Goal: Task Accomplishment & Management: Complete application form

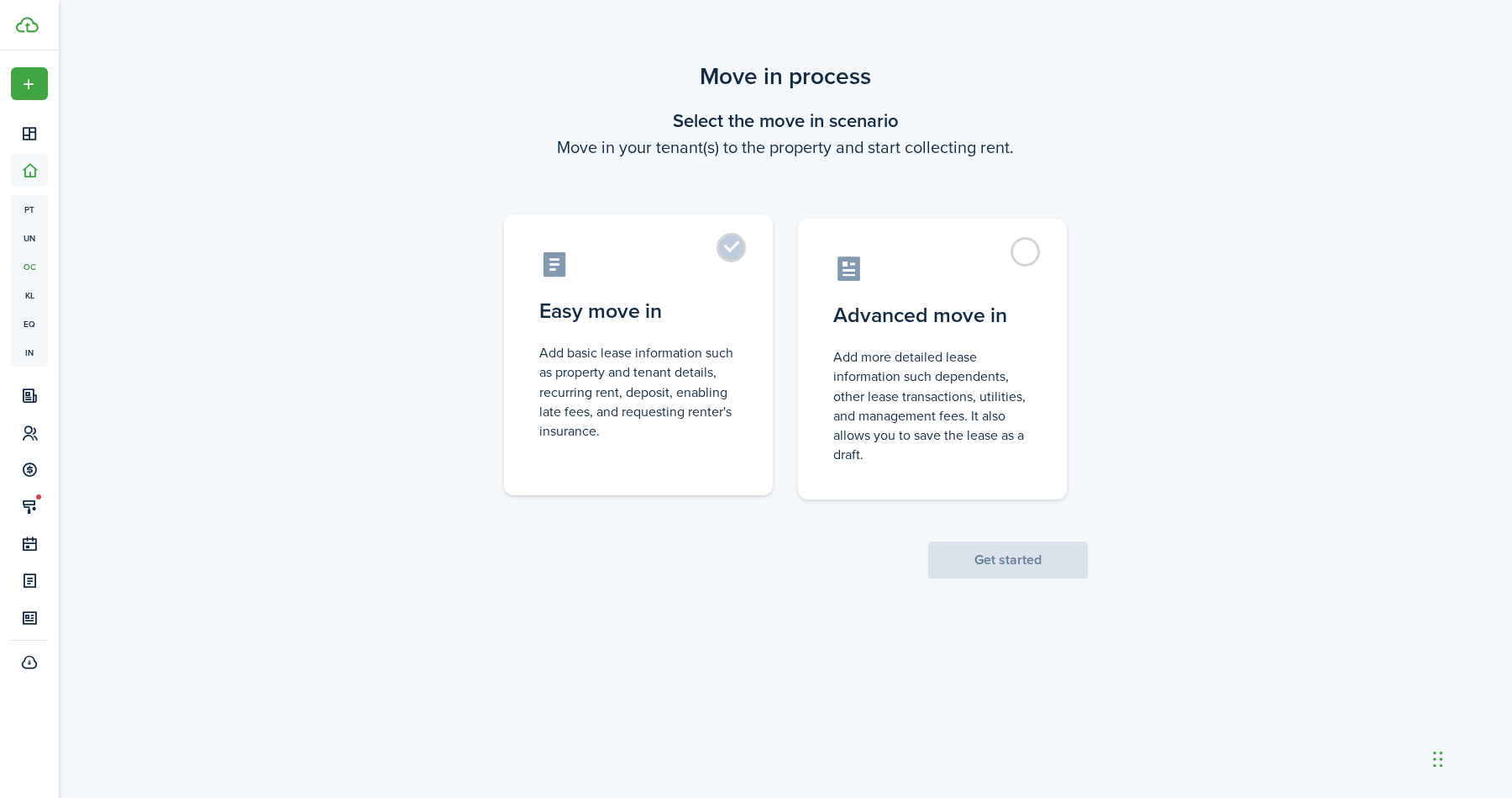
click at [716, 386] on control-radio-card-description "Add basic lease information such as property and tenant details, recurring rent…" at bounding box center [638, 391] width 198 height 97
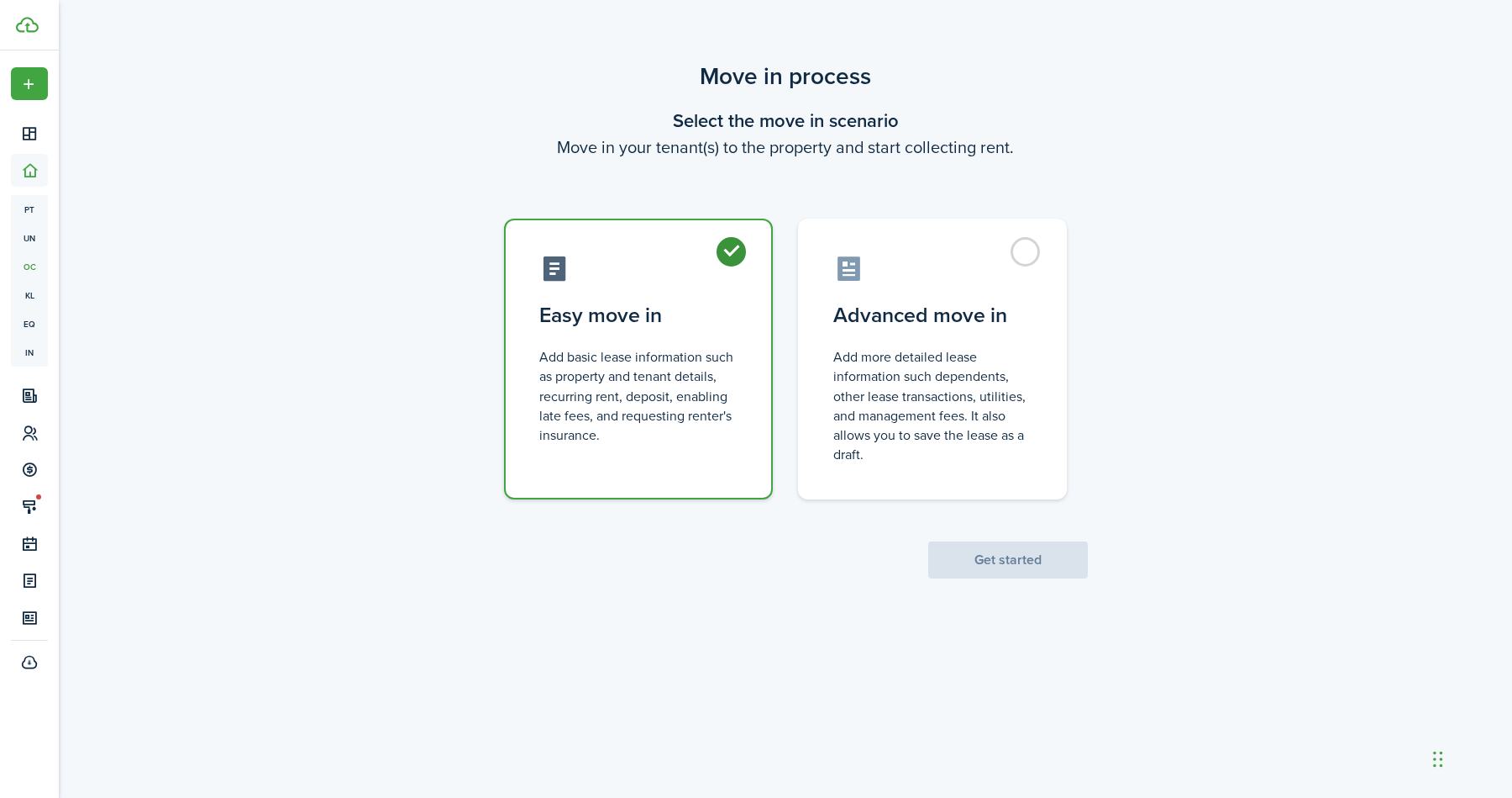
radio input "true"
click at [1041, 563] on button "Get started" at bounding box center [1008, 560] width 160 height 37
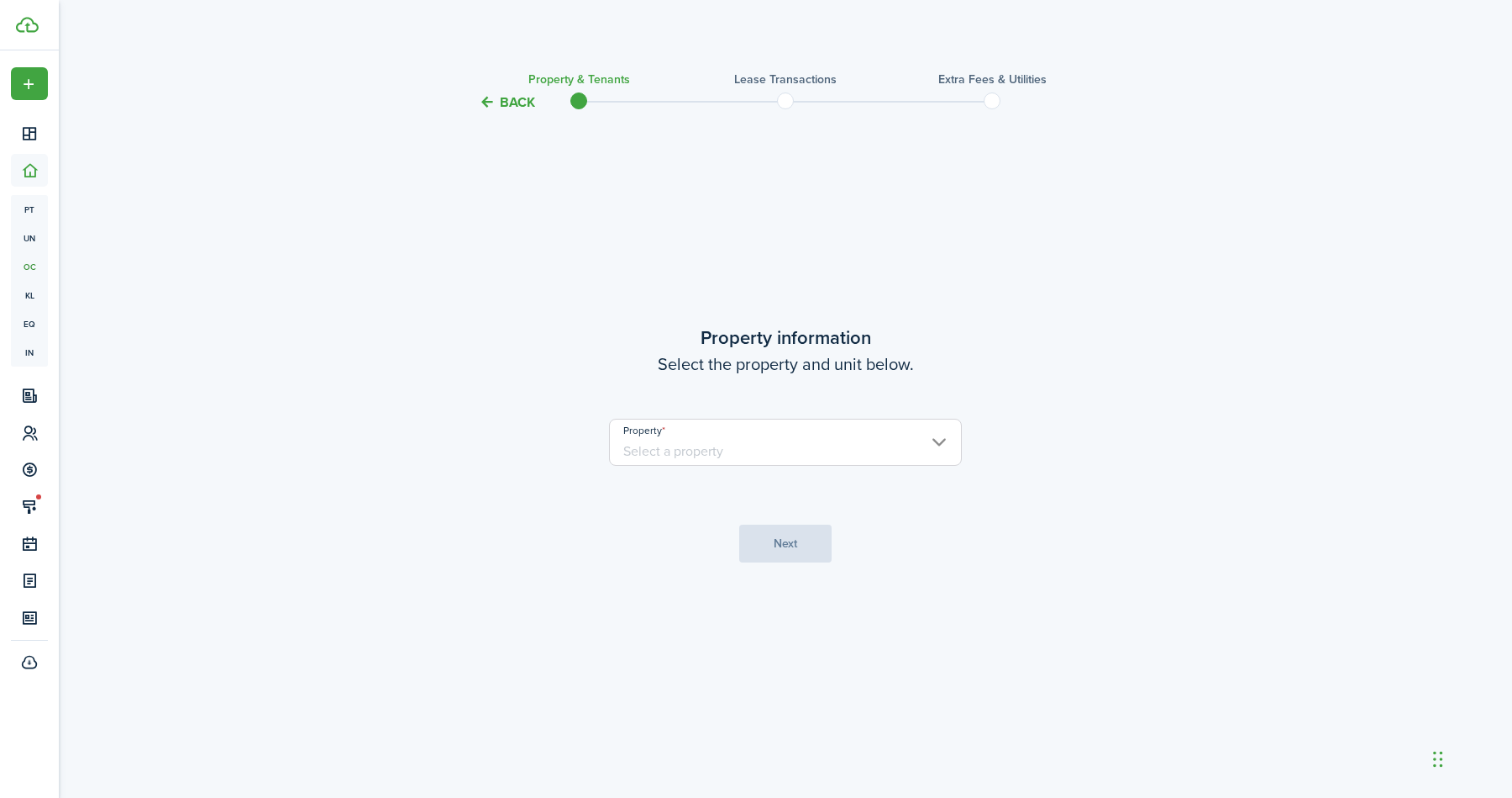
click at [719, 433] on input "Property" at bounding box center [786, 442] width 353 height 47
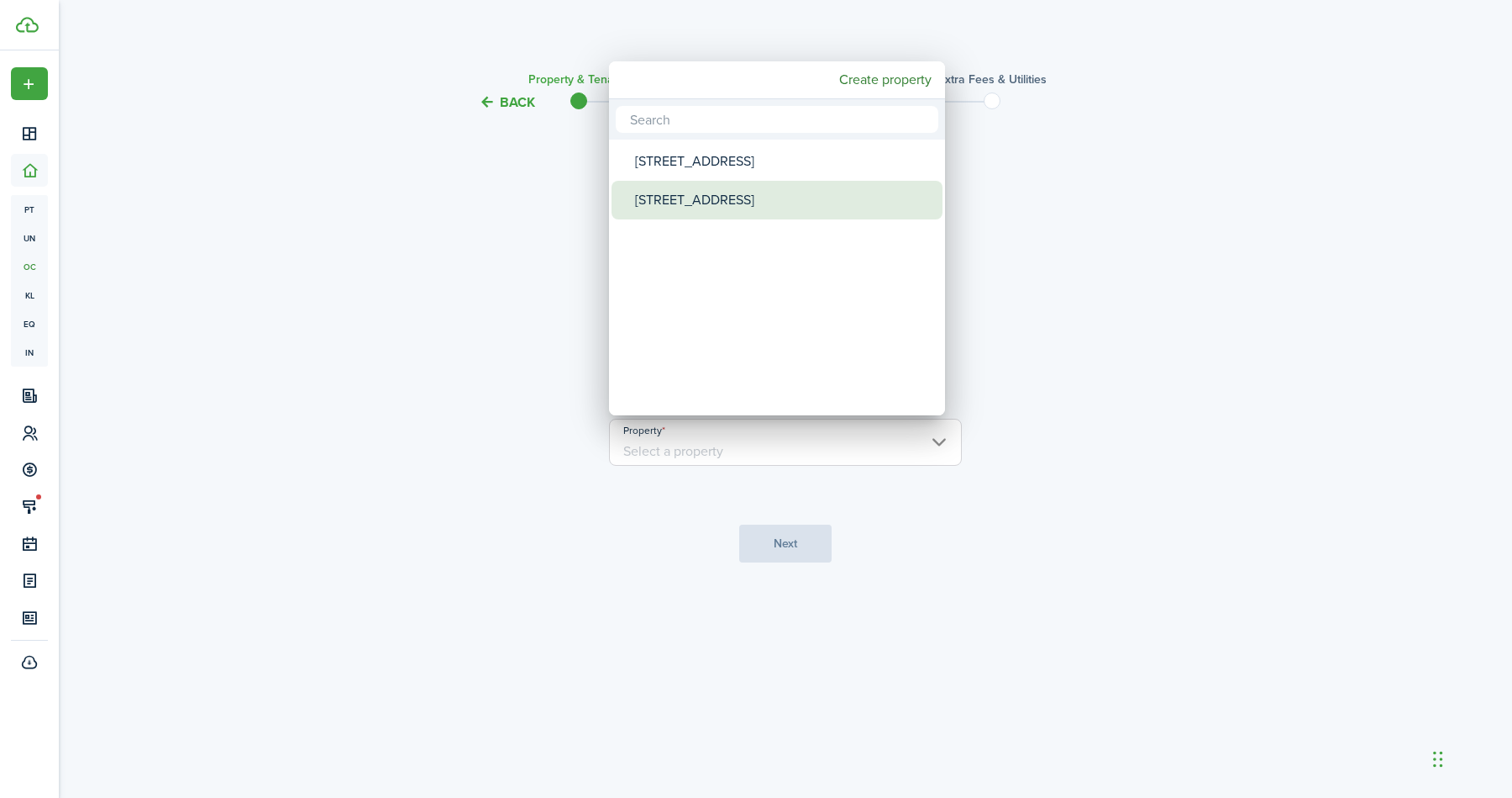
click at [690, 206] on div "[STREET_ADDRESS]" at bounding box center [784, 199] width 298 height 38
type input "[STREET_ADDRESS]"
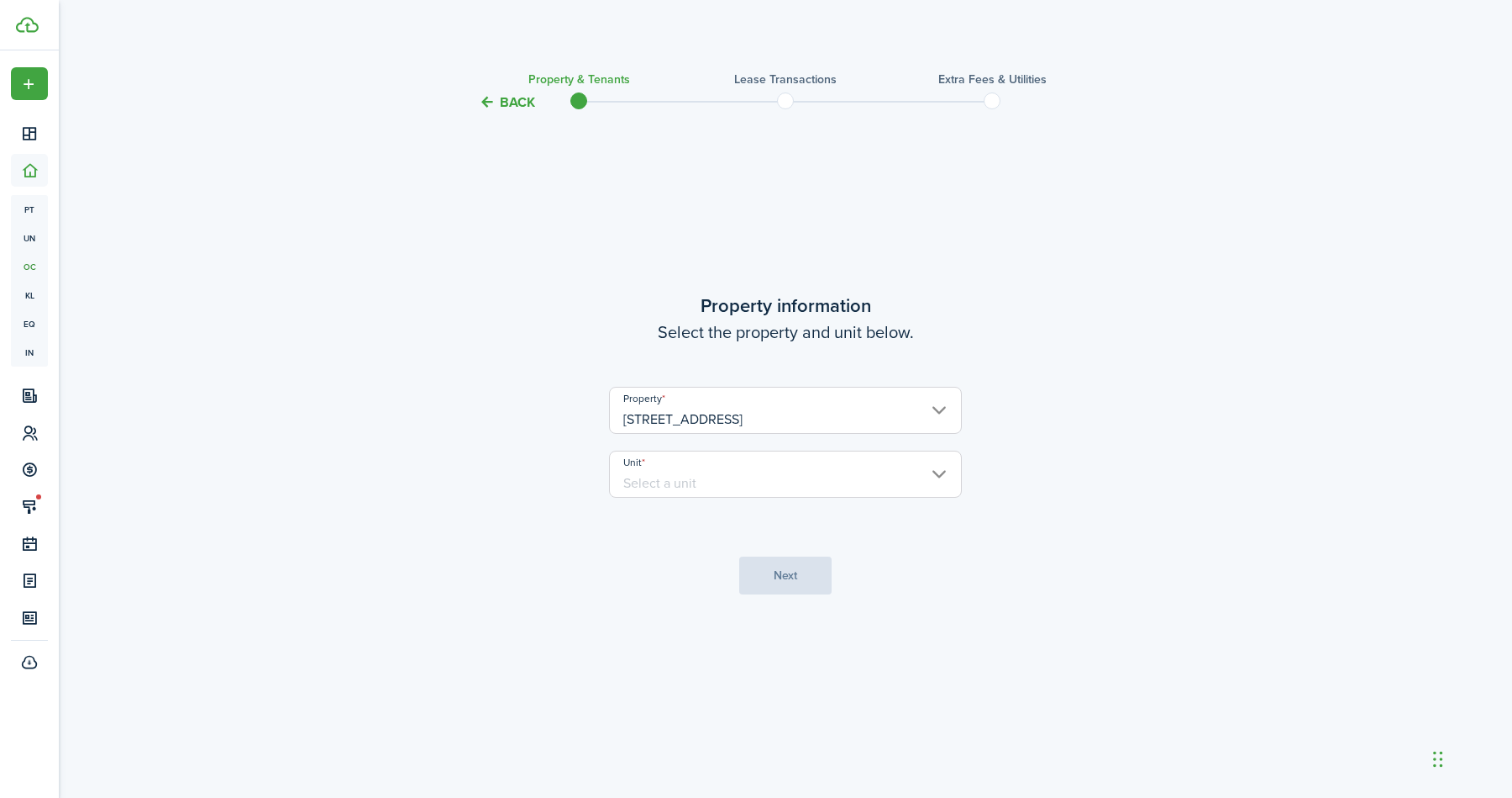
click at [736, 471] on input "Unit" at bounding box center [786, 474] width 353 height 47
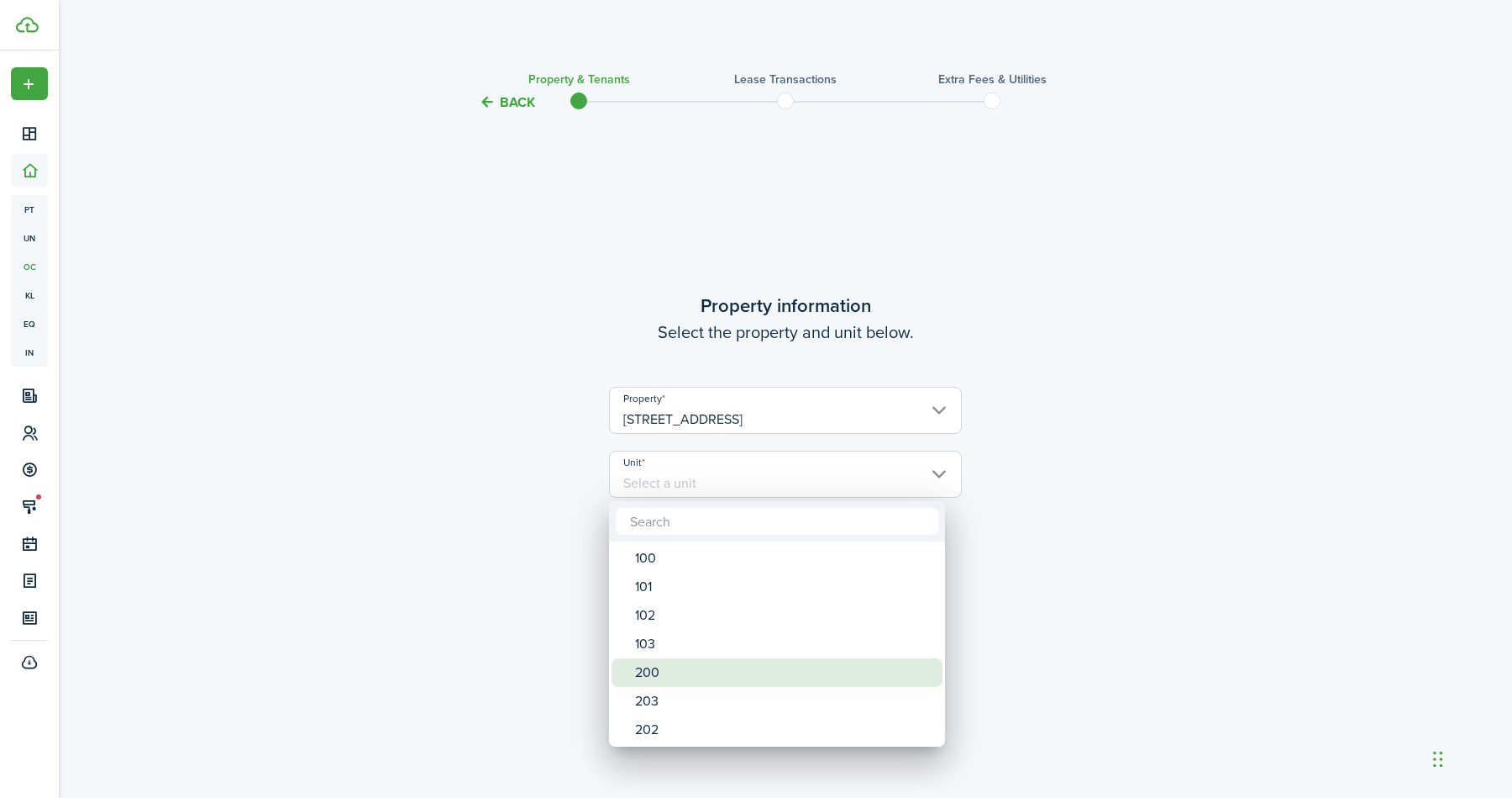
click at [674, 673] on div "200" at bounding box center [784, 672] width 298 height 28
type input "200"
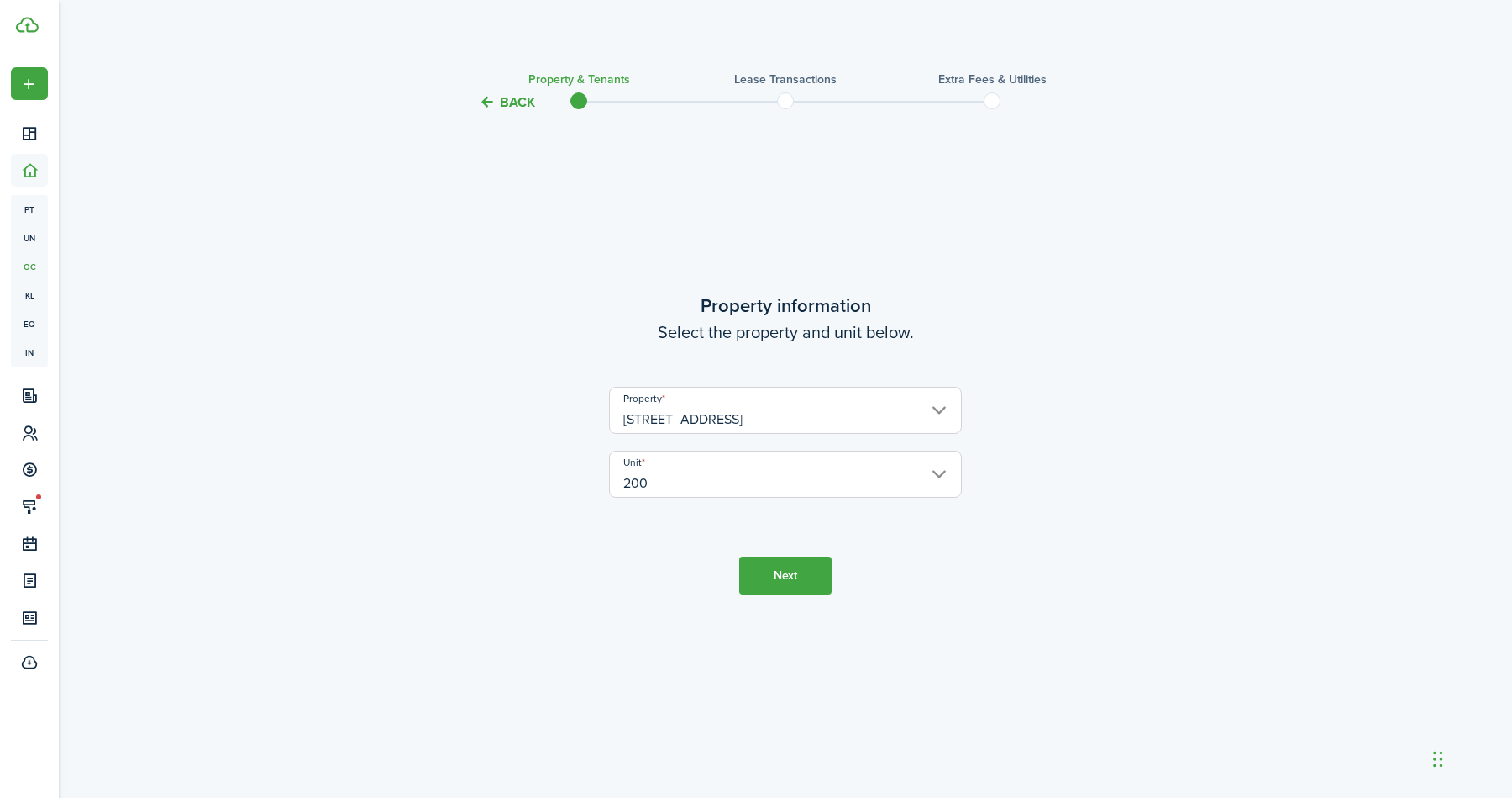
click at [767, 558] on button "Next" at bounding box center [786, 575] width 92 height 38
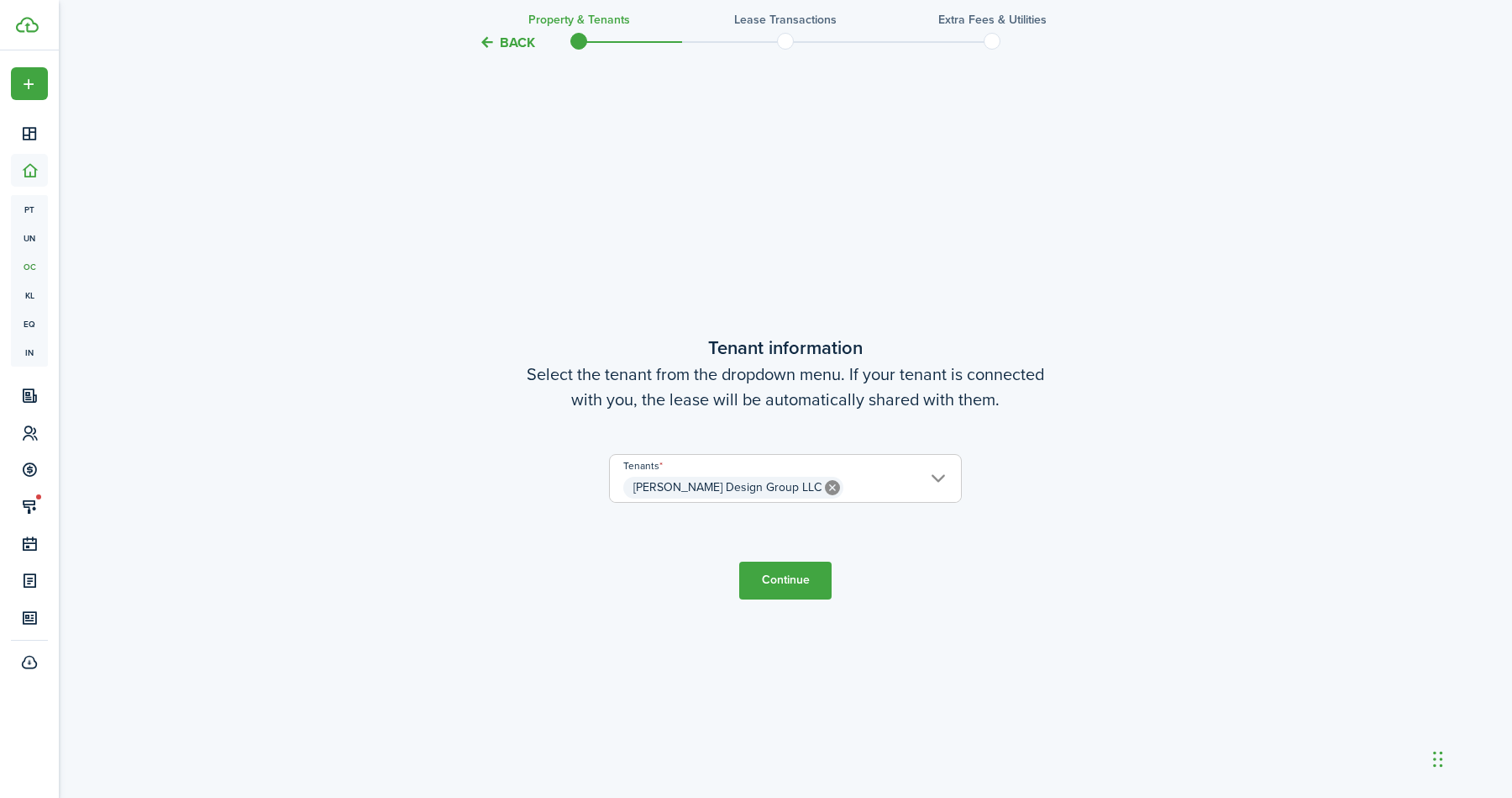
scroll to position [685, 0]
click at [793, 581] on button "Continue" at bounding box center [786, 579] width 92 height 38
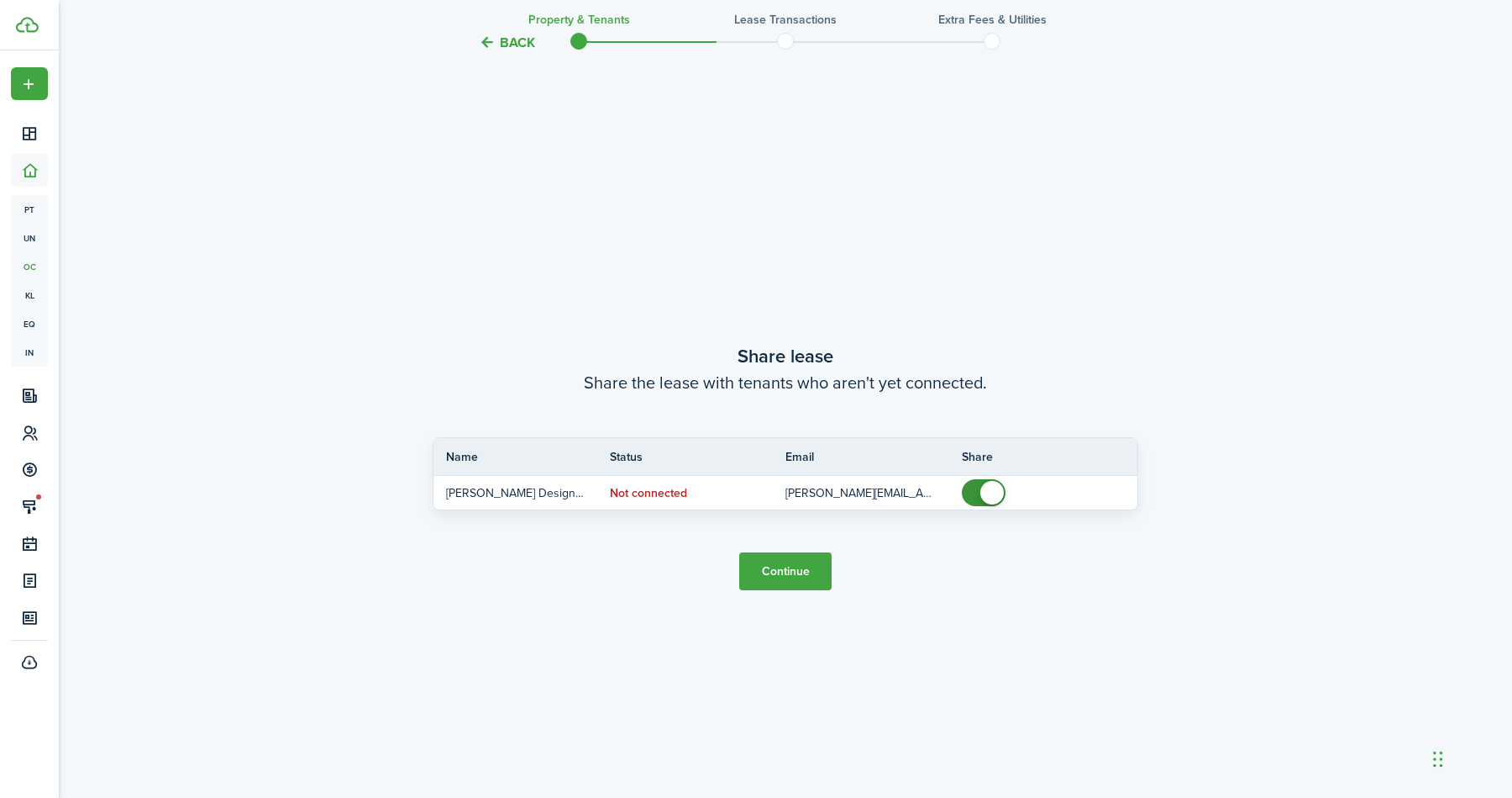
scroll to position [1483, 0]
click at [790, 565] on button "Continue" at bounding box center [786, 570] width 92 height 38
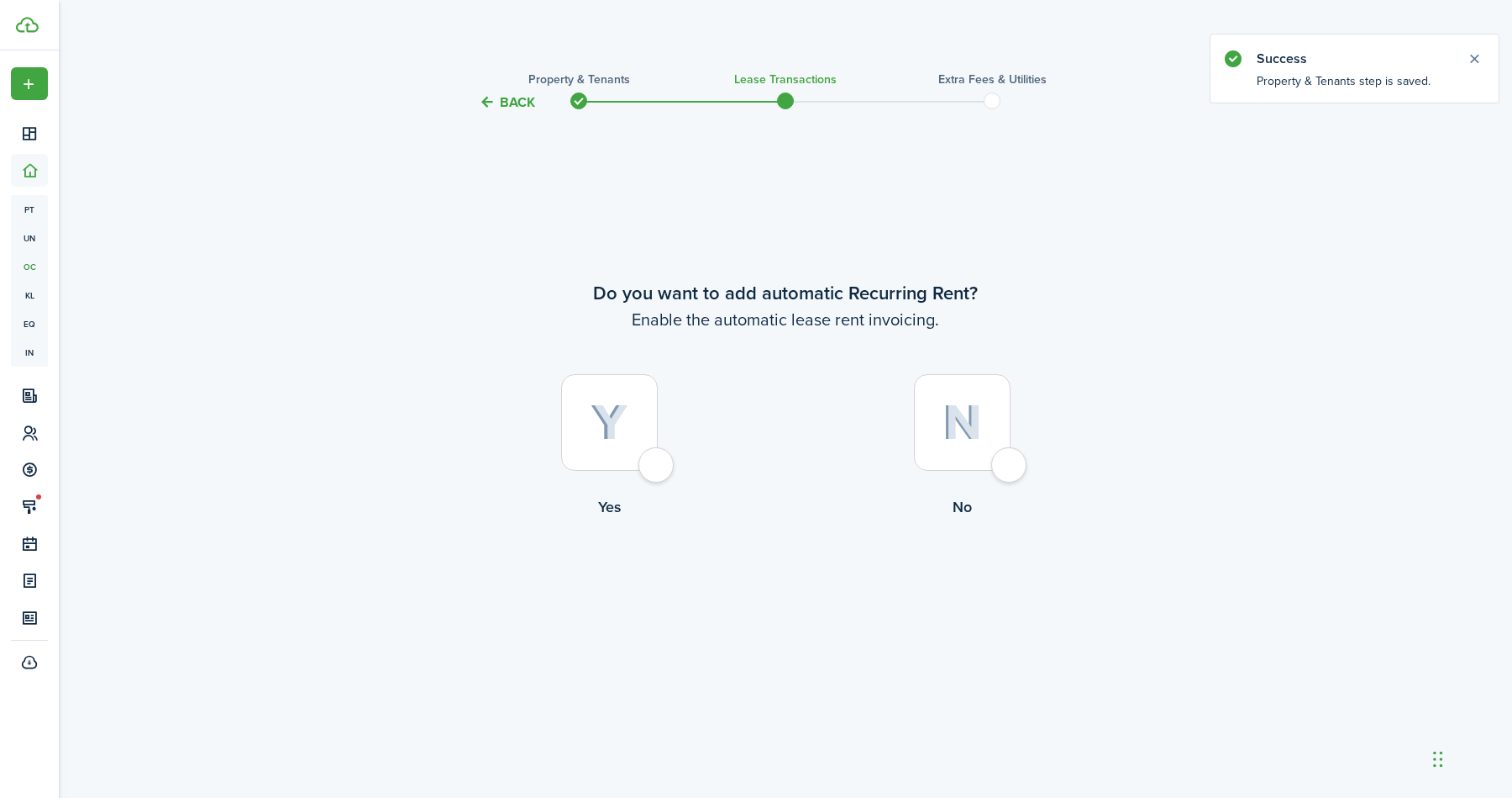
click at [654, 469] on div at bounding box center [610, 423] width 97 height 97
radio input "true"
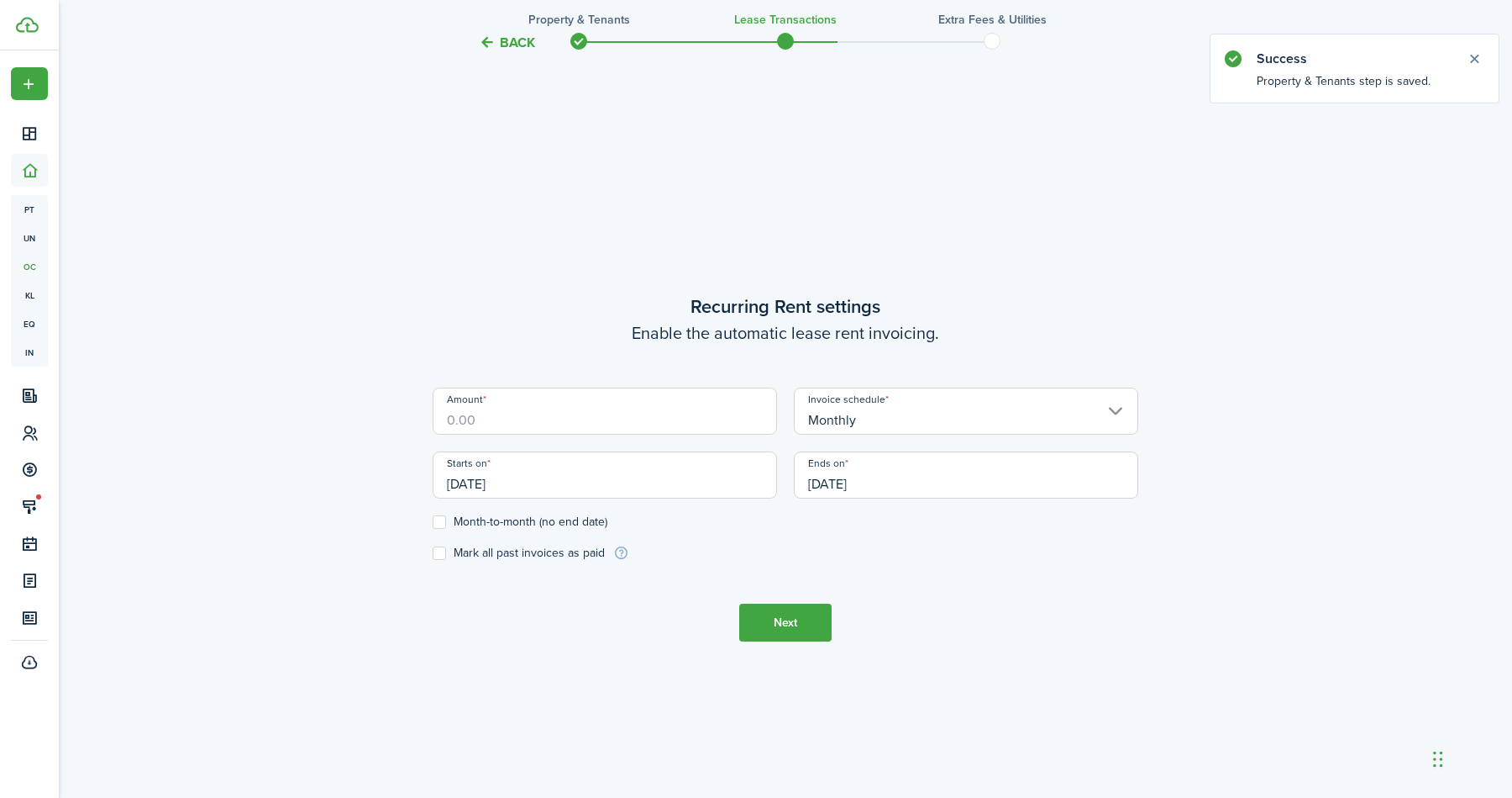
scroll to position [685, 0]
click at [629, 414] on input "Amount" at bounding box center [606, 410] width 345 height 47
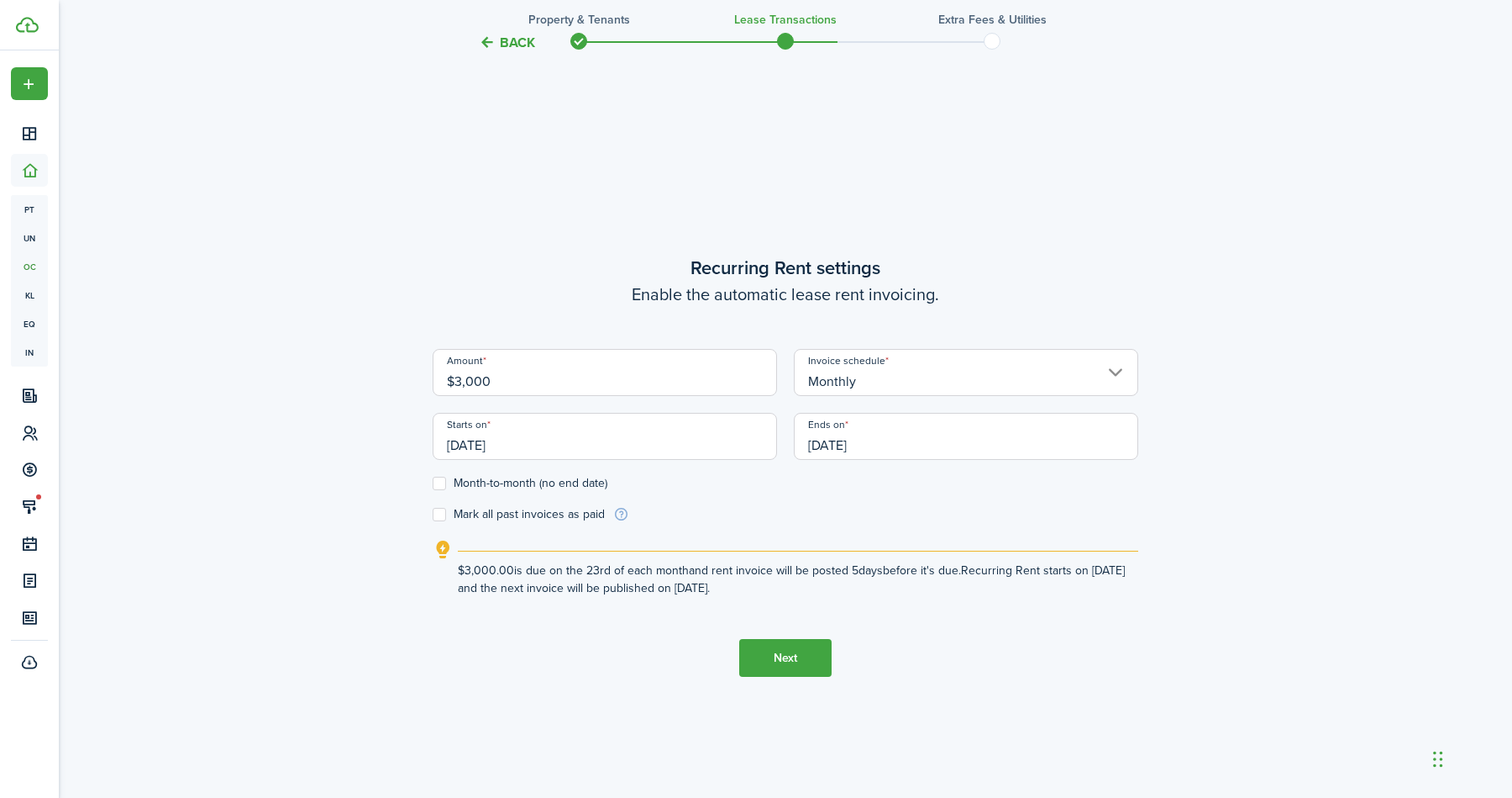
type input "$3,000.00"
click at [576, 464] on div "Starts on [DATE]" at bounding box center [605, 444] width 362 height 64
click at [590, 446] on input "[DATE]" at bounding box center [606, 436] width 345 height 47
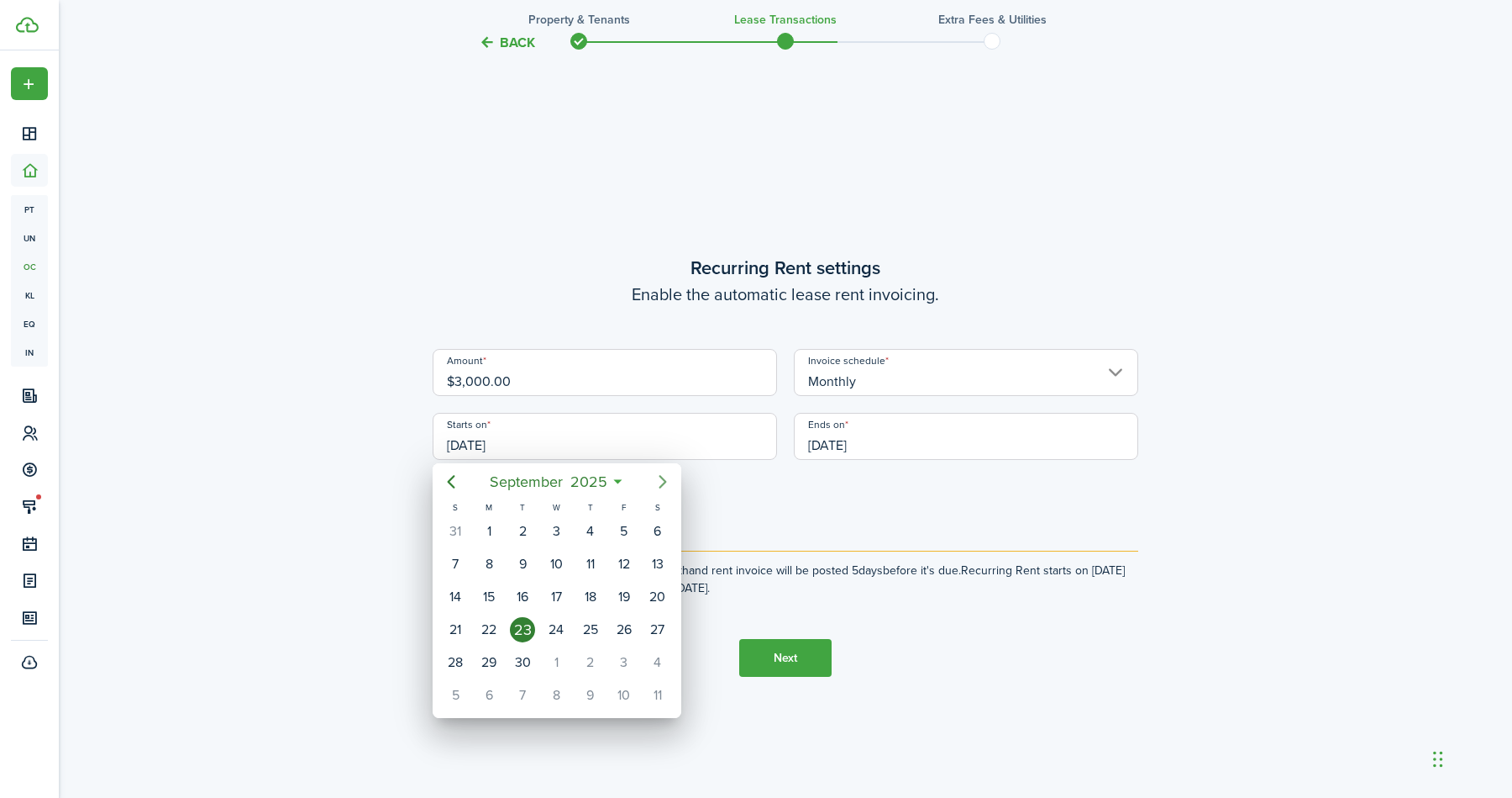
click at [674, 484] on mbsc-button "Next page" at bounding box center [662, 481] width 33 height 33
click at [669, 485] on icon "Next page" at bounding box center [662, 481] width 21 height 21
click at [653, 532] on div "1" at bounding box center [658, 531] width 25 height 25
type input "[DATE]"
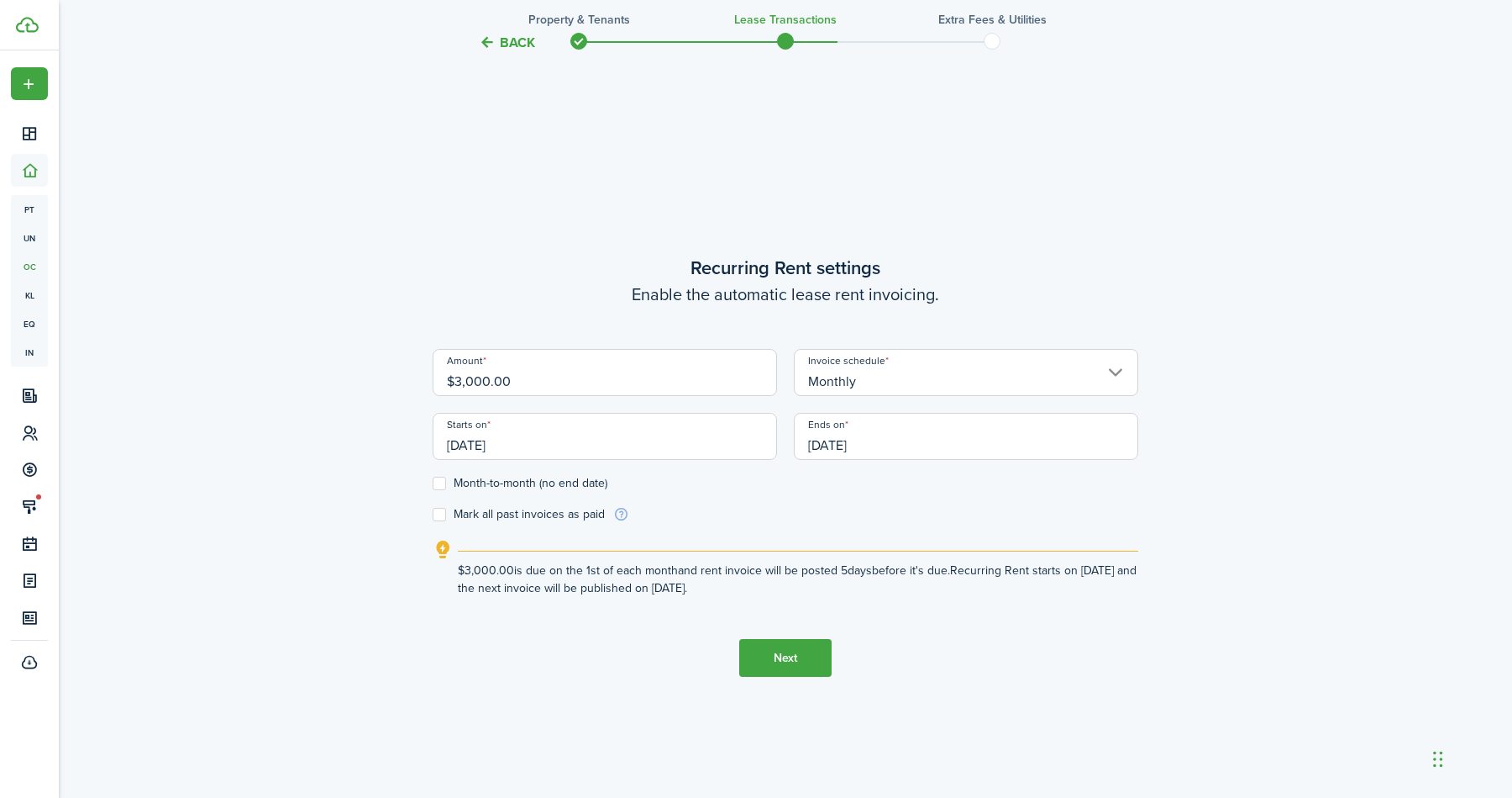
click at [899, 433] on input "[DATE]" at bounding box center [966, 436] width 345 height 47
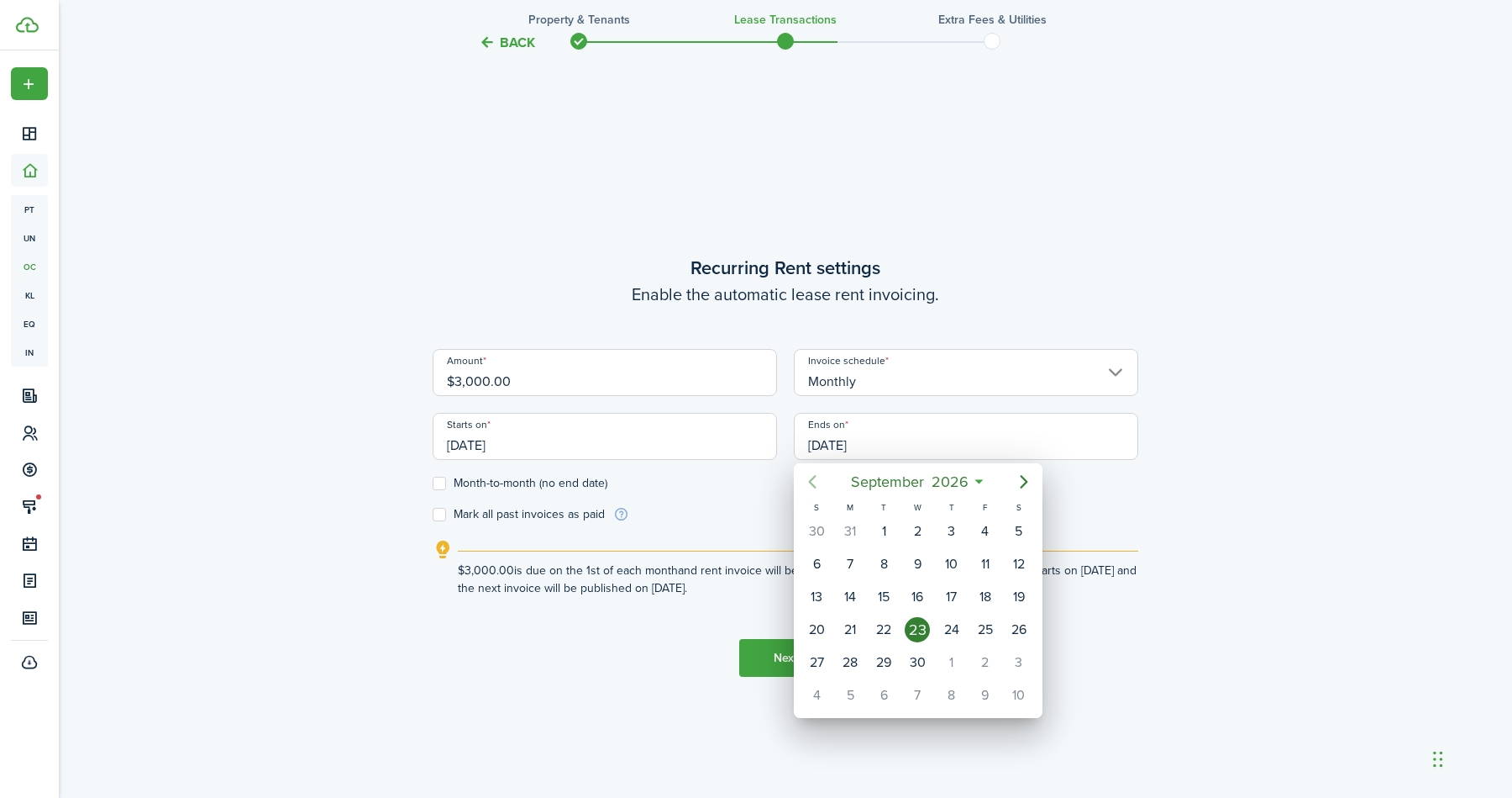
click at [805, 487] on icon "Previous page" at bounding box center [812, 481] width 21 height 21
click at [1021, 490] on icon "Next page" at bounding box center [1024, 481] width 21 height 21
click at [1021, 489] on icon "Next page" at bounding box center [1024, 481] width 21 height 21
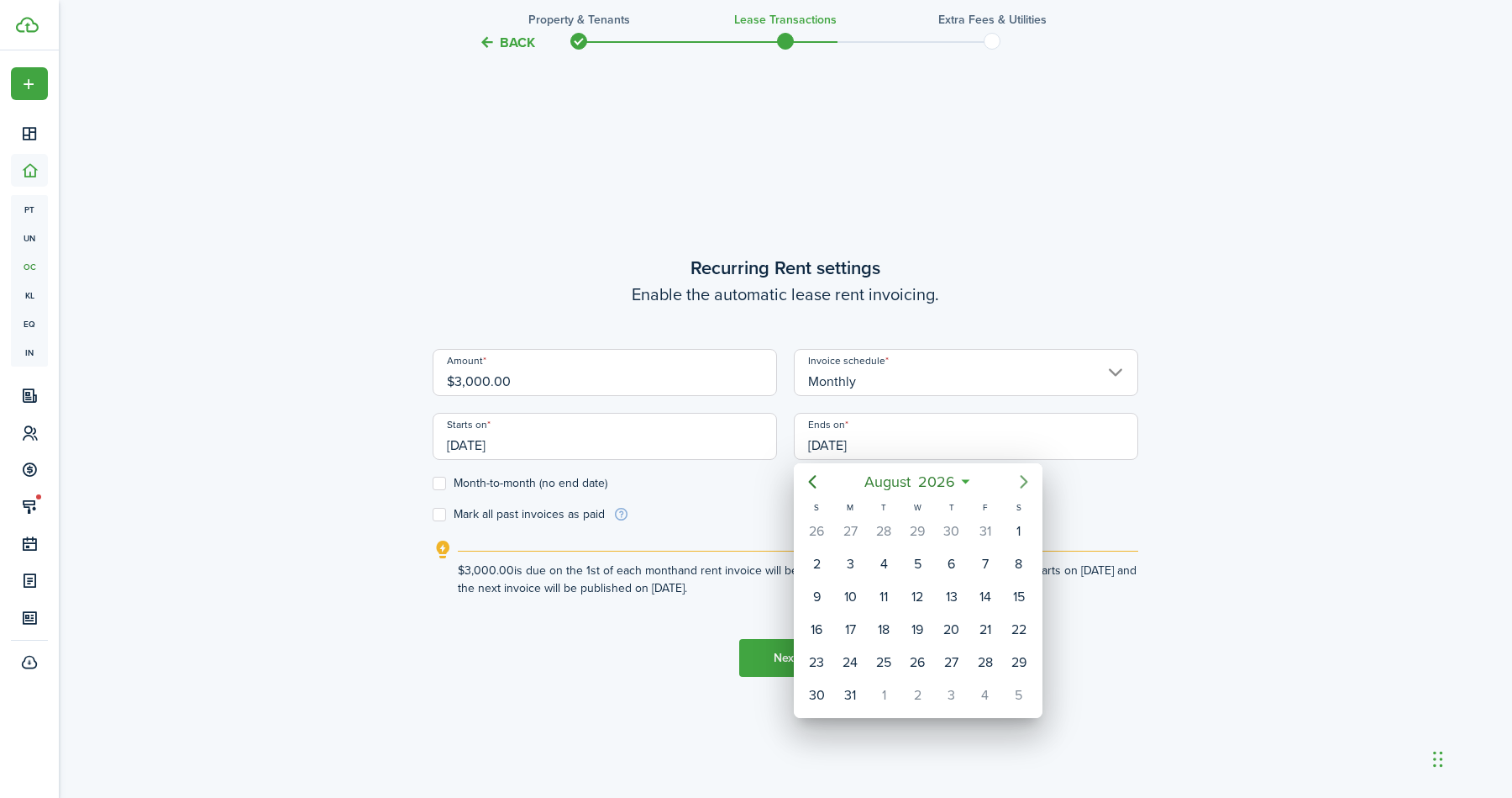
click at [1021, 489] on icon "Next page" at bounding box center [1024, 481] width 21 height 21
click at [809, 477] on icon "Previous page" at bounding box center [812, 481] width 21 height 21
click at [1018, 661] on div "31" at bounding box center [1019, 663] width 25 height 25
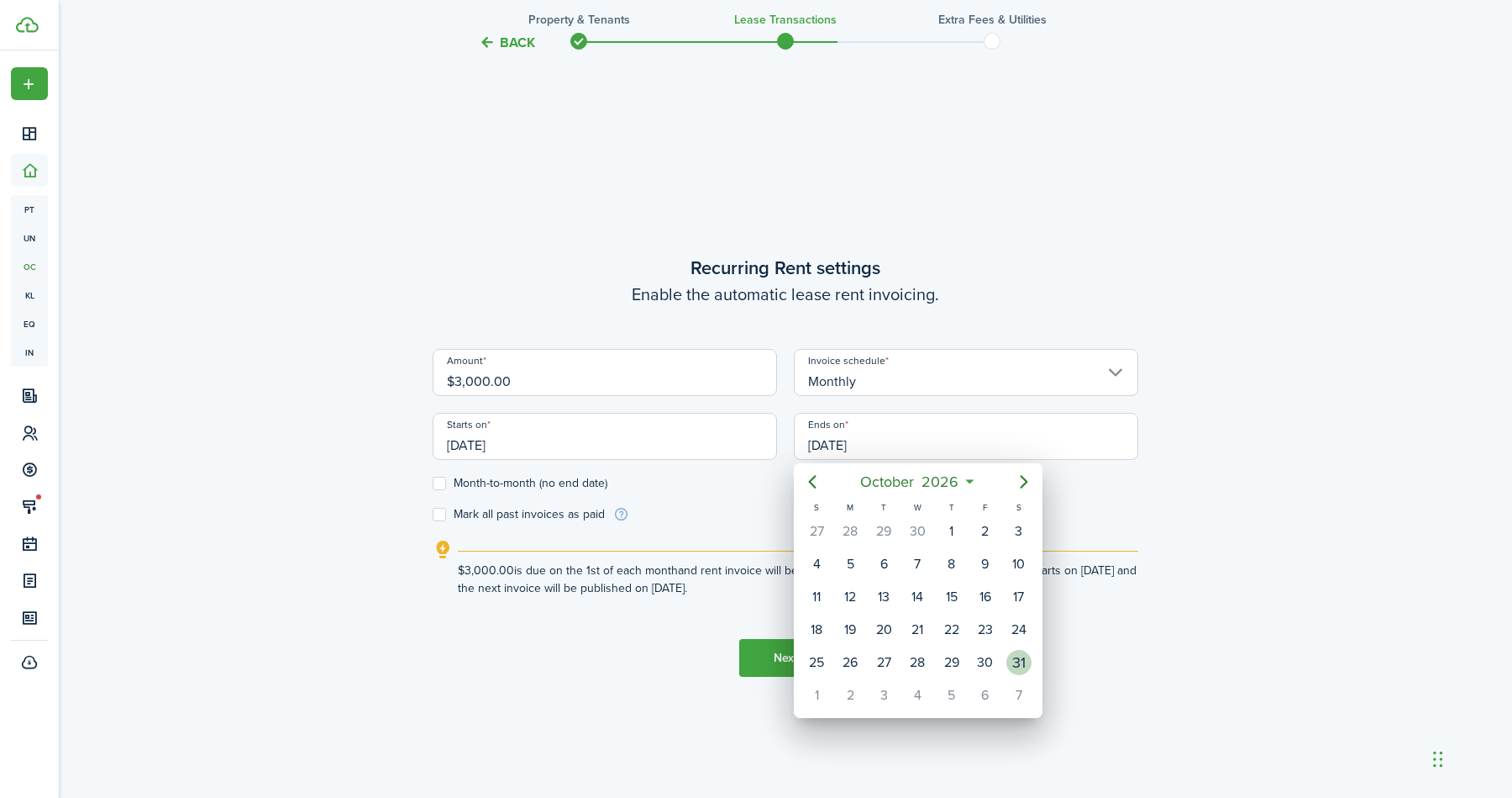
type input "[DATE]"
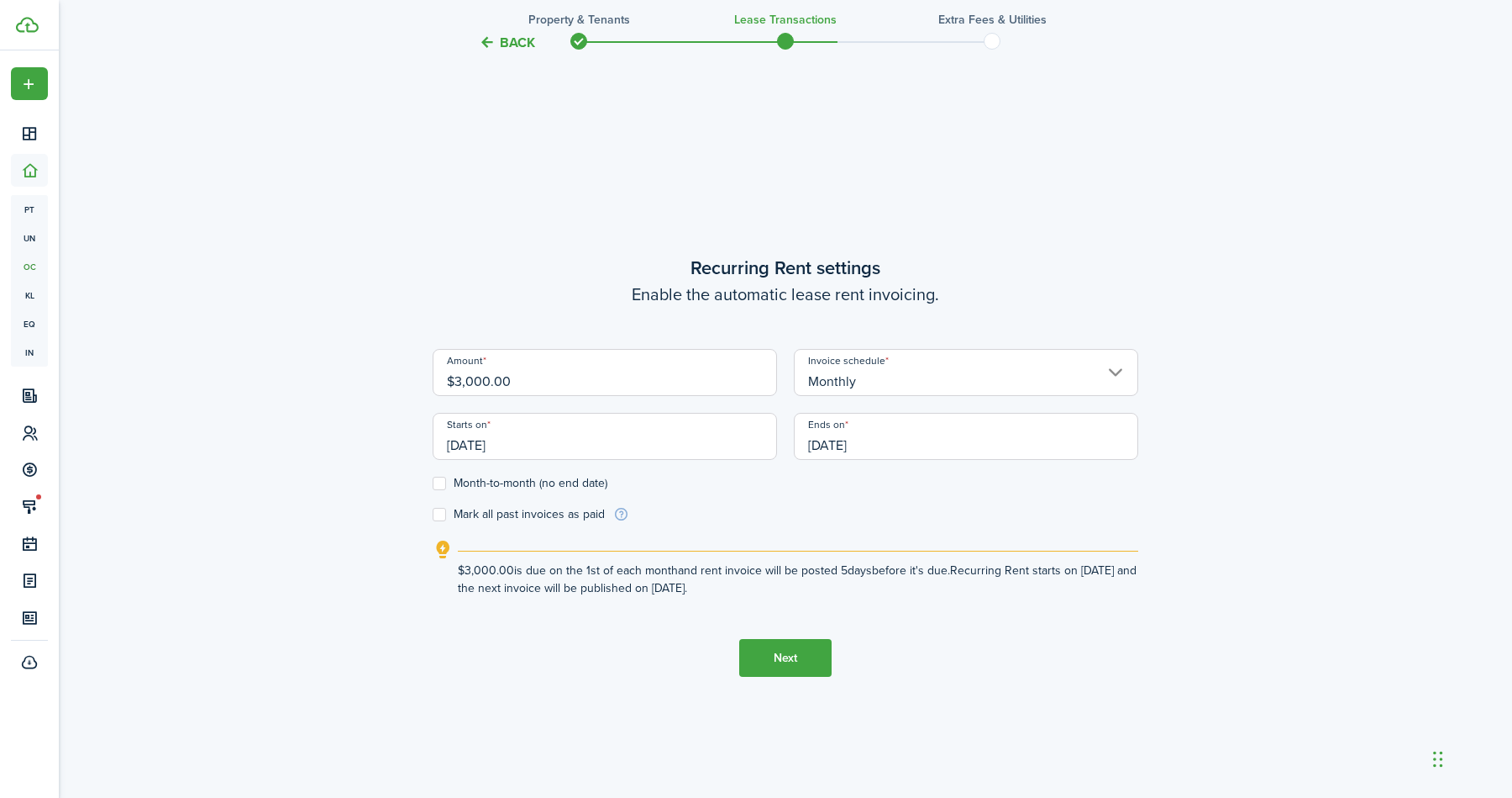
click at [762, 652] on button "Next" at bounding box center [786, 658] width 92 height 38
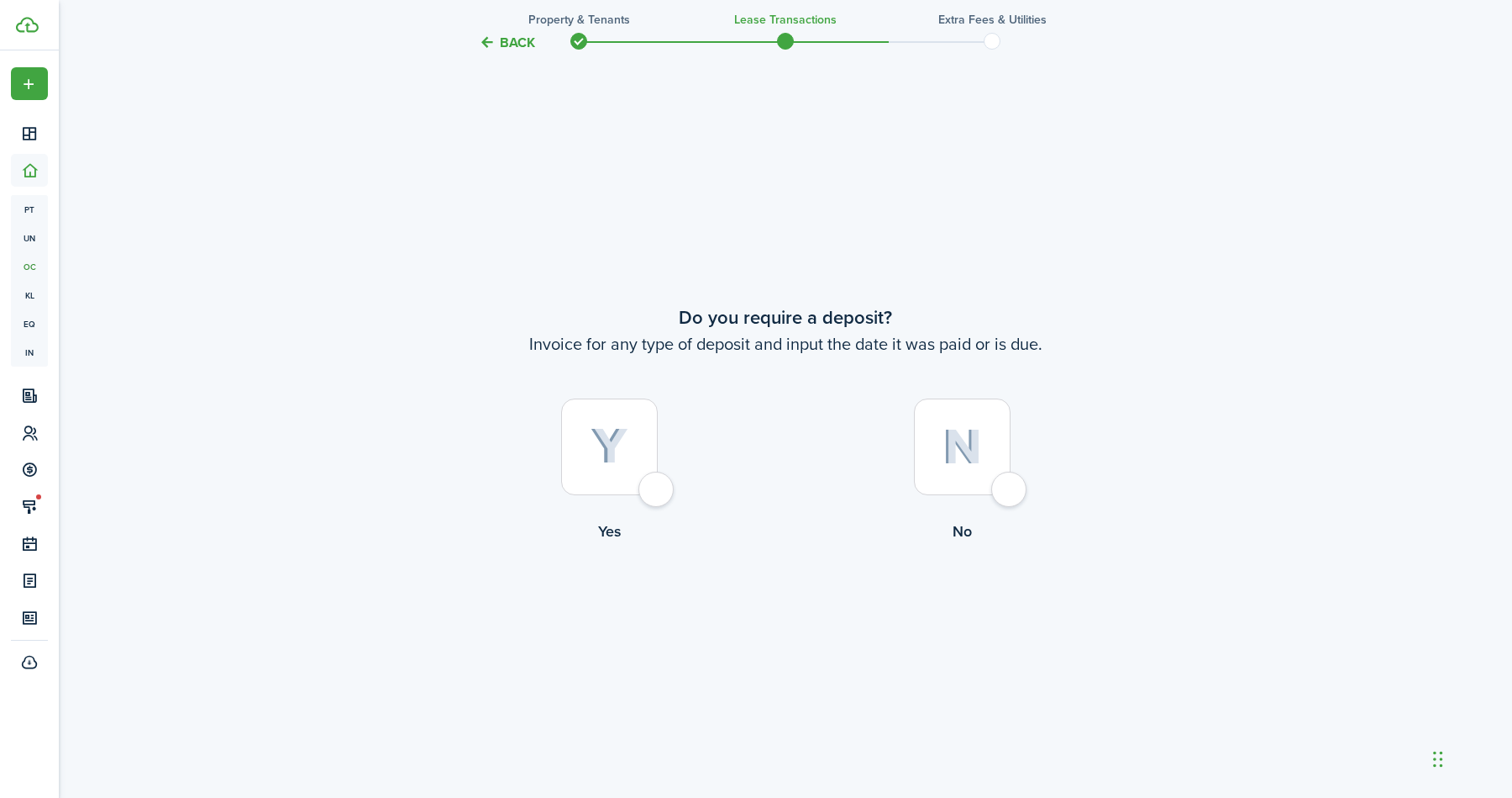
scroll to position [1483, 0]
click at [658, 487] on div at bounding box center [610, 445] width 97 height 97
radio input "true"
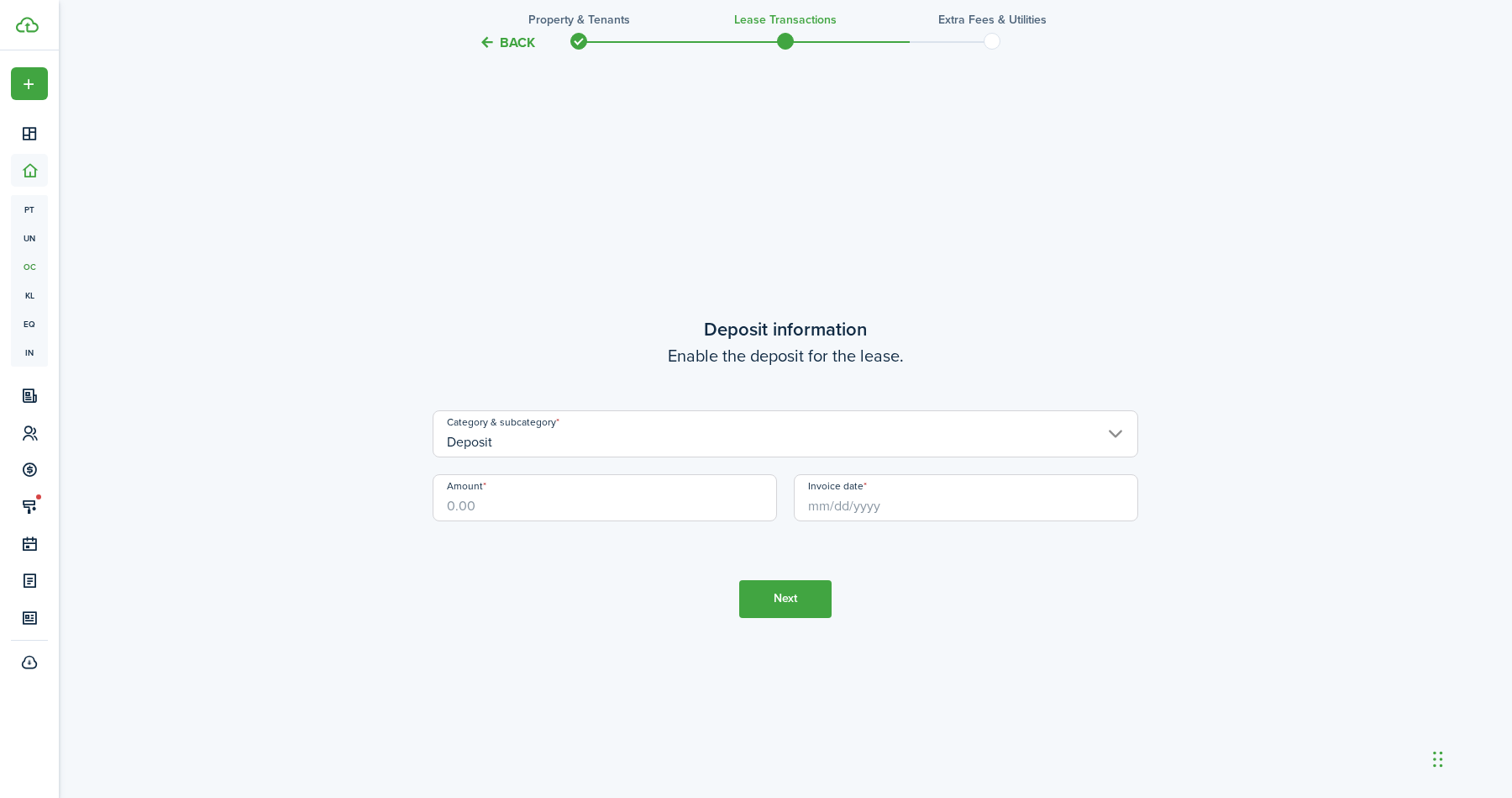
scroll to position [2280, 0]
click at [593, 498] on input "Amount" at bounding box center [606, 497] width 345 height 47
type input "$4,500.00"
click at [905, 499] on input "Invoice date" at bounding box center [966, 497] width 345 height 47
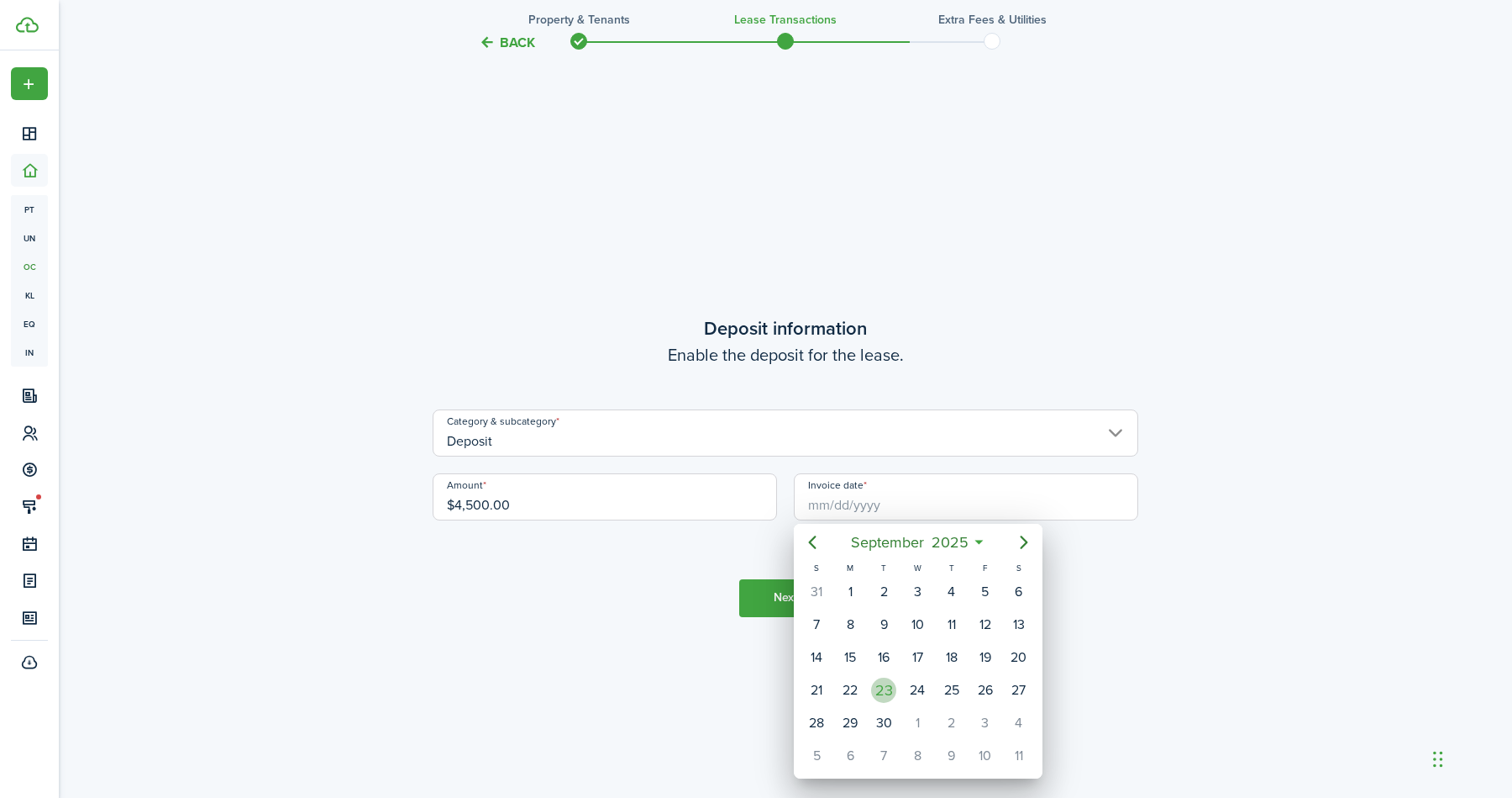
click at [893, 687] on div "23" at bounding box center [884, 690] width 25 height 25
type input "[DATE]"
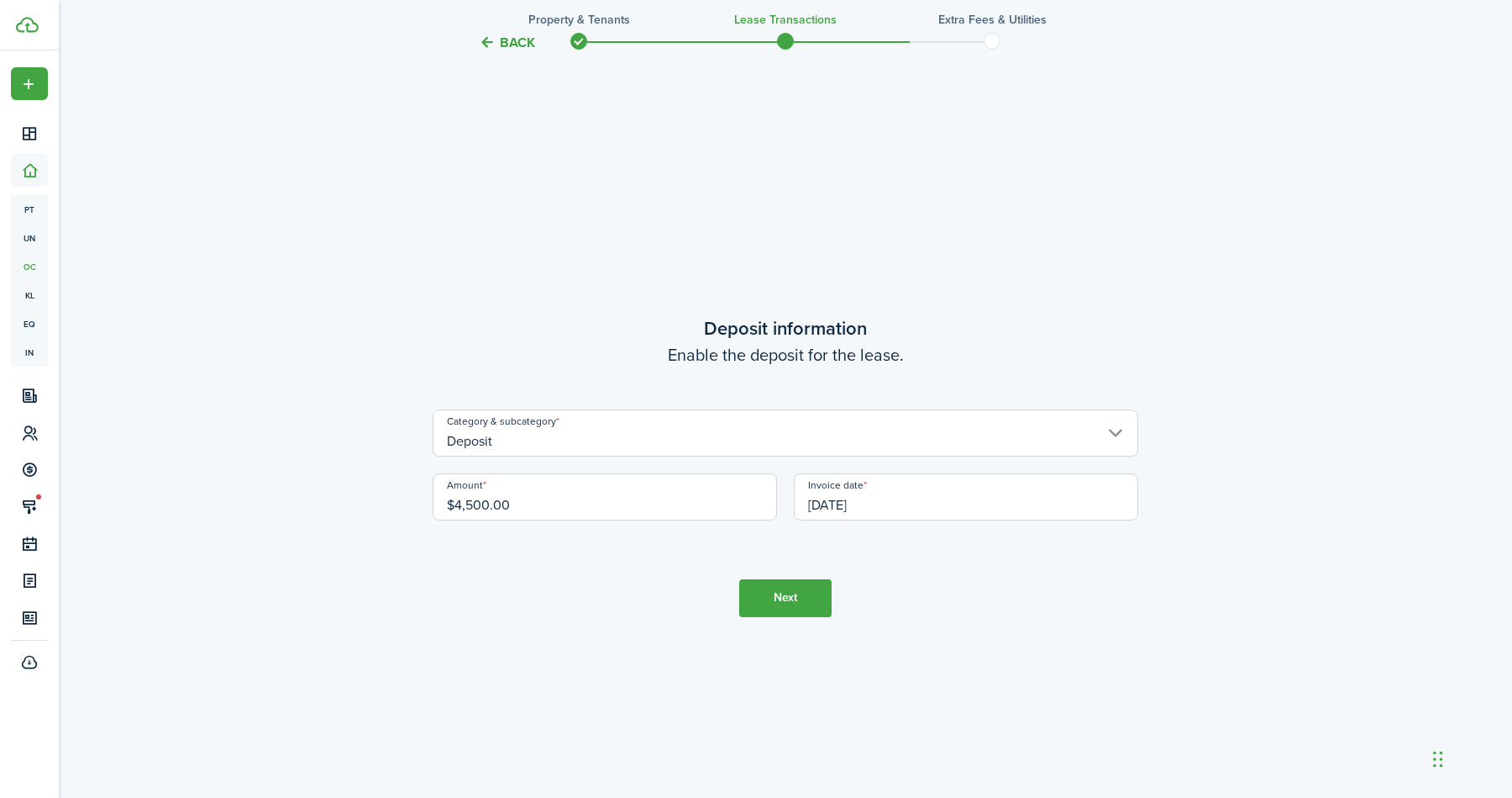
click at [795, 599] on button "Next" at bounding box center [786, 598] width 92 height 38
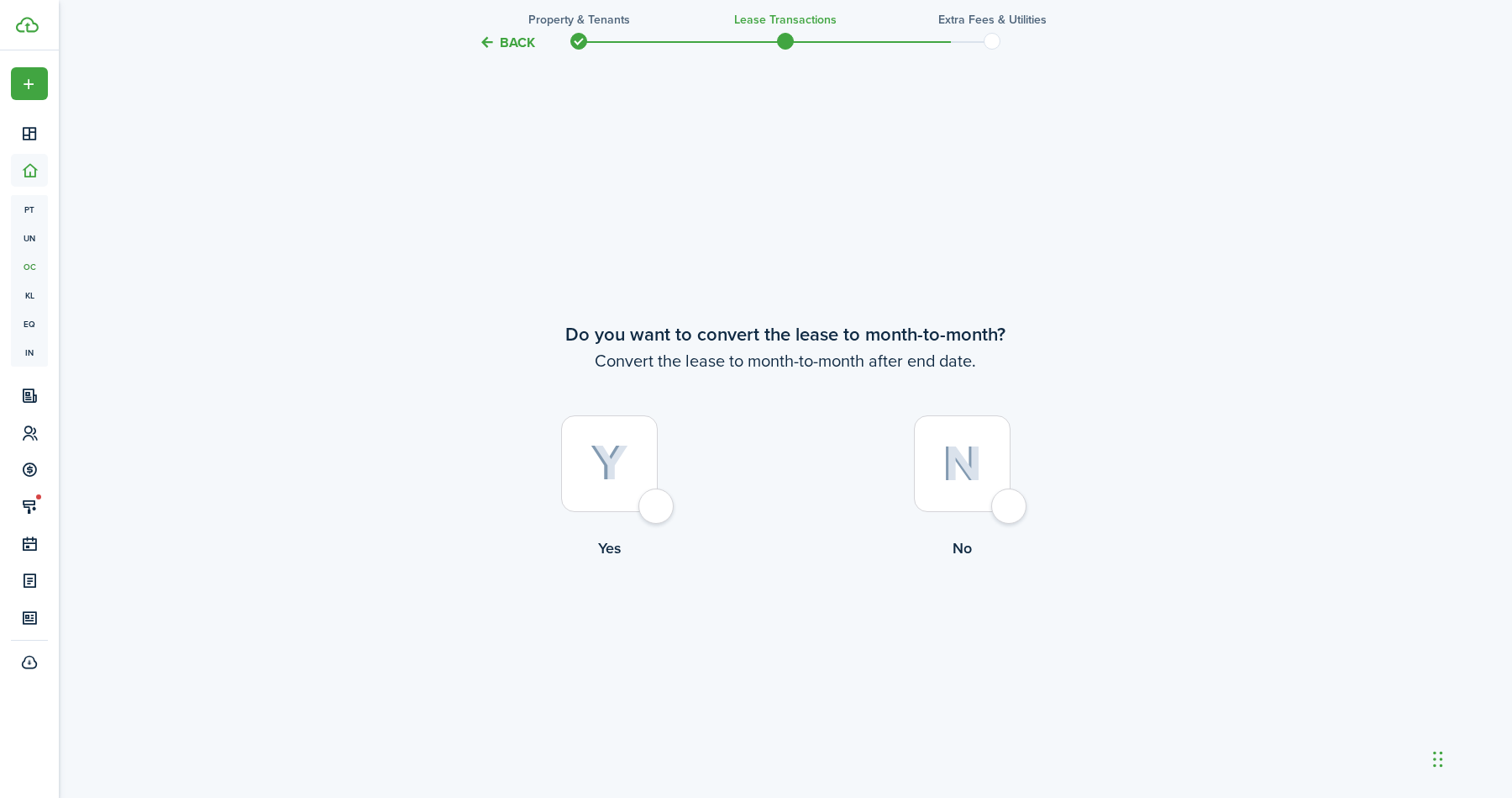
scroll to position [3078, 0]
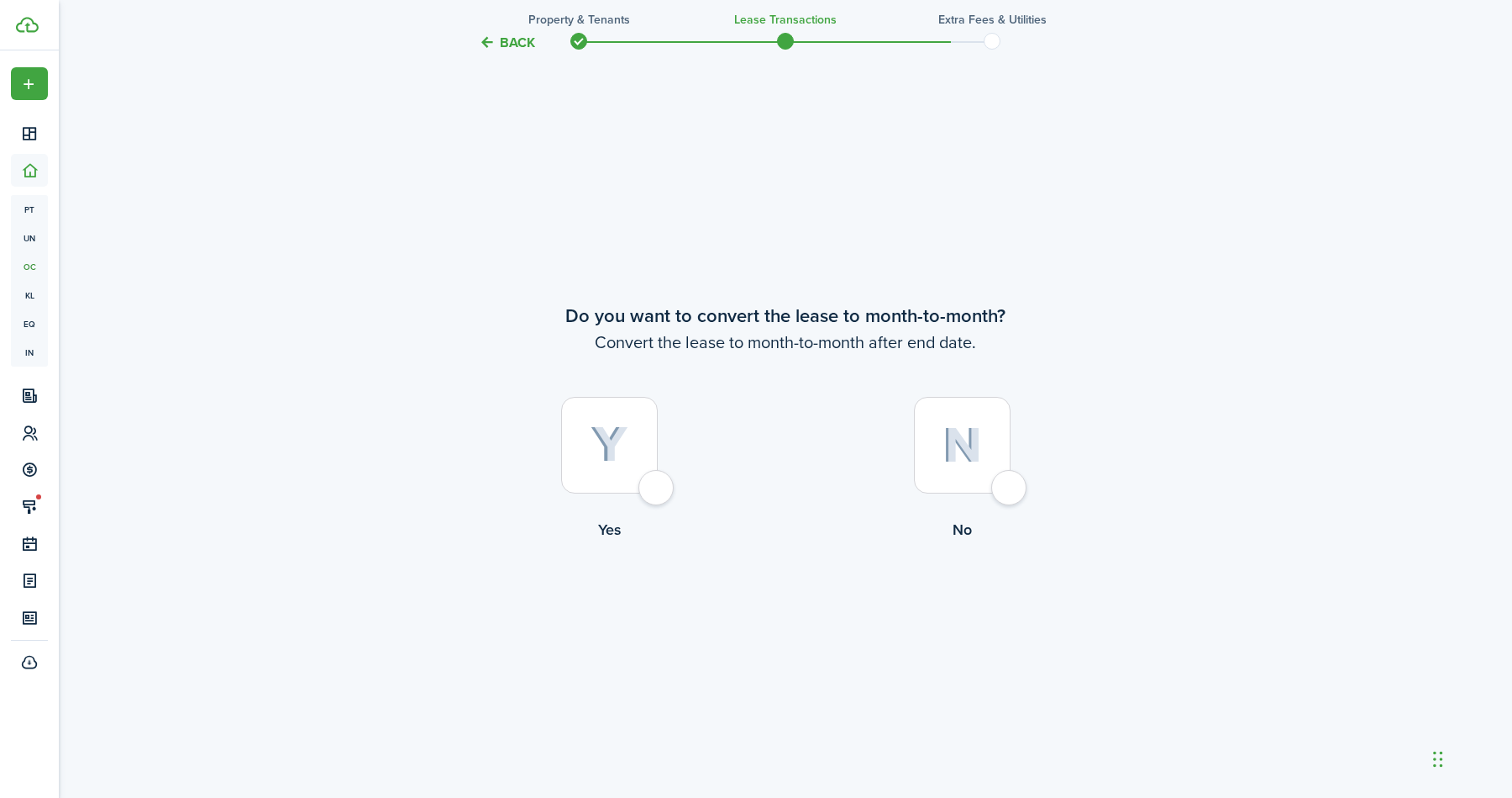
click at [658, 493] on div at bounding box center [610, 445] width 97 height 97
radio input "true"
click at [771, 611] on button "Continue" at bounding box center [786, 610] width 92 height 38
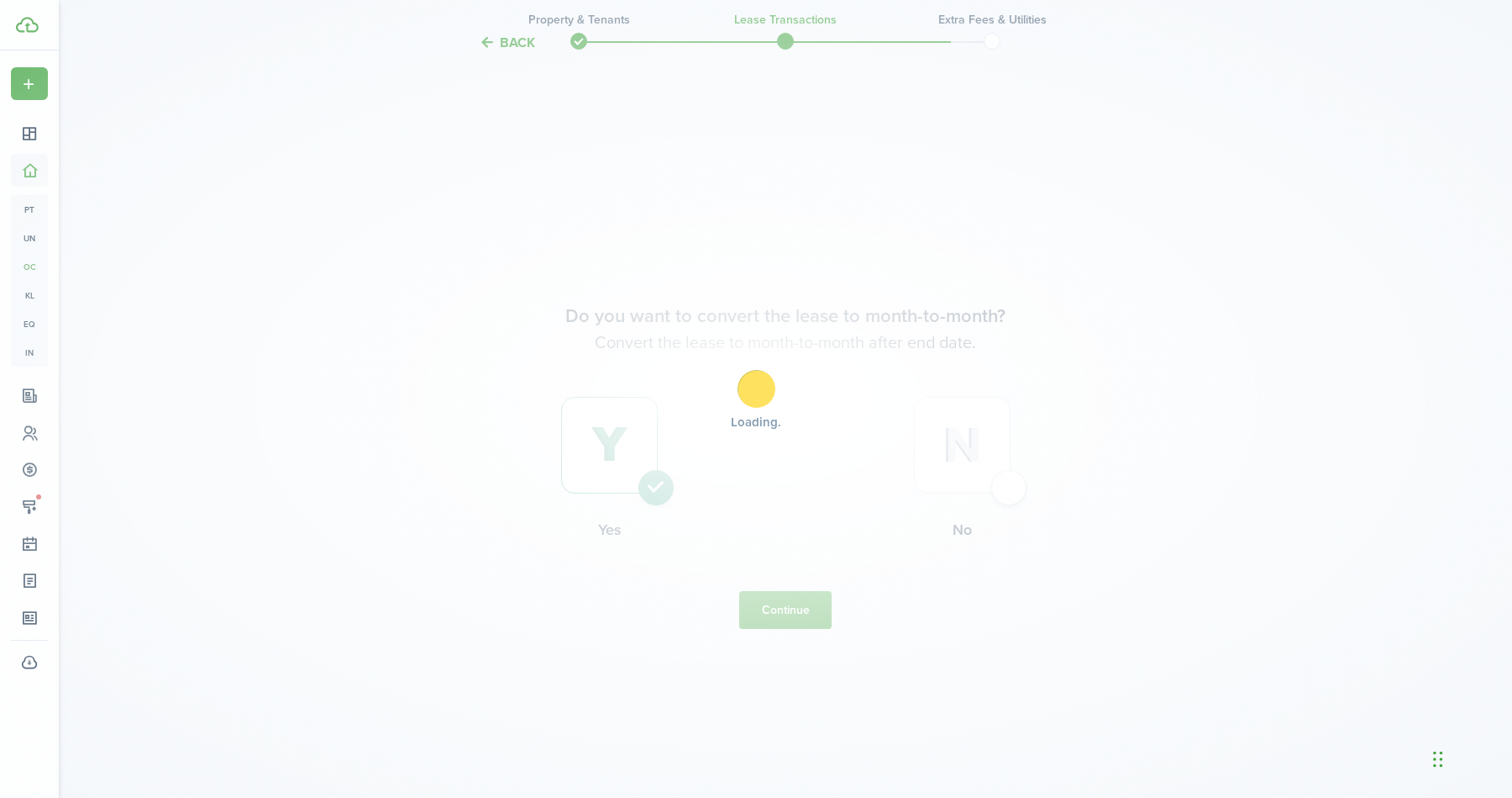
scroll to position [0, 0]
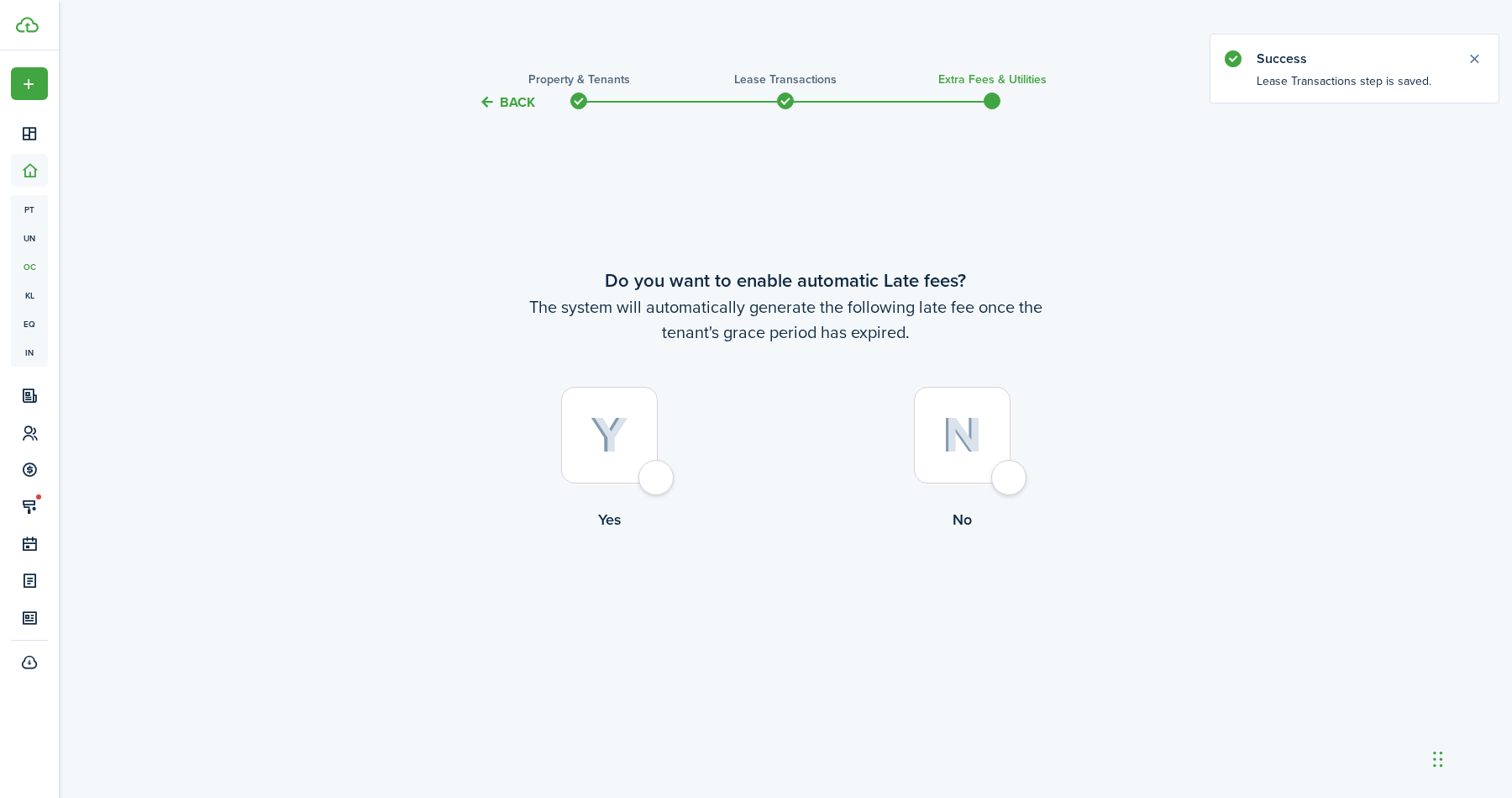
click at [1010, 483] on div at bounding box center [962, 434] width 97 height 97
radio input "true"
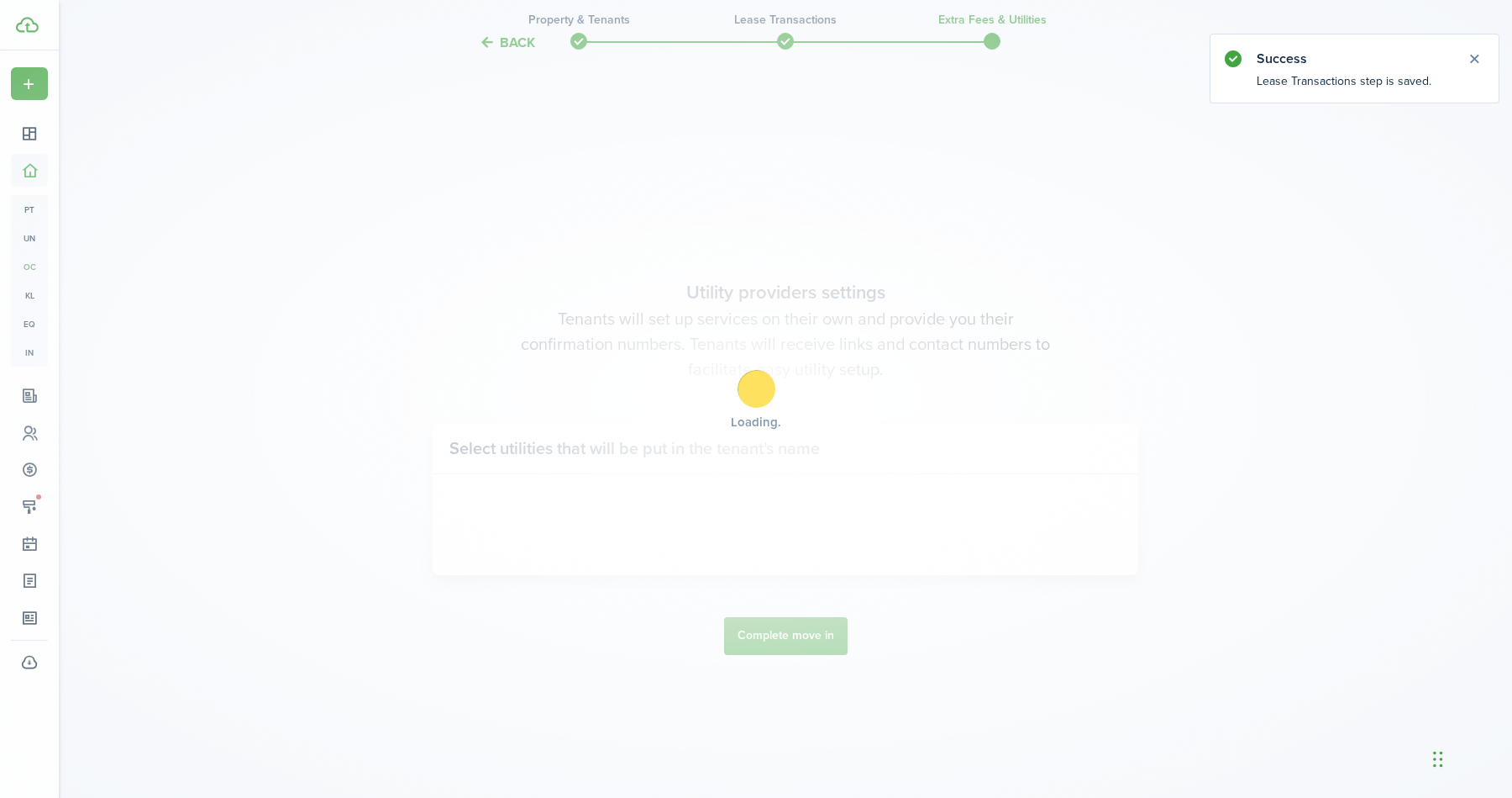
scroll to position [685, 0]
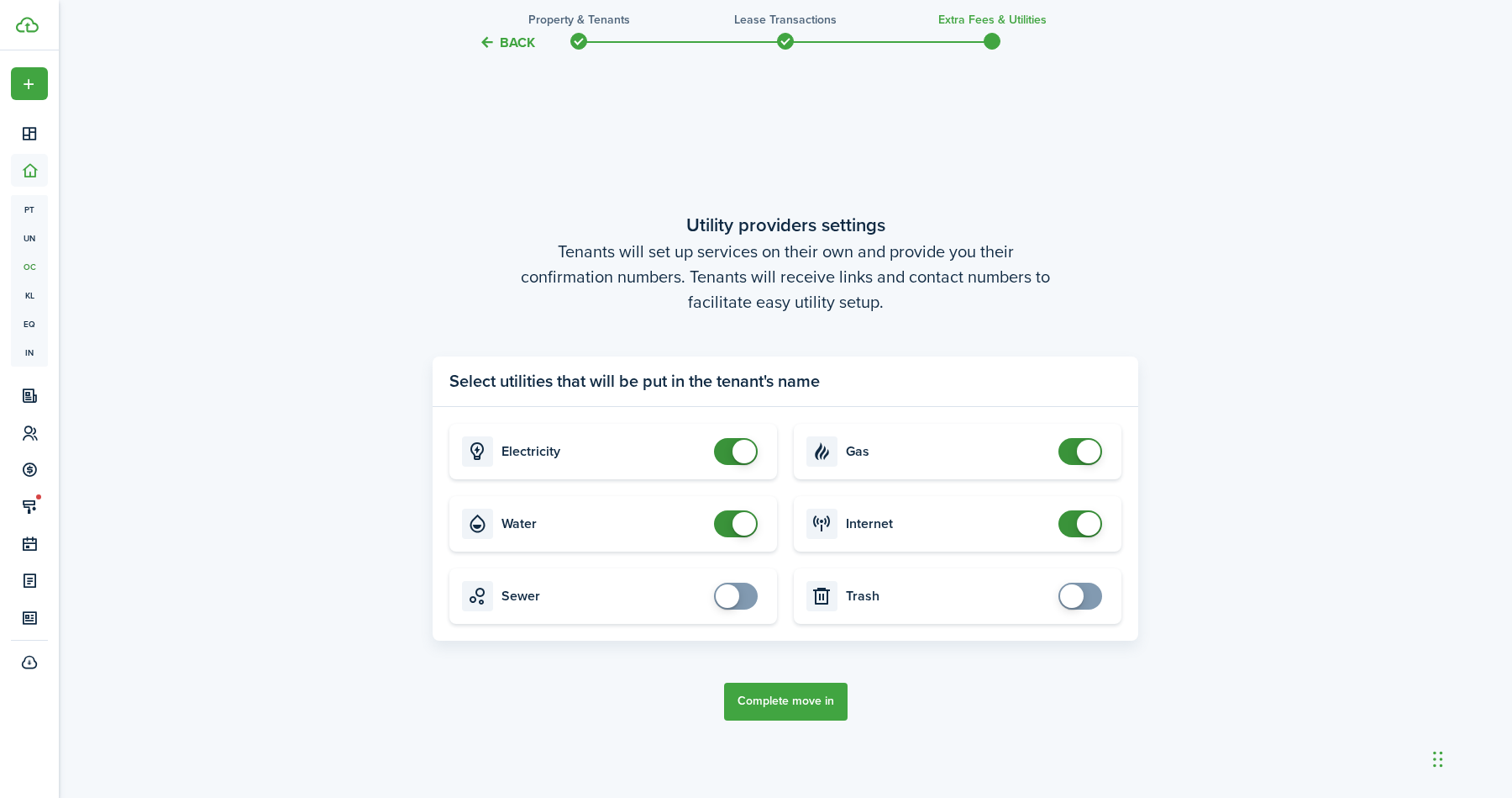
checkbox input "false"
click at [735, 535] on span at bounding box center [736, 523] width 17 height 26
click at [802, 704] on button "Complete move in" at bounding box center [786, 701] width 123 height 38
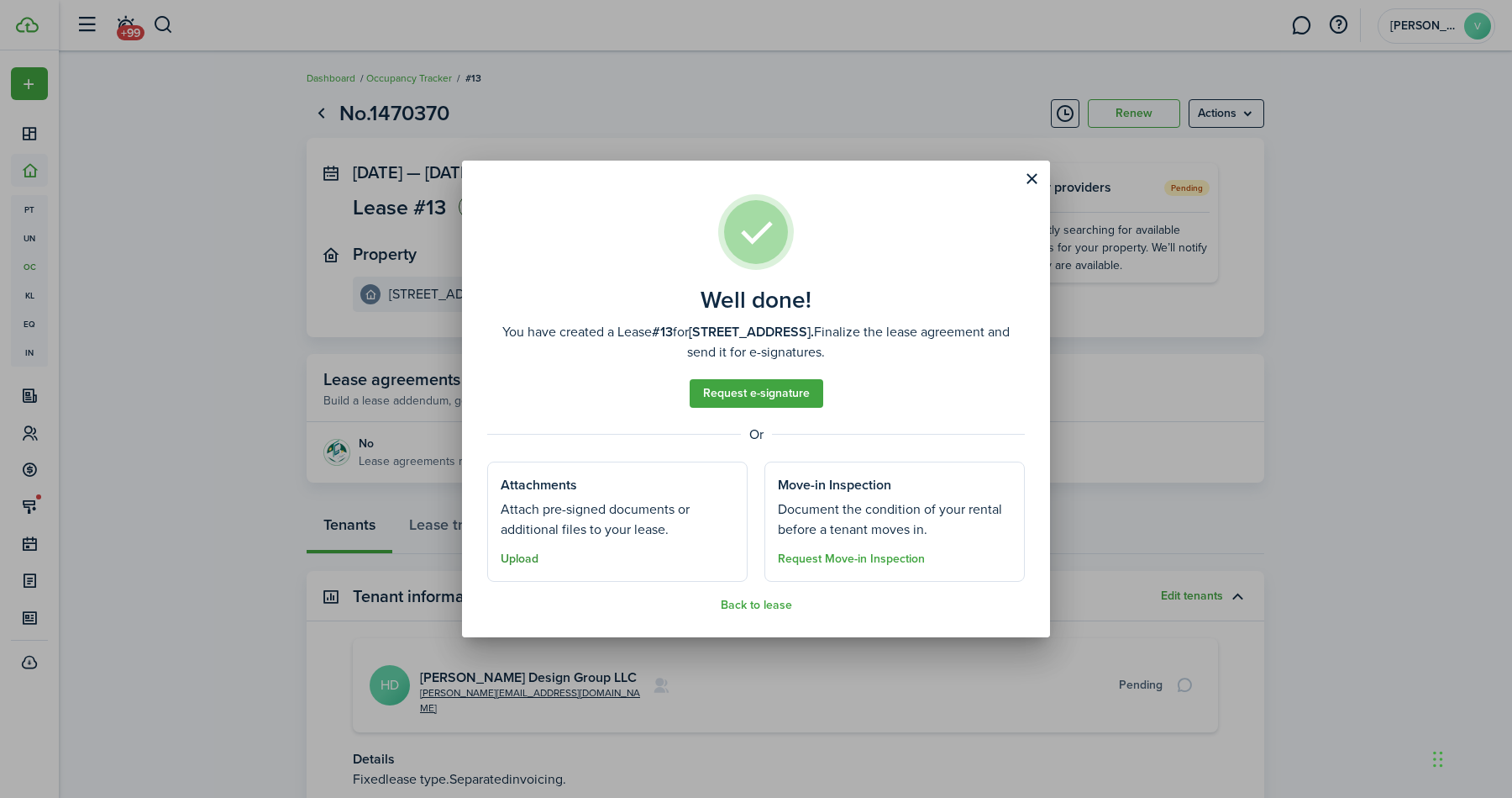
click at [520, 564] on button "Upload" at bounding box center [519, 559] width 38 height 14
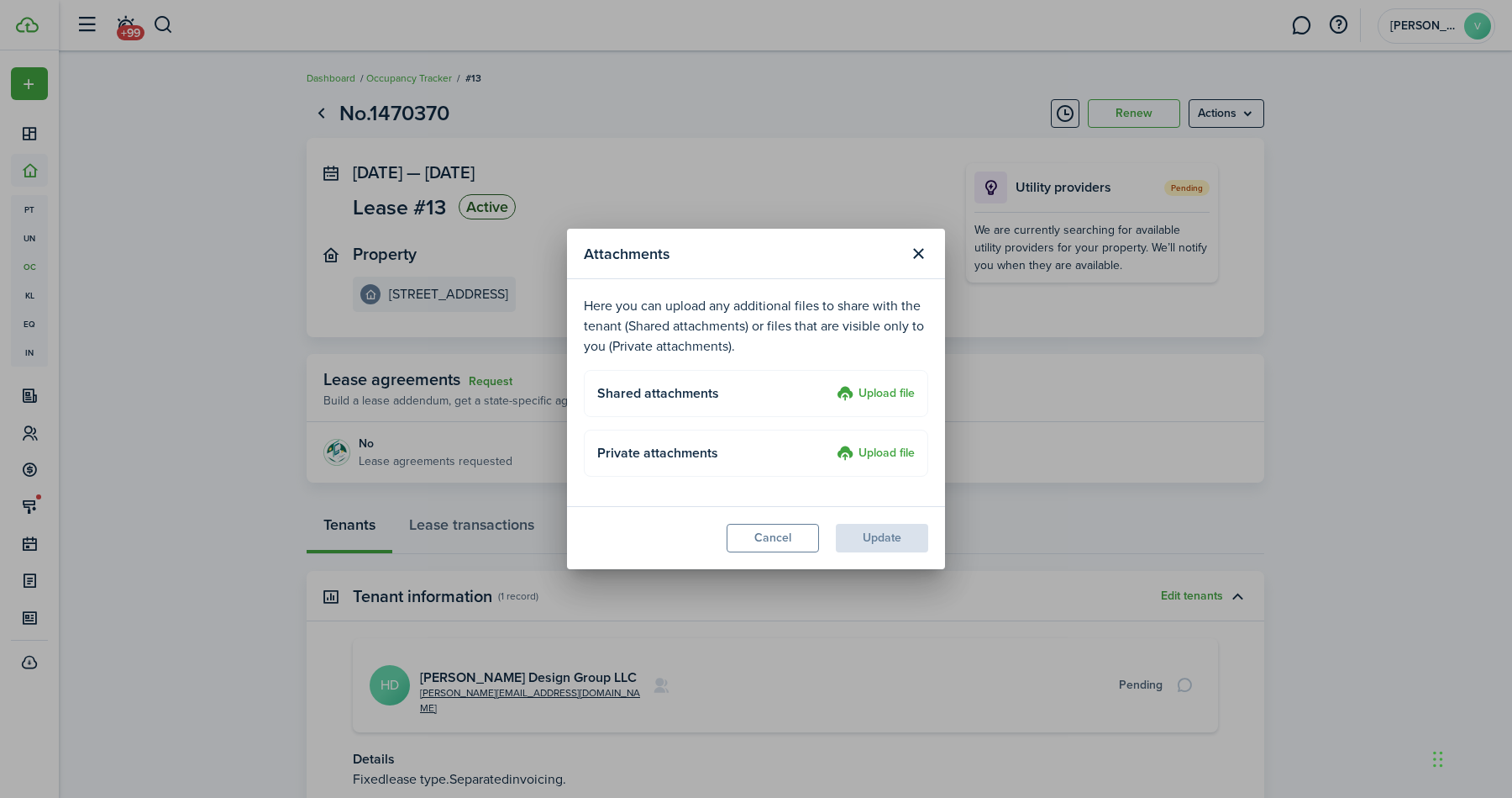
click at [893, 390] on label "Upload file" at bounding box center [876, 394] width 78 height 21
click at [831, 384] on input "Upload file" at bounding box center [831, 384] width 0 height 0
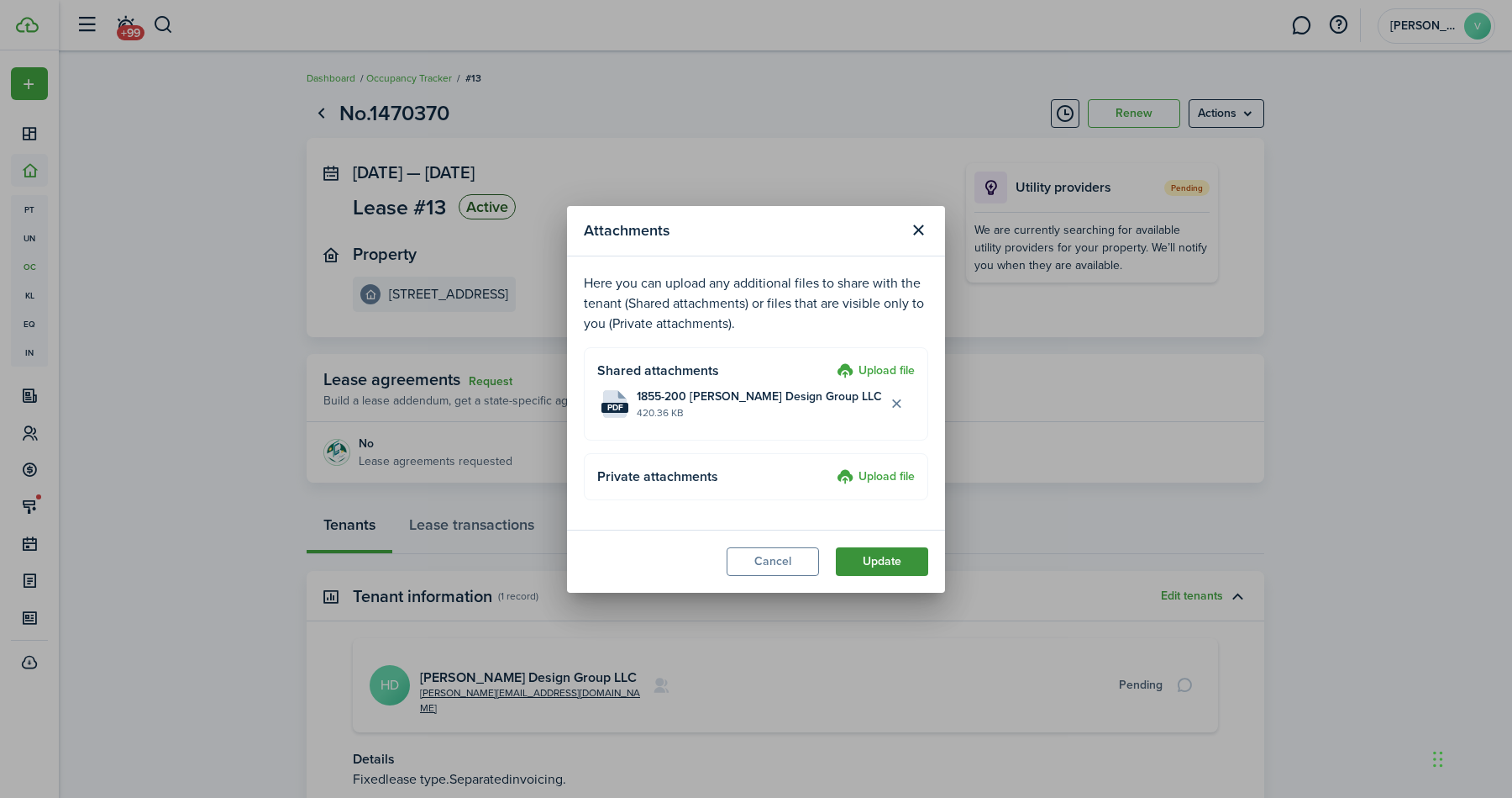
click at [882, 566] on button "Update" at bounding box center [882, 561] width 92 height 28
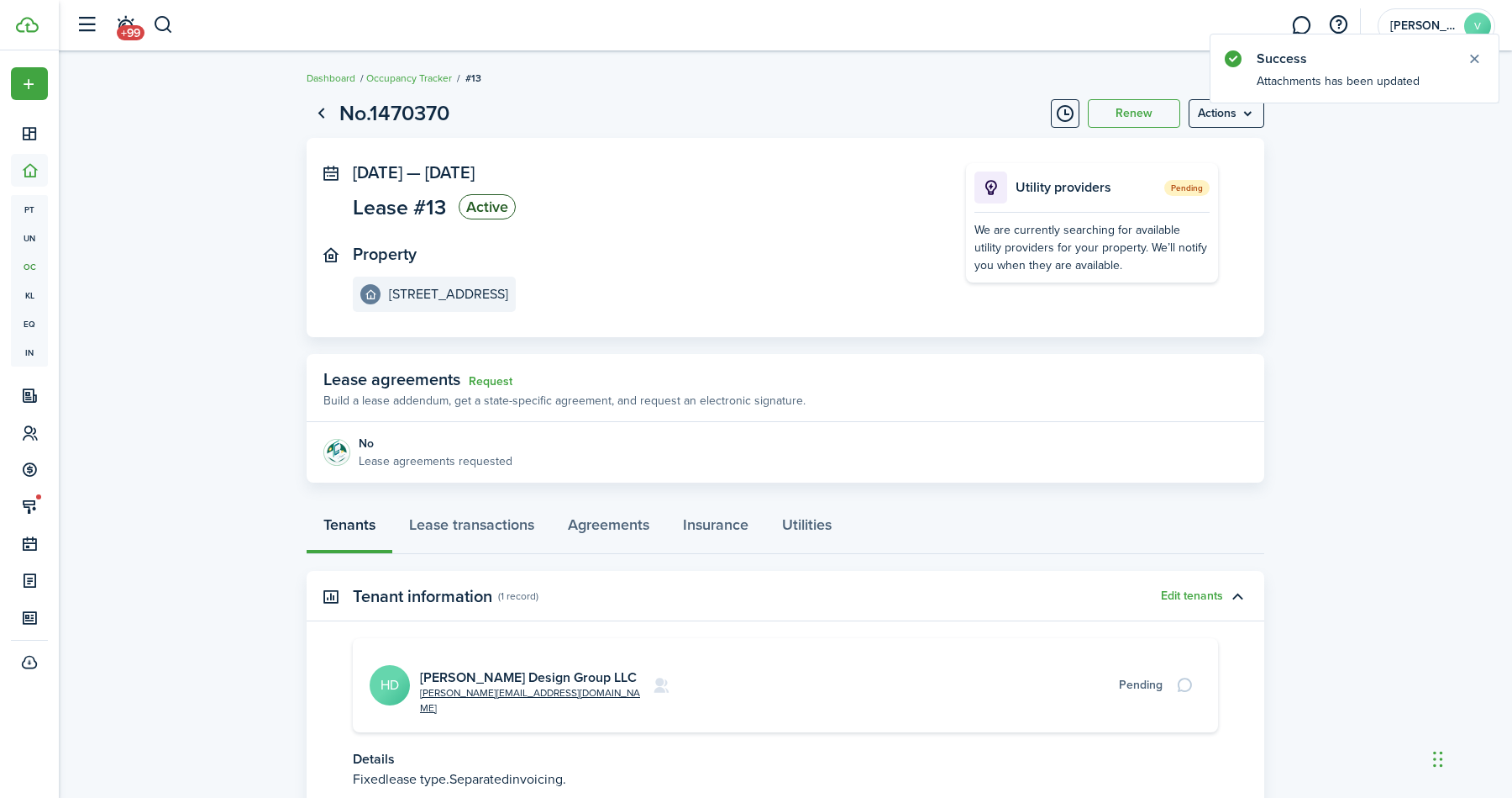
scroll to position [110, 0]
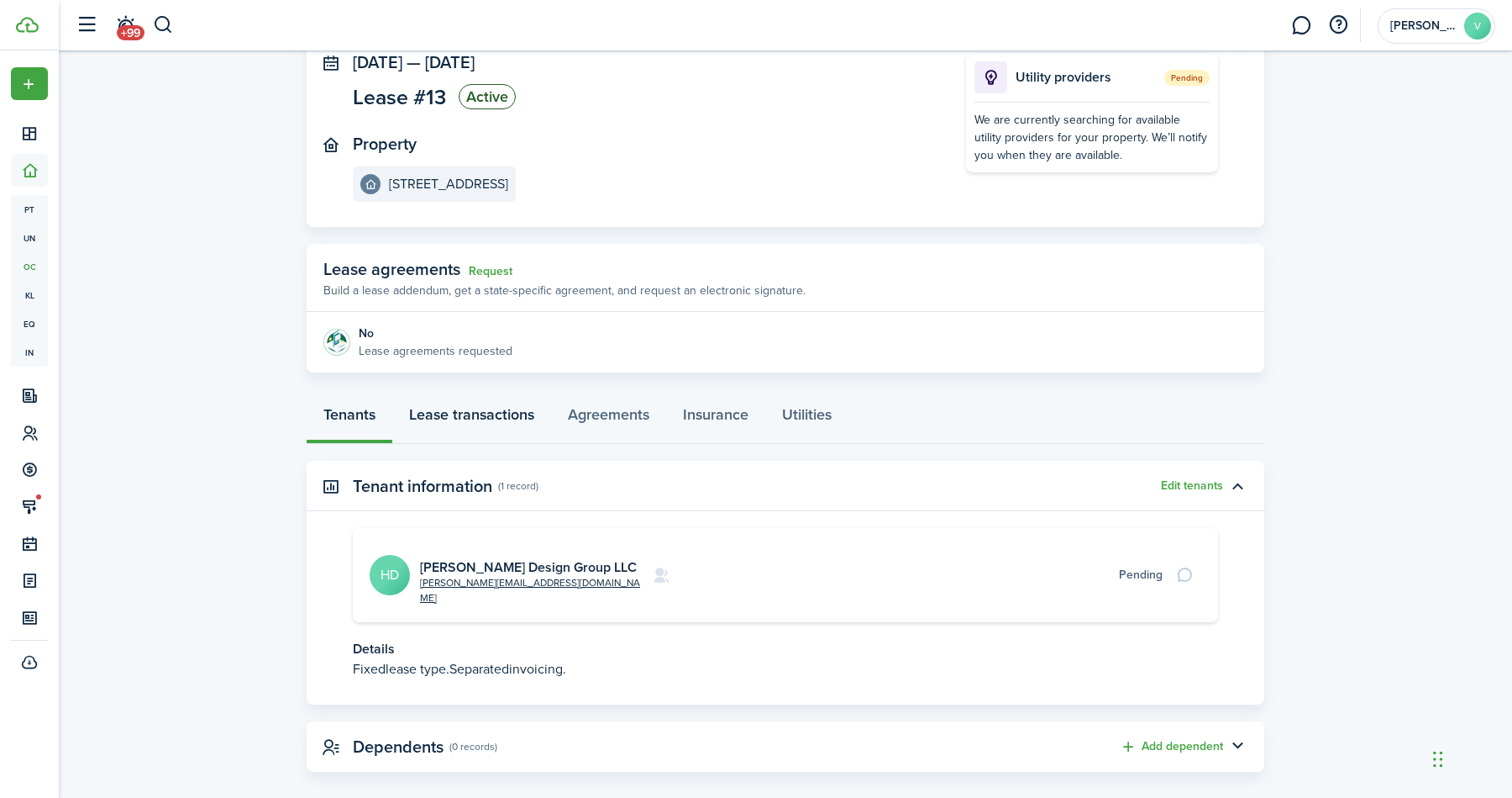
click at [499, 416] on link "Lease transactions" at bounding box center [471, 418] width 159 height 50
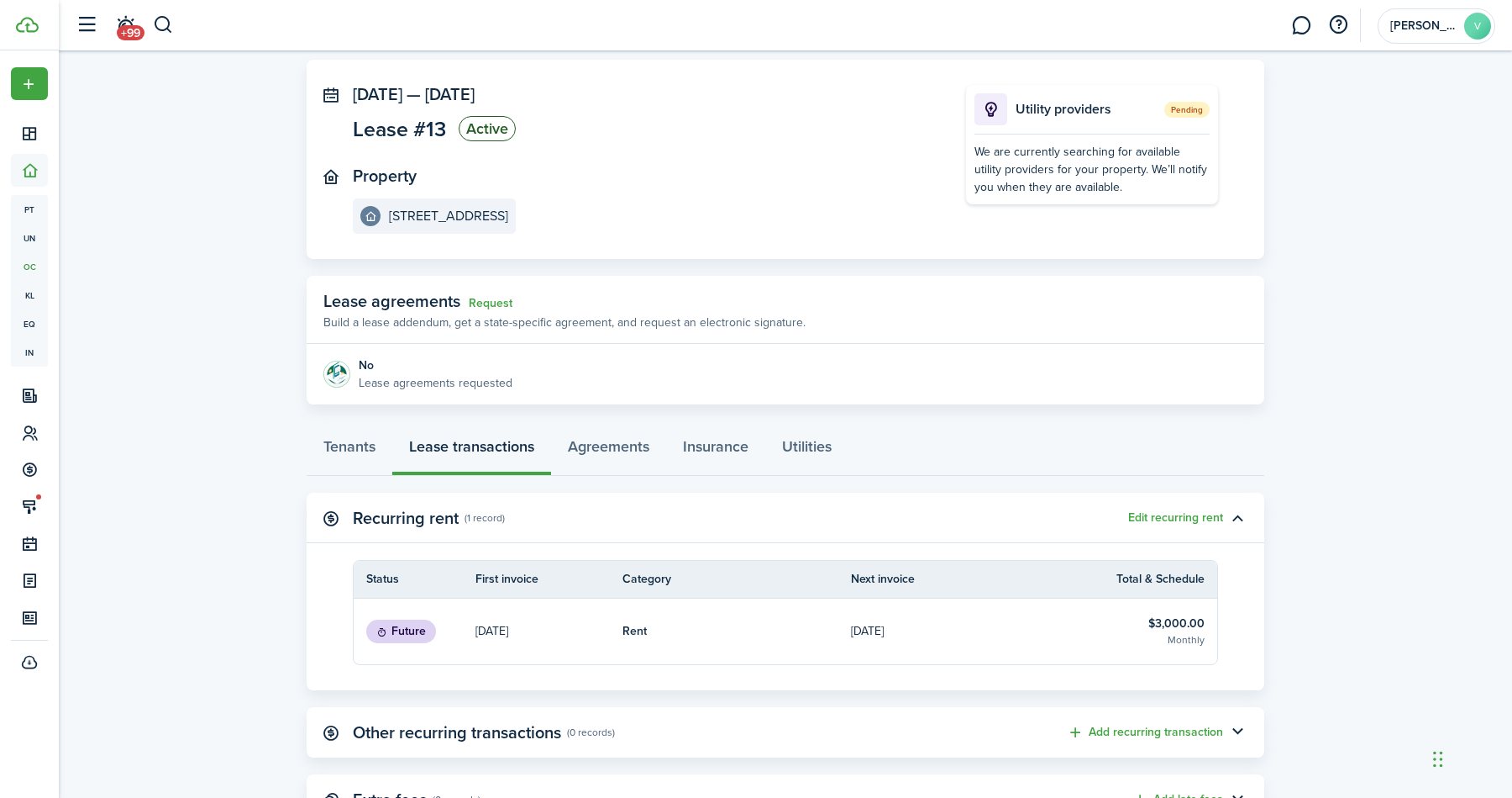
scroll to position [79, 0]
click at [509, 630] on p "[DATE]" at bounding box center [491, 629] width 32 height 18
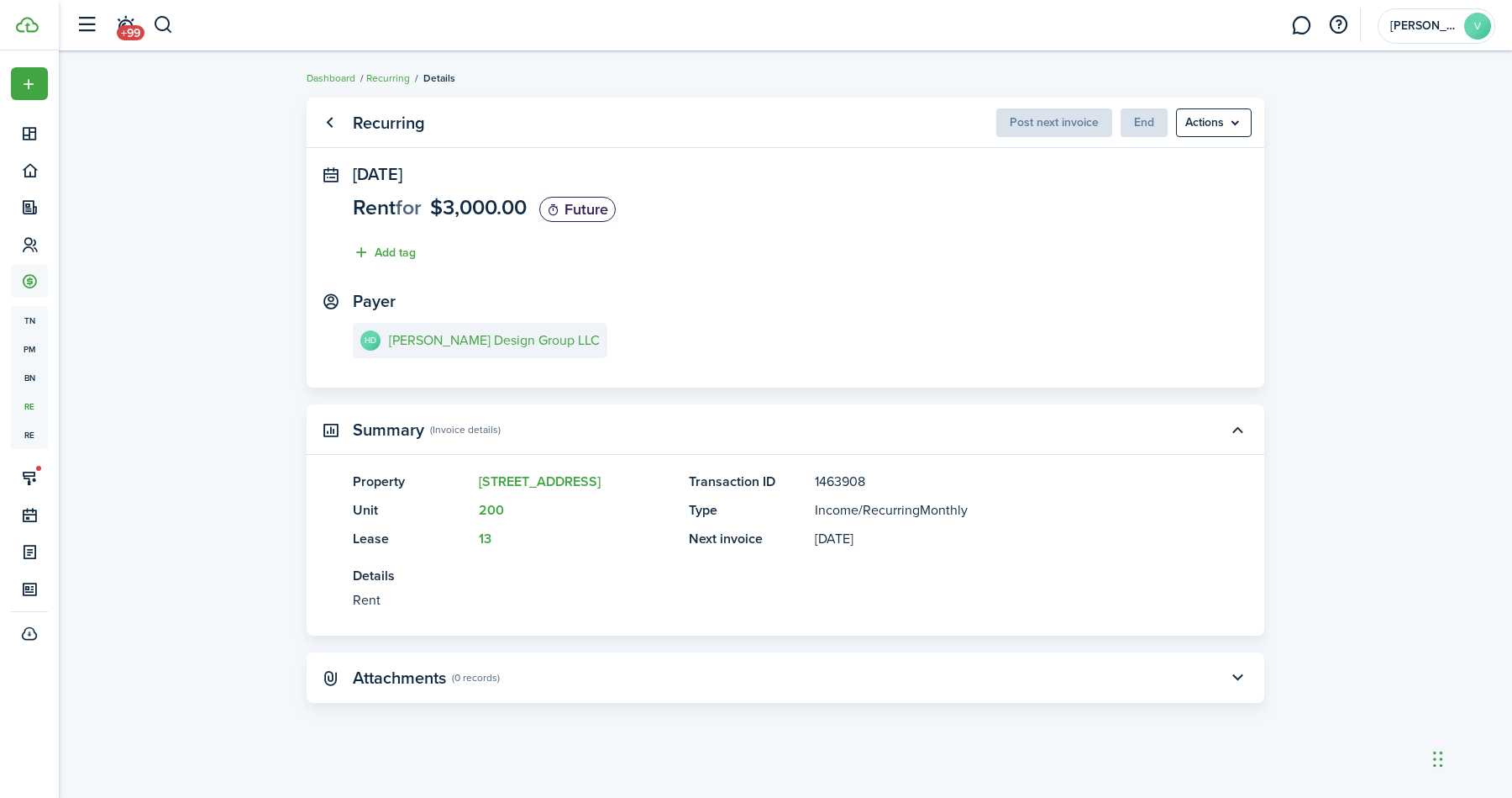
click at [1258, 134] on panel-main-header "Recurring Post next invoice End Actions" at bounding box center [786, 122] width 958 height 50
click at [1243, 132] on menu-btn "Actions" at bounding box center [1213, 123] width 75 height 28
click at [1140, 352] on panel-main-section "Payer HD [PERSON_NAME] Design Group LLC" at bounding box center [785, 327] width 865 height 72
click at [386, 77] on link "Recurring" at bounding box center [388, 77] width 44 height 15
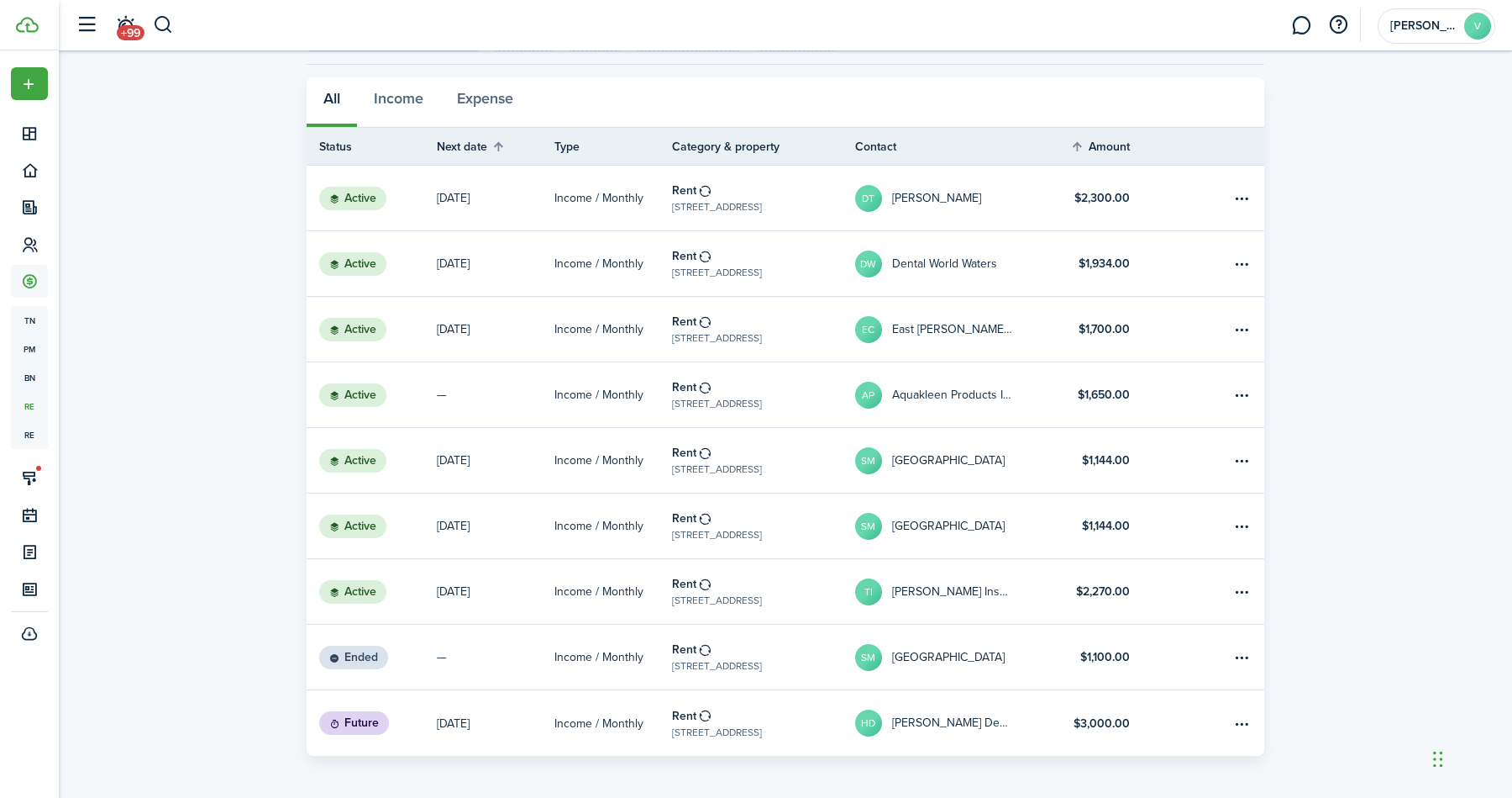
scroll to position [115, 0]
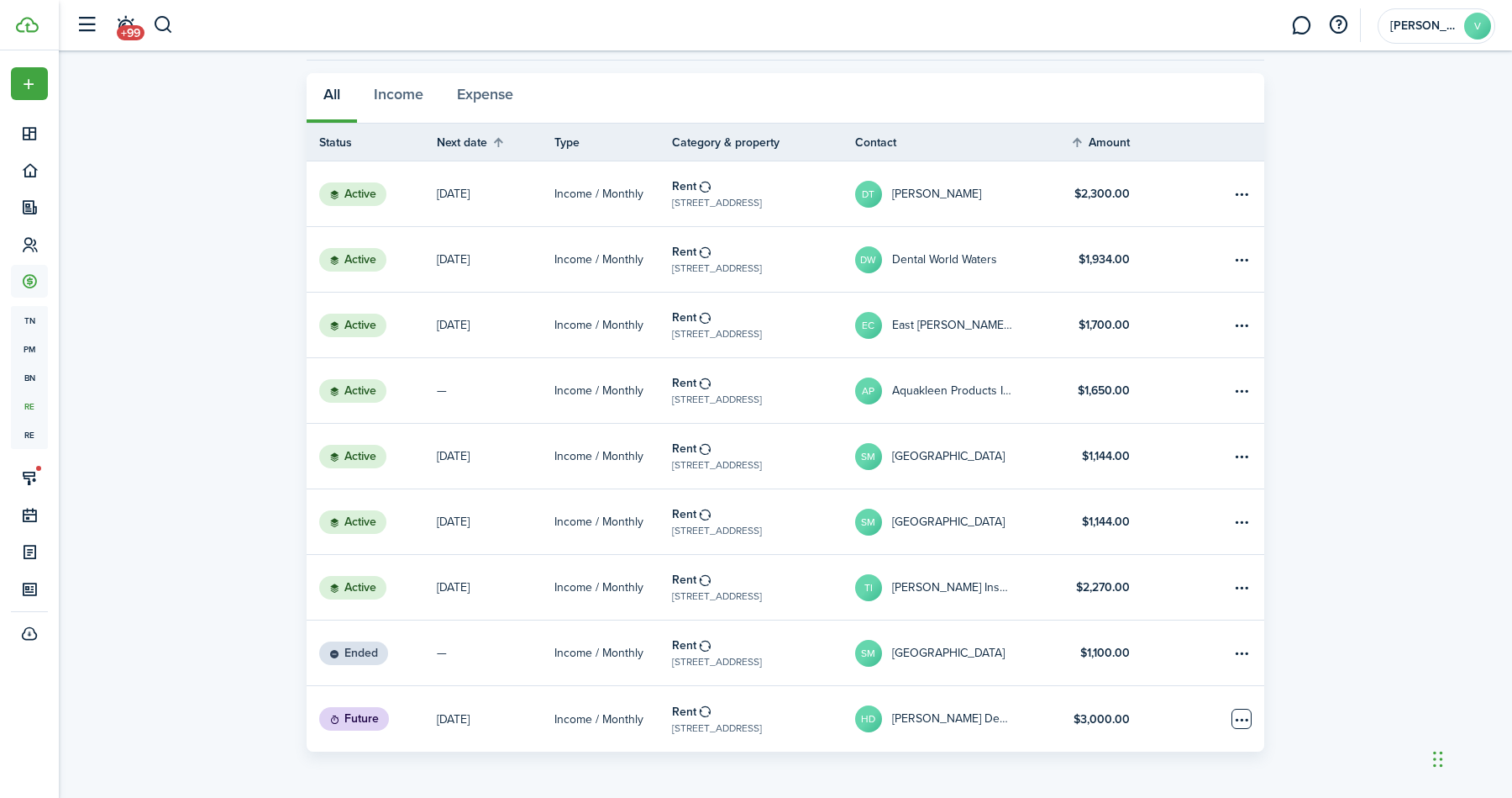
click at [1235, 720] on table-menu-btn-icon "Open menu" at bounding box center [1242, 719] width 21 height 21
click at [909, 773] on dashboard-content "Dashboard Recurring Recurring 9 Total Money out Money in Status Date Property &…" at bounding box center [785, 341] width 1453 height 913
click at [717, 723] on table-subtitle "[STREET_ADDRESS]" at bounding box center [717, 727] width 90 height 15
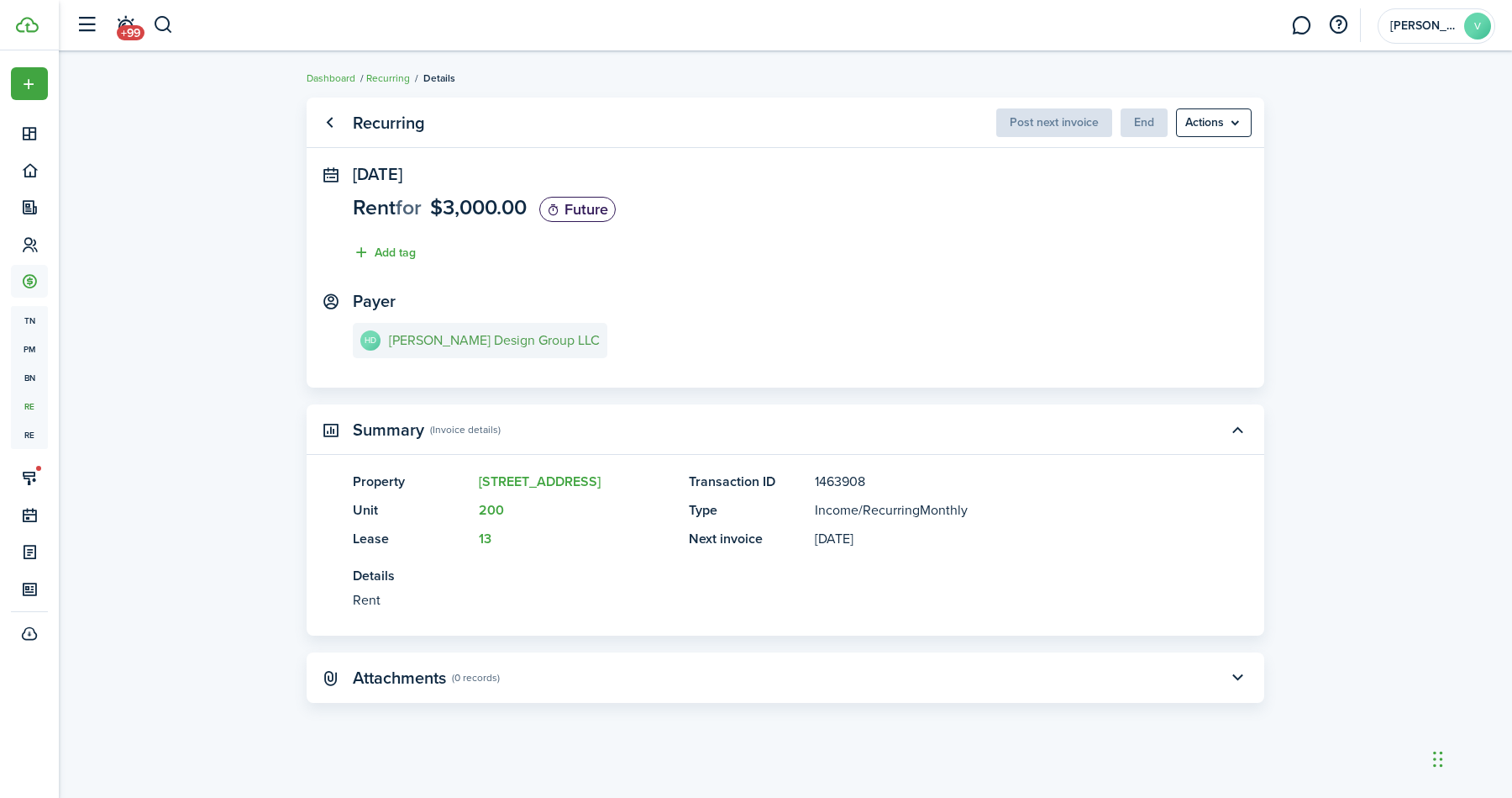
click at [452, 339] on e-details-info-title "[PERSON_NAME] Design Group LLC" at bounding box center [494, 340] width 211 height 15
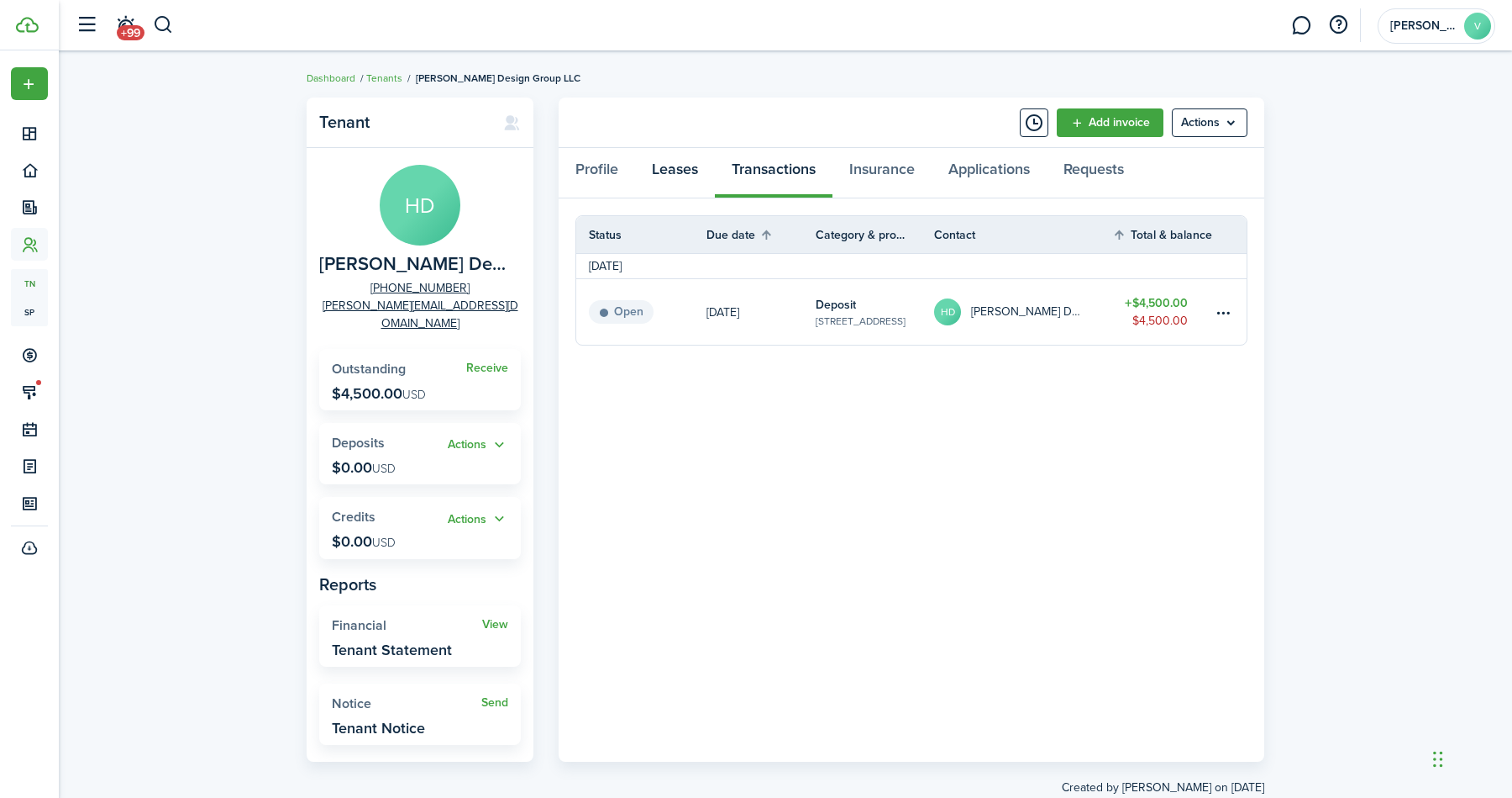
click at [686, 184] on link "Leases" at bounding box center [674, 173] width 79 height 50
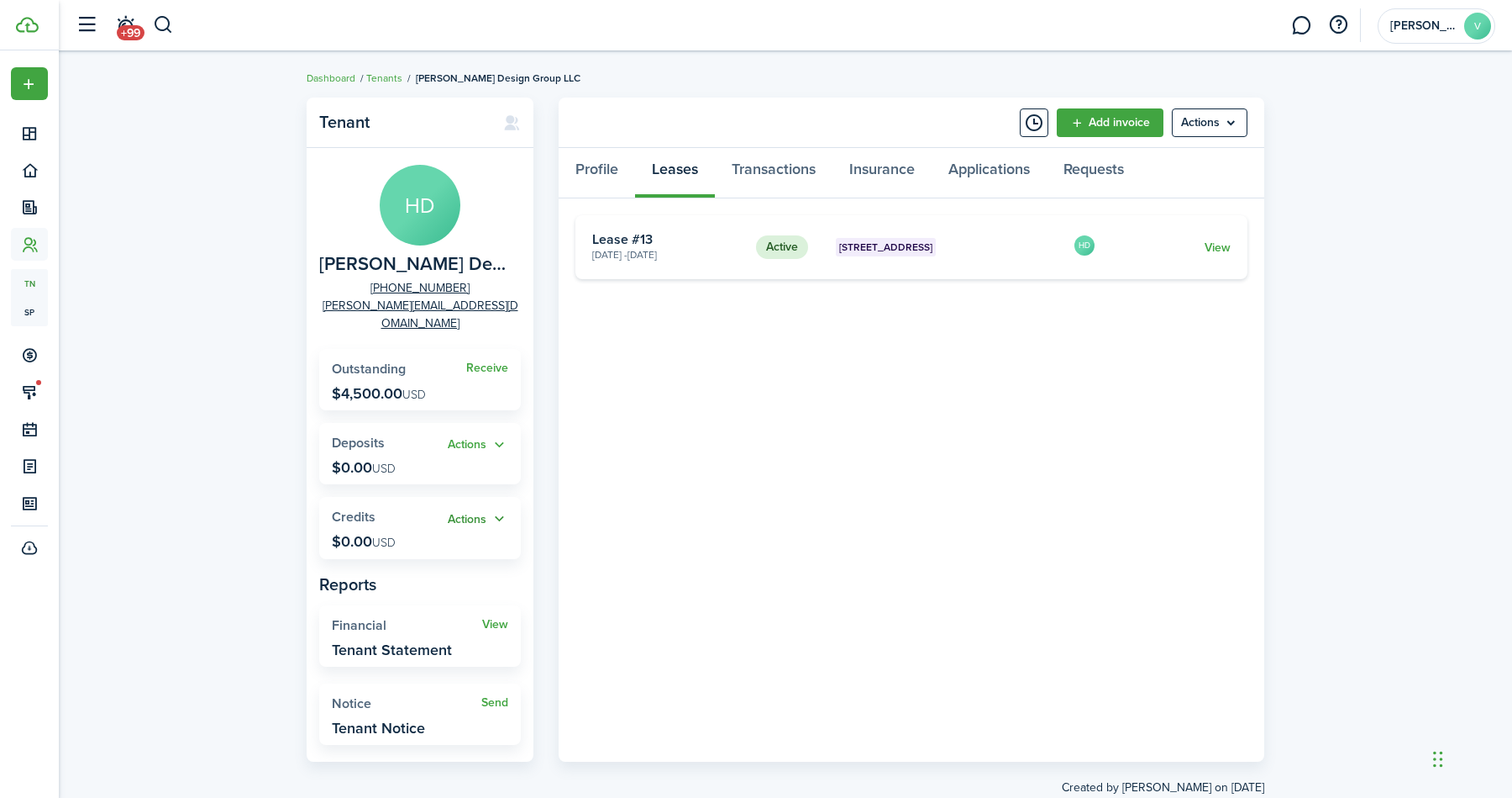
click at [491, 510] on button "Actions" at bounding box center [478, 520] width 61 height 20
click at [481, 474] on panel-main-body "HD [PERSON_NAME] Design Group LLC [PHONE_NUMBER] [PERSON_NAME][EMAIL_ADDRESS][D…" at bounding box center [420, 455] width 227 height 614
click at [599, 155] on link "Profile" at bounding box center [597, 173] width 76 height 50
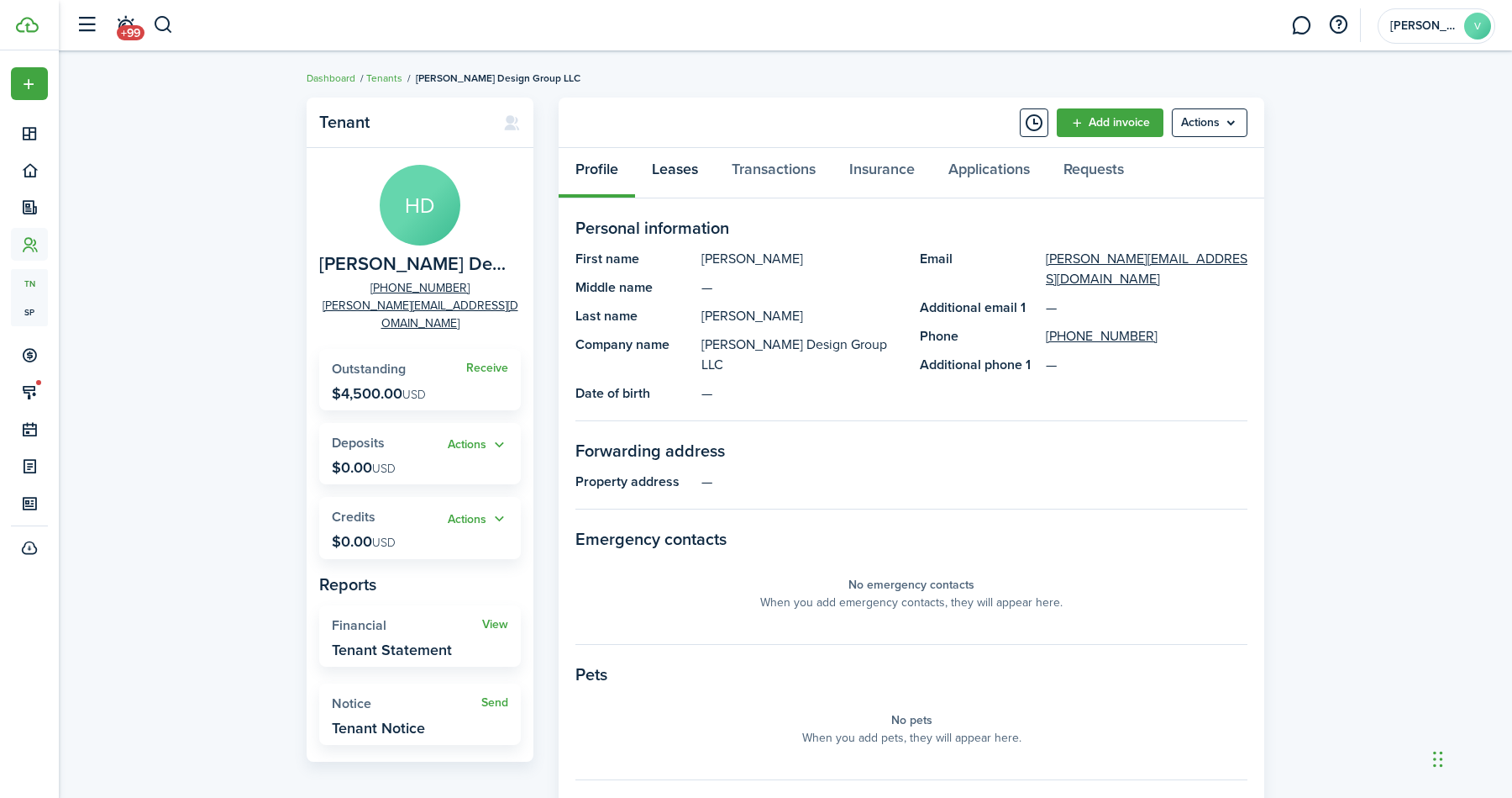
click at [686, 179] on link "Leases" at bounding box center [674, 173] width 79 height 50
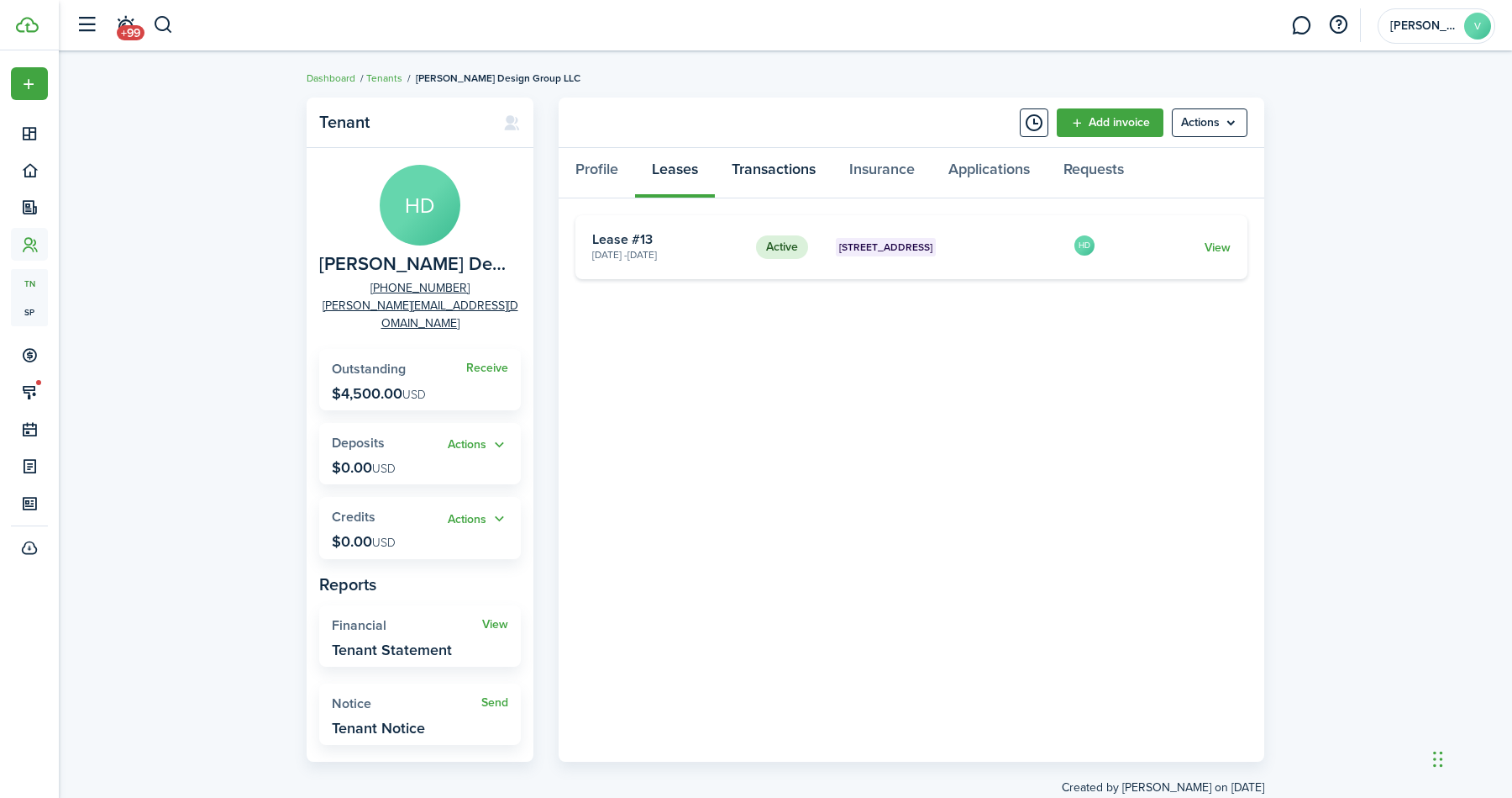
click at [770, 168] on link "Transactions" at bounding box center [774, 173] width 118 height 50
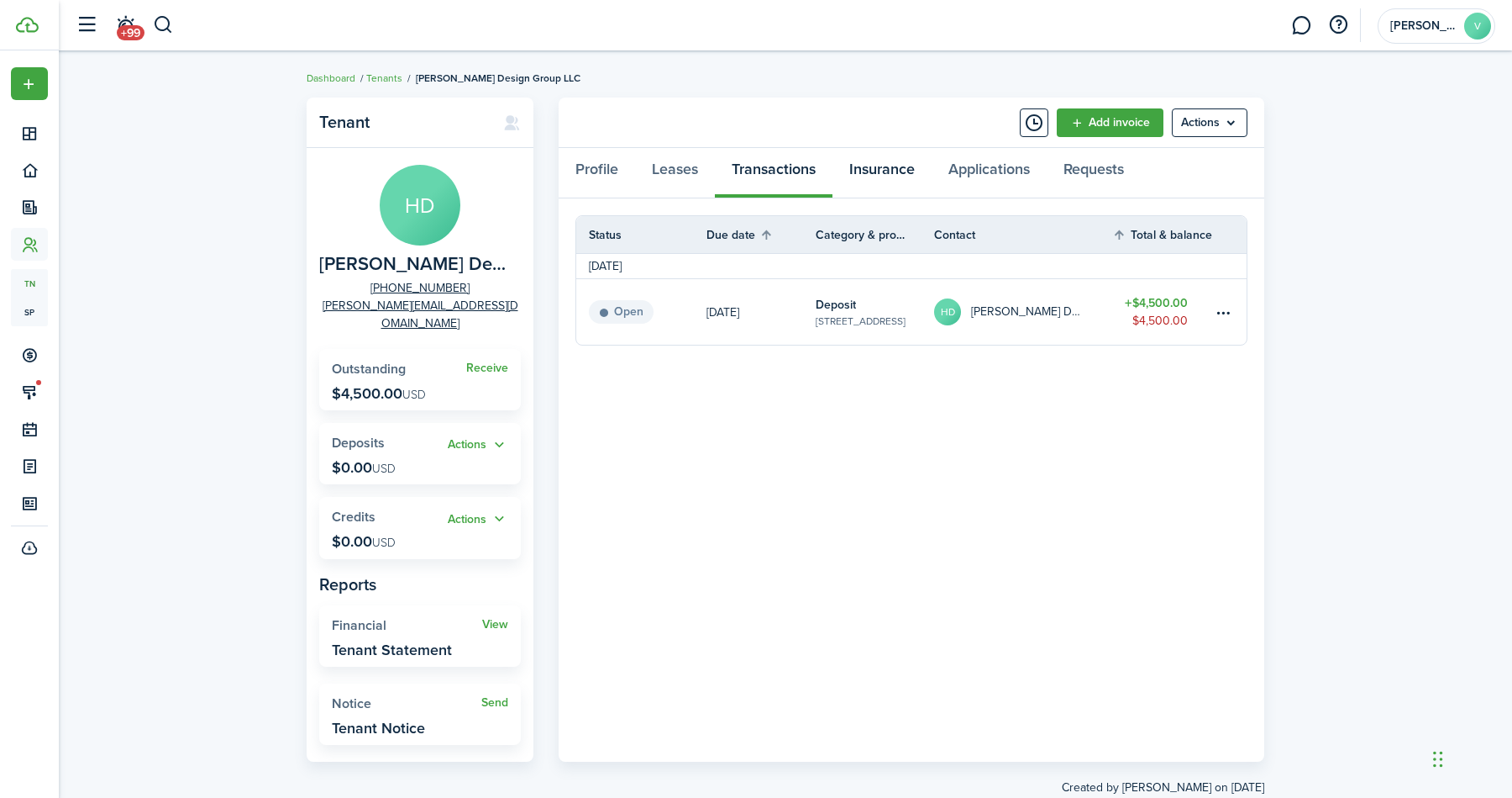
click at [896, 186] on link "Insurance" at bounding box center [882, 173] width 99 height 50
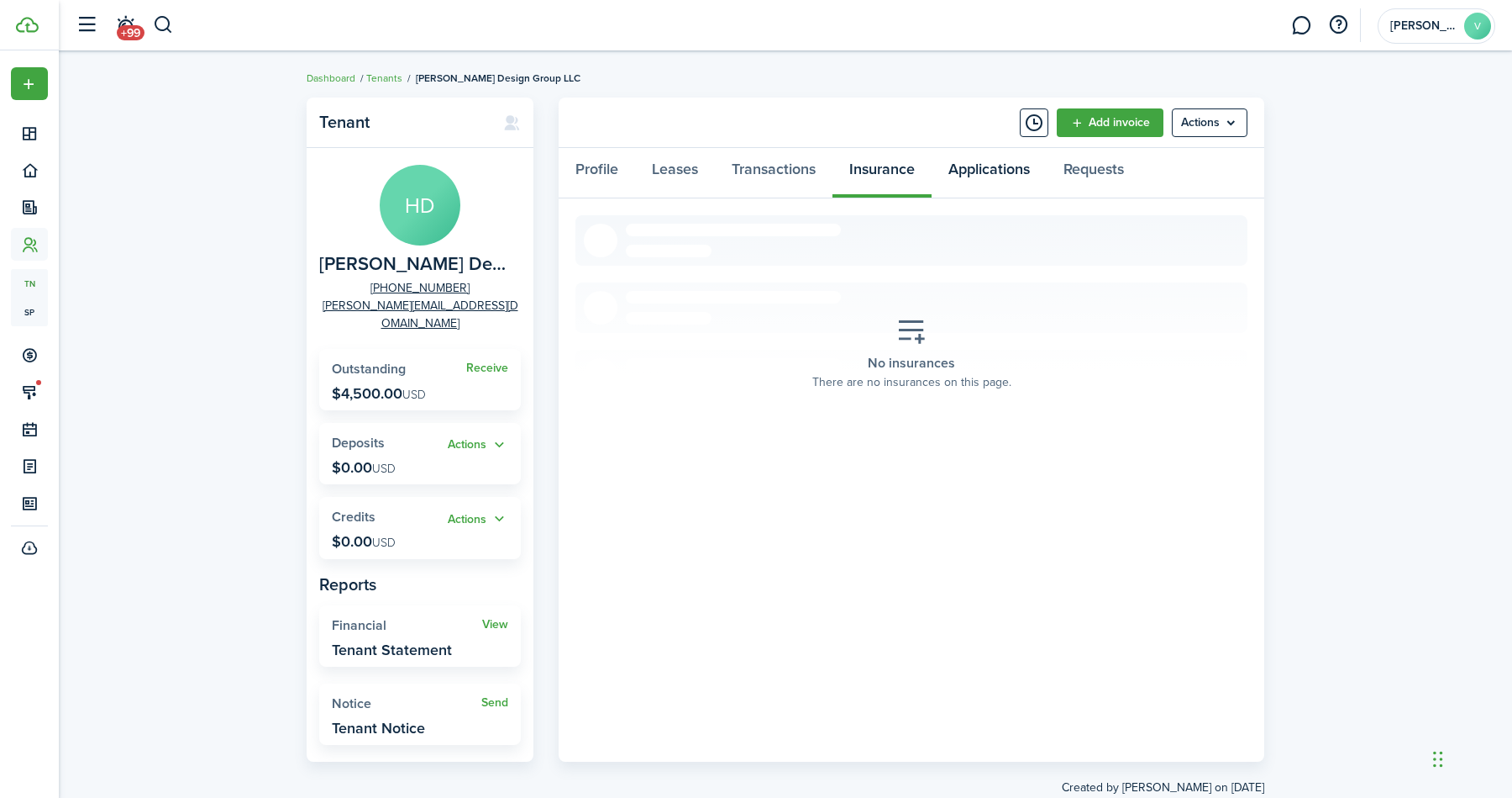
click at [985, 178] on link "Applications" at bounding box center [989, 173] width 115 height 50
click at [1111, 176] on link "Requests" at bounding box center [1094, 173] width 94 height 50
click at [785, 177] on link "Transactions" at bounding box center [774, 173] width 118 height 50
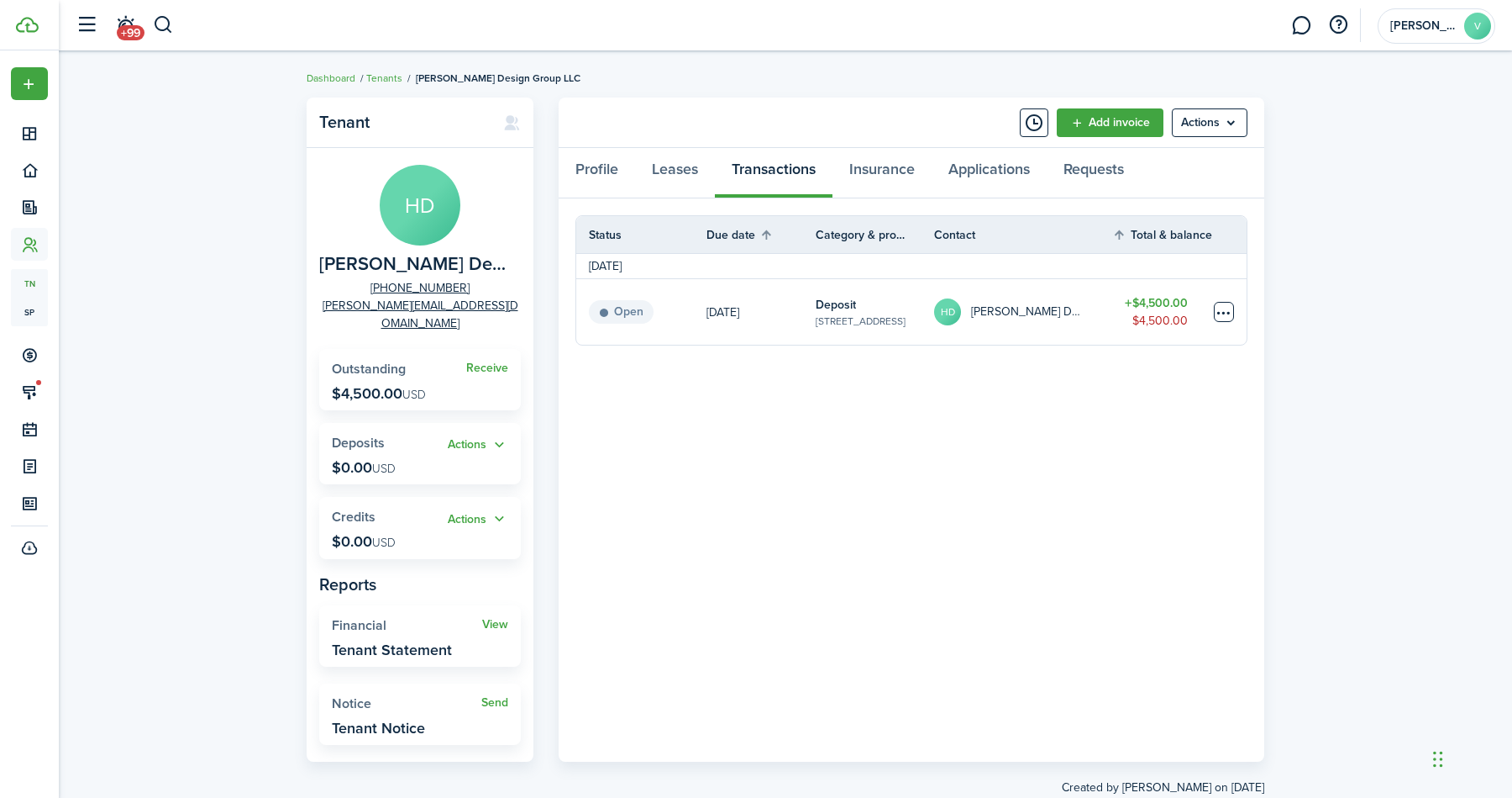
click at [1228, 315] on table-menu-btn-icon at bounding box center [1224, 312] width 21 height 21
click at [973, 426] on panel-main-body "Status Due date Category & property Contact Total & balance Actions [DATE] Open…" at bounding box center [911, 479] width 706 height 564
click at [687, 174] on link "Leases" at bounding box center [674, 173] width 79 height 50
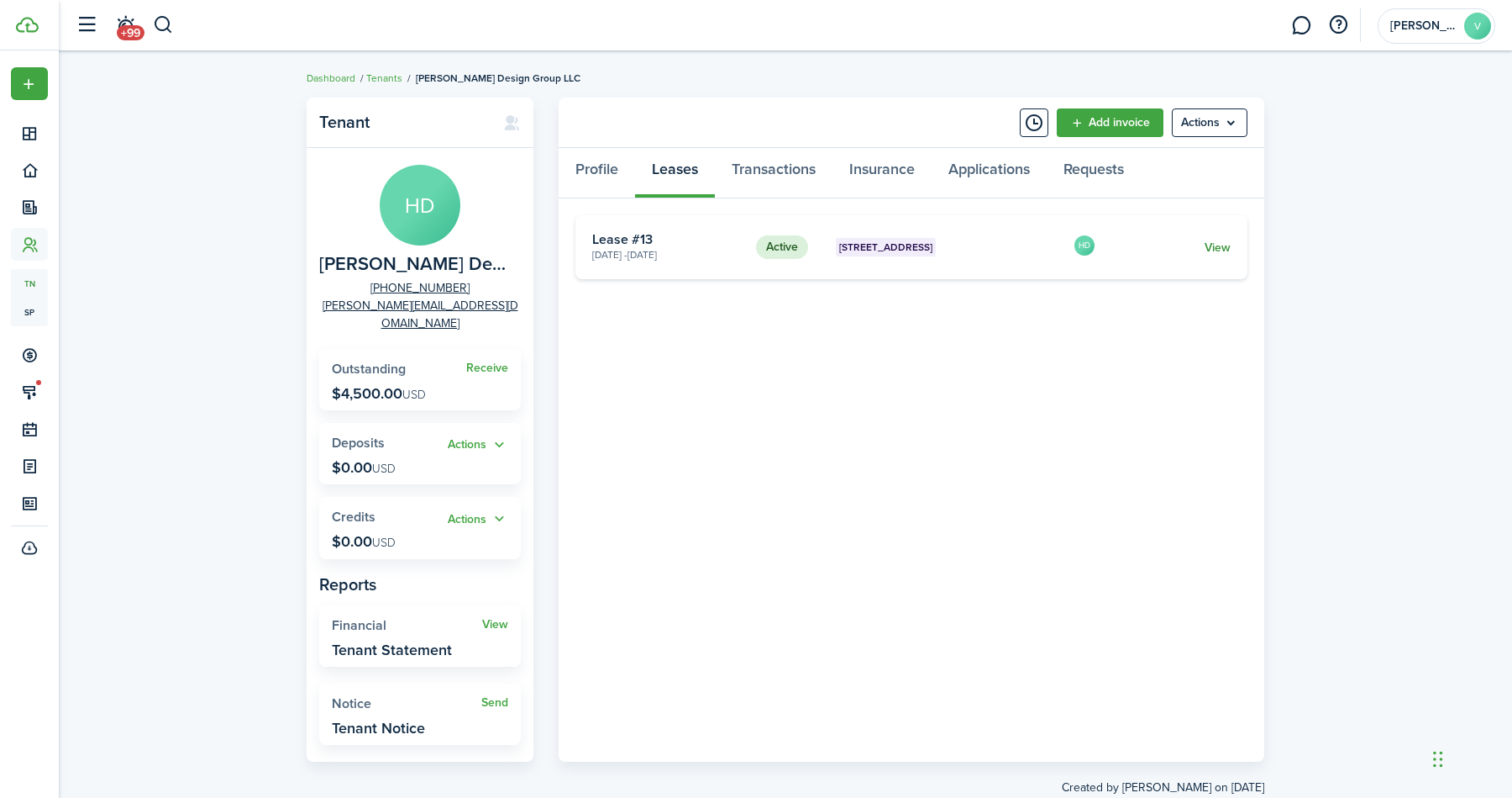
click at [1229, 247] on link "View" at bounding box center [1218, 248] width 26 height 18
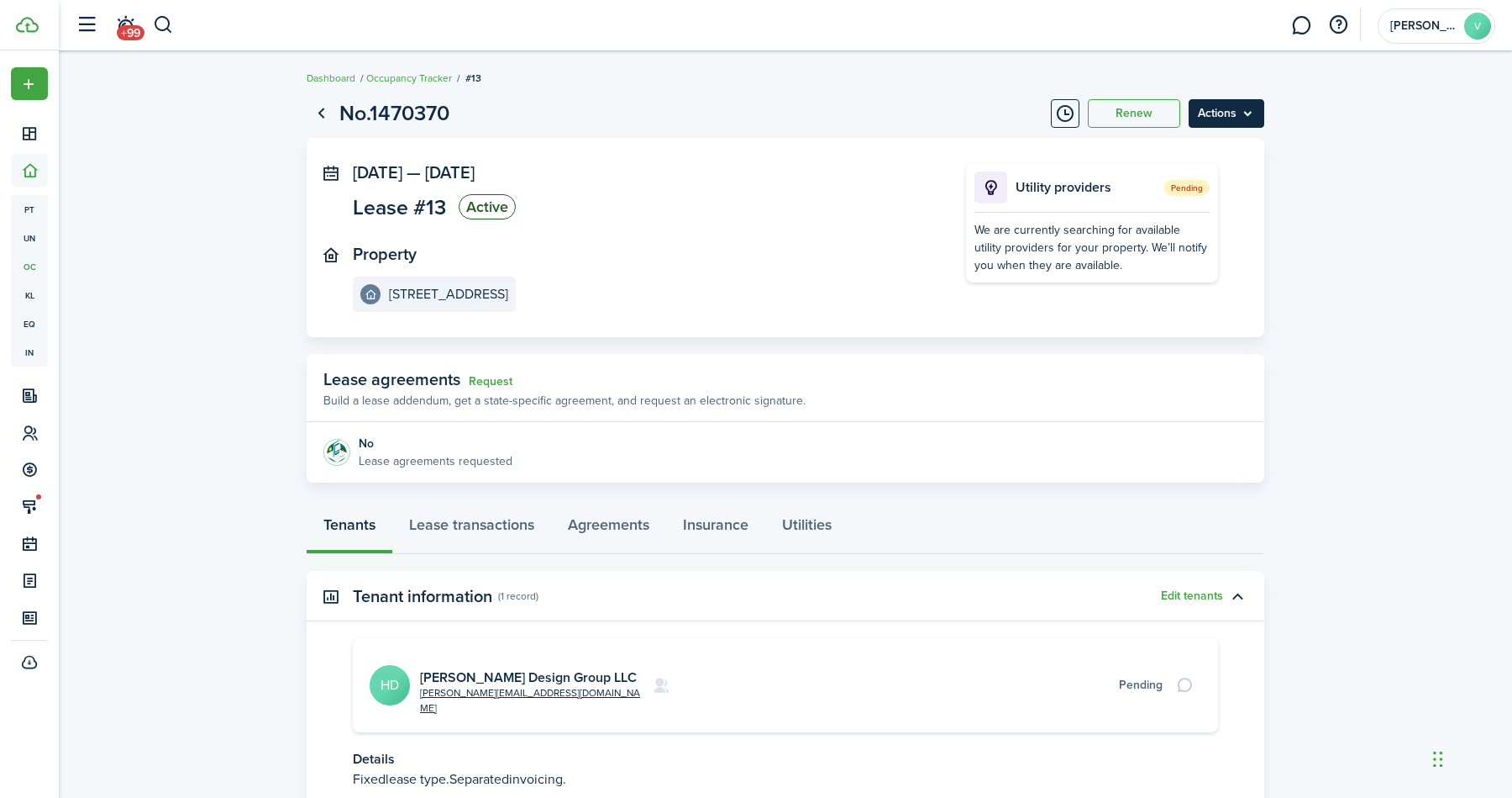
click at [1239, 109] on menu-btn "Actions" at bounding box center [1226, 113] width 75 height 28
click at [1371, 150] on lease-view "No.1470370 Renew Actions [DATE] — [DATE] Lease #13 Active Property [STREET_ADDR…" at bounding box center [785, 489] width 1453 height 801
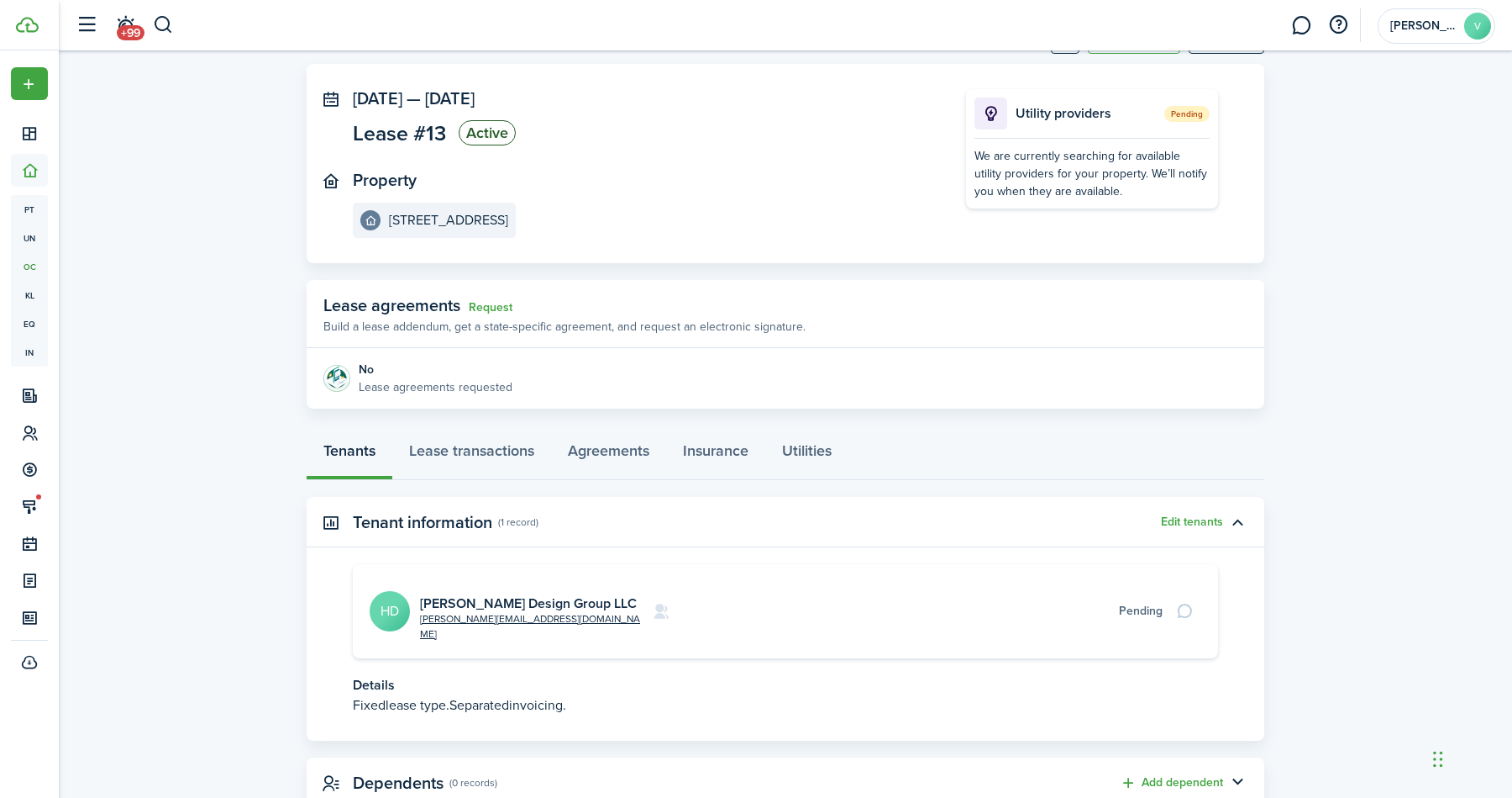
scroll to position [103, 0]
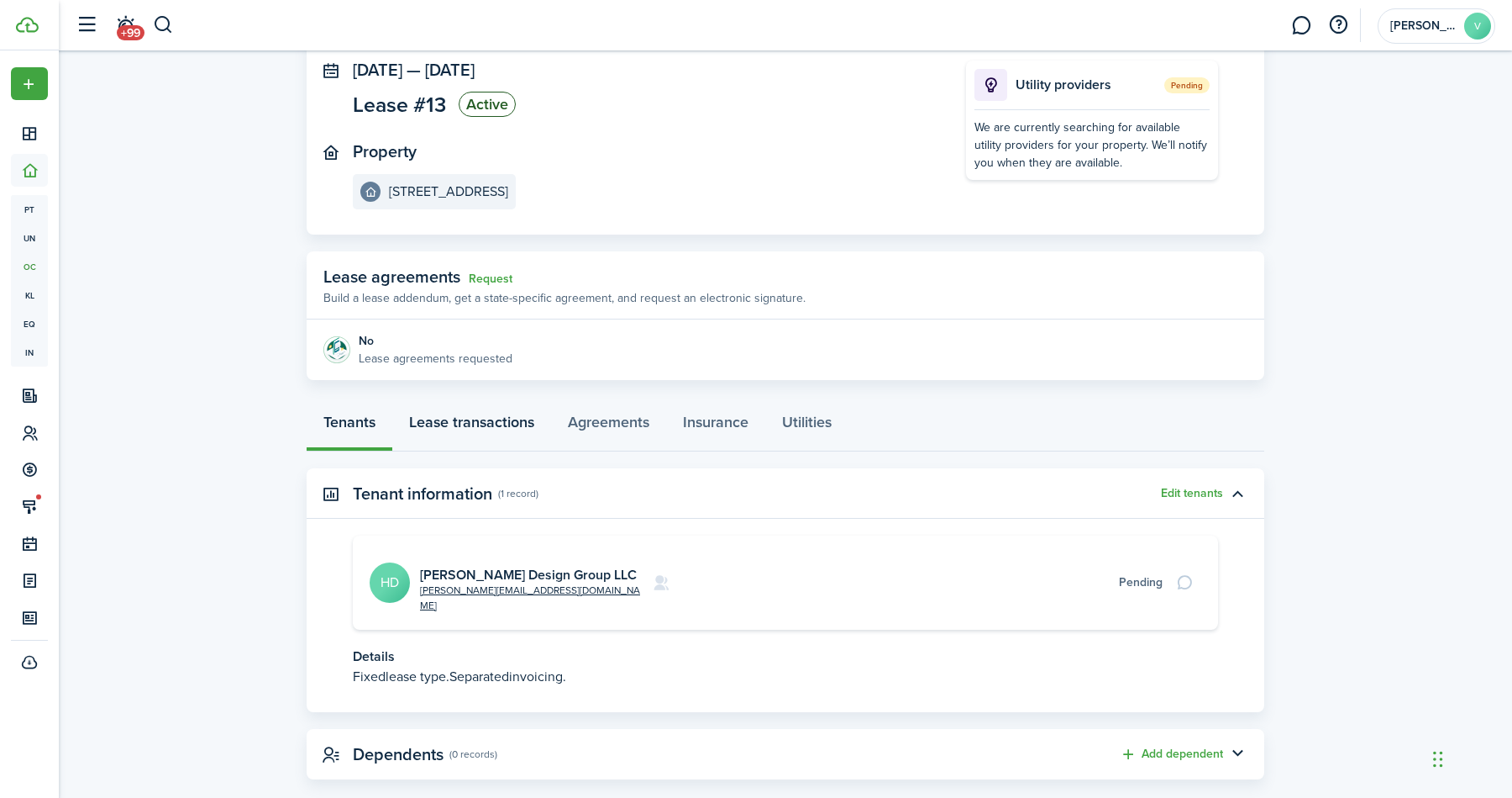
click at [486, 417] on link "Lease transactions" at bounding box center [471, 425] width 159 height 50
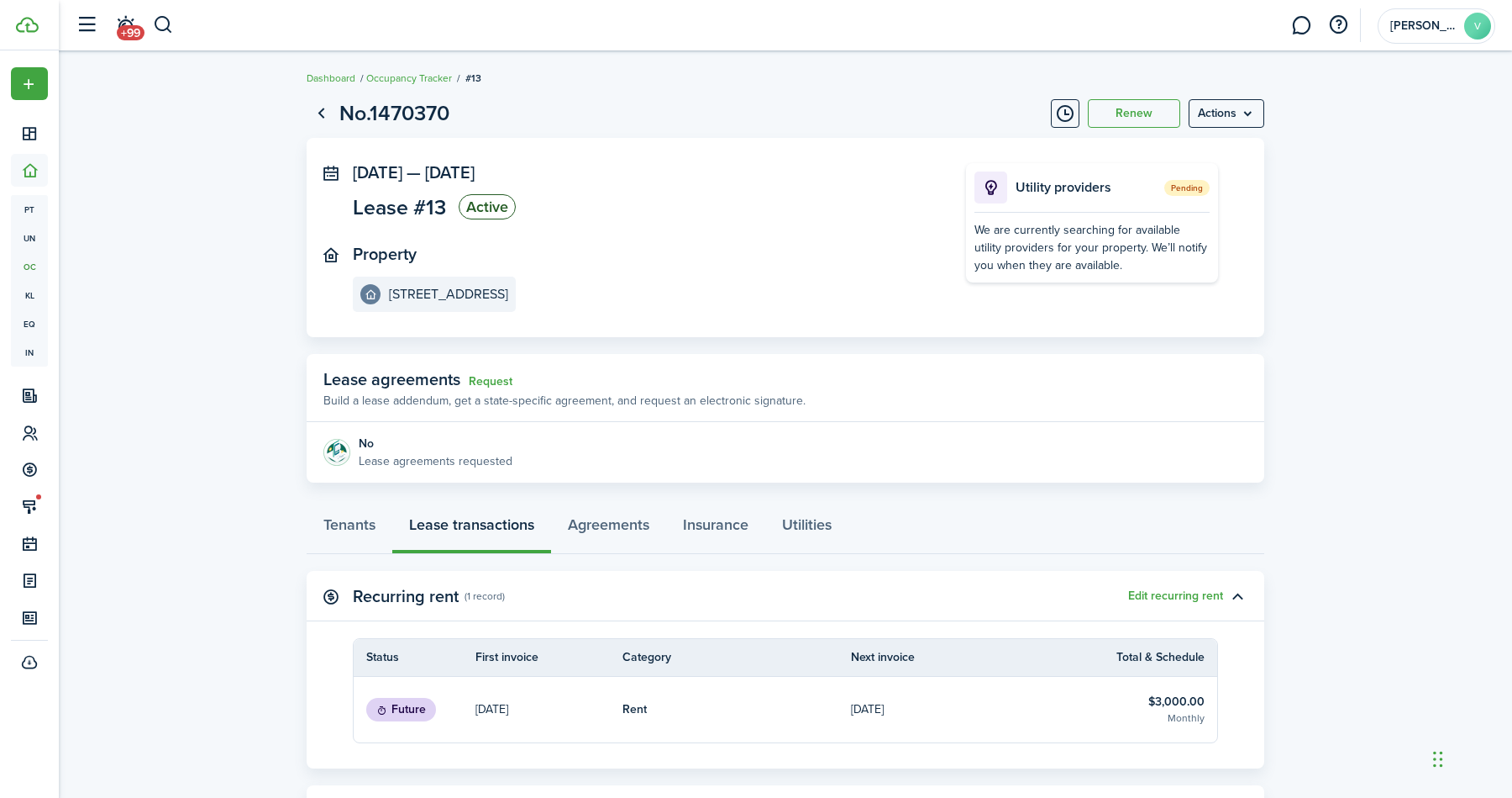
scroll to position [67, 0]
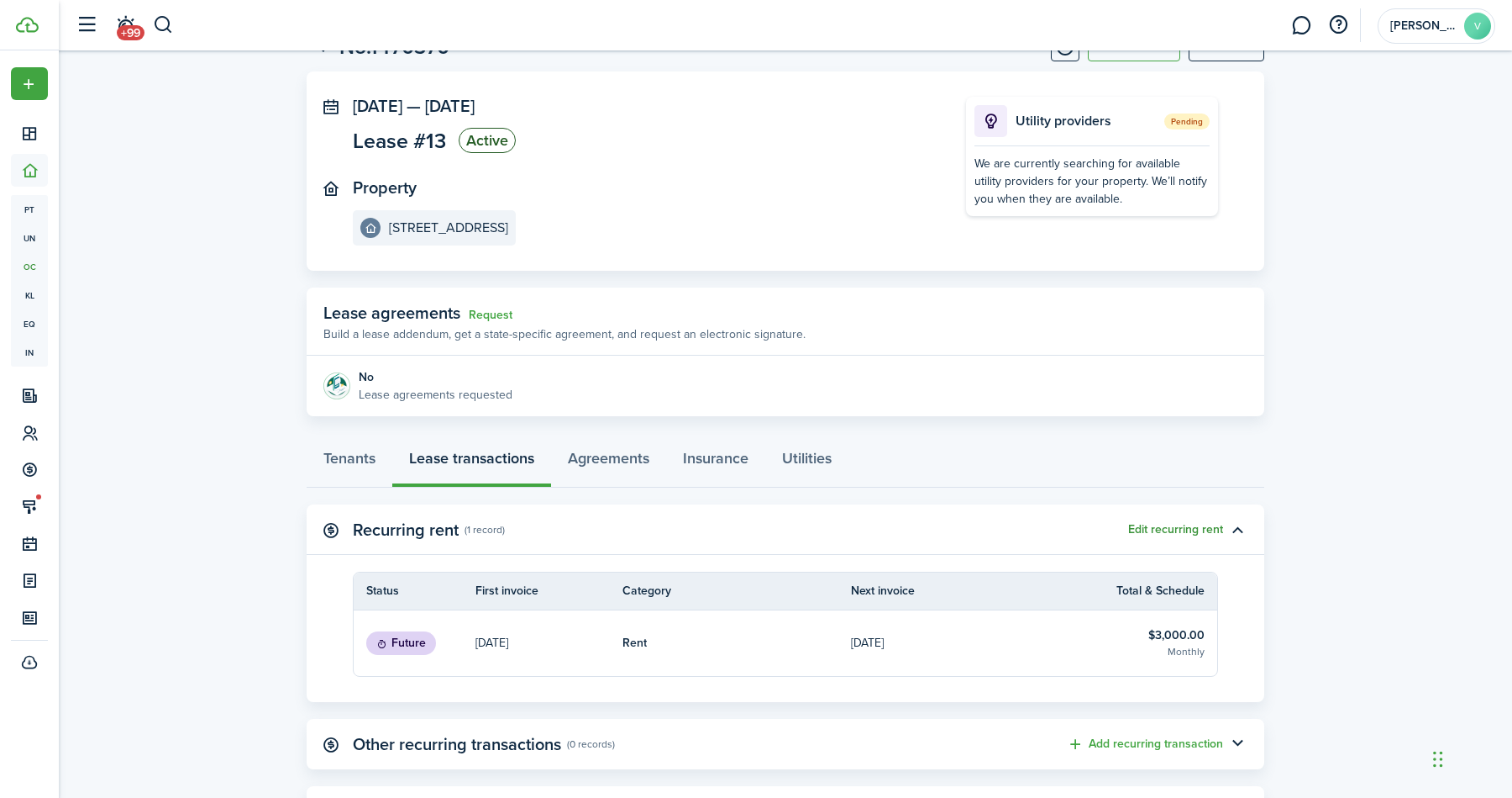
click at [1176, 528] on button "Edit recurring rent" at bounding box center [1176, 529] width 95 height 14
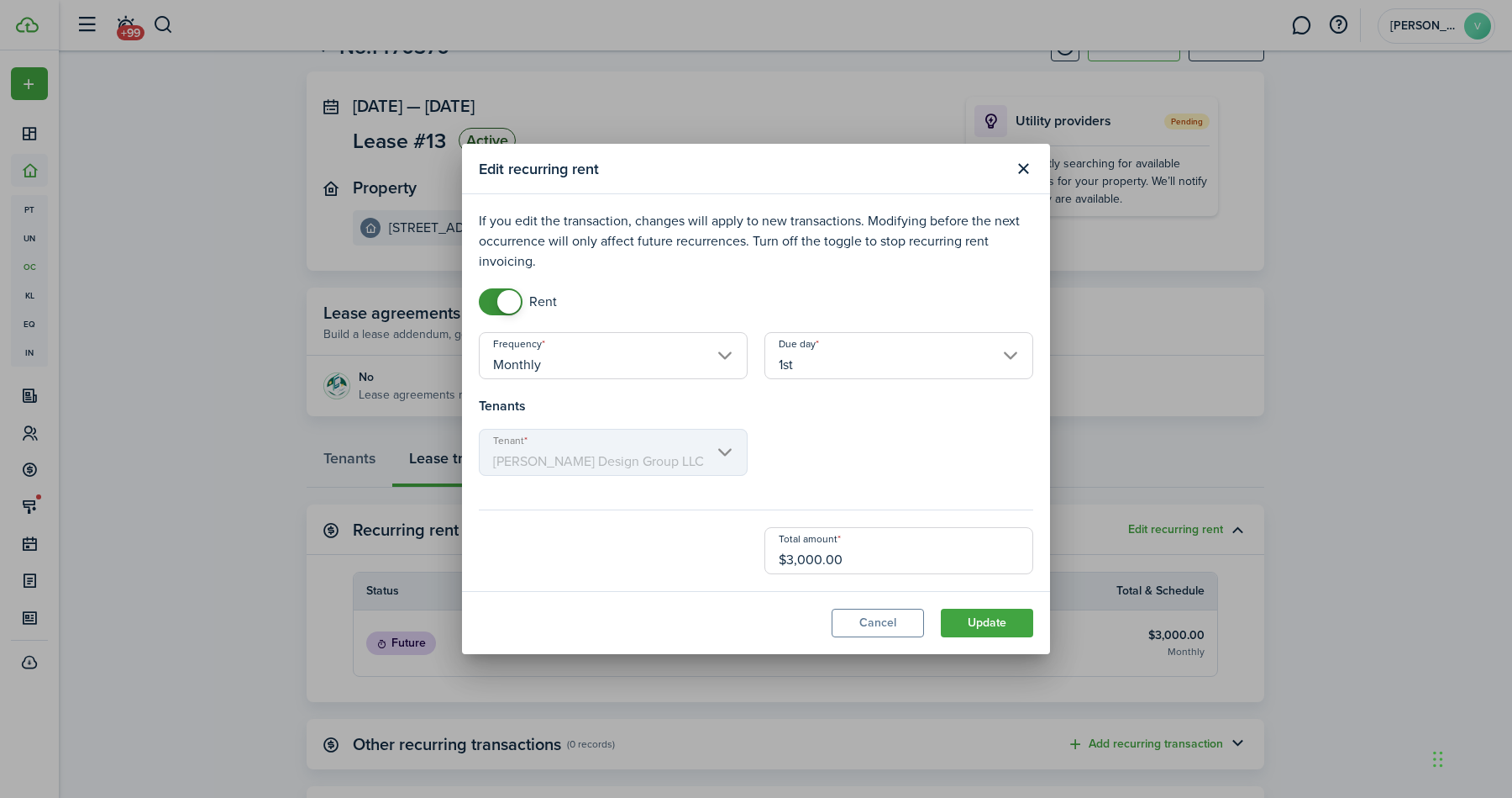
click at [805, 357] on input "1st" at bounding box center [899, 356] width 268 height 47
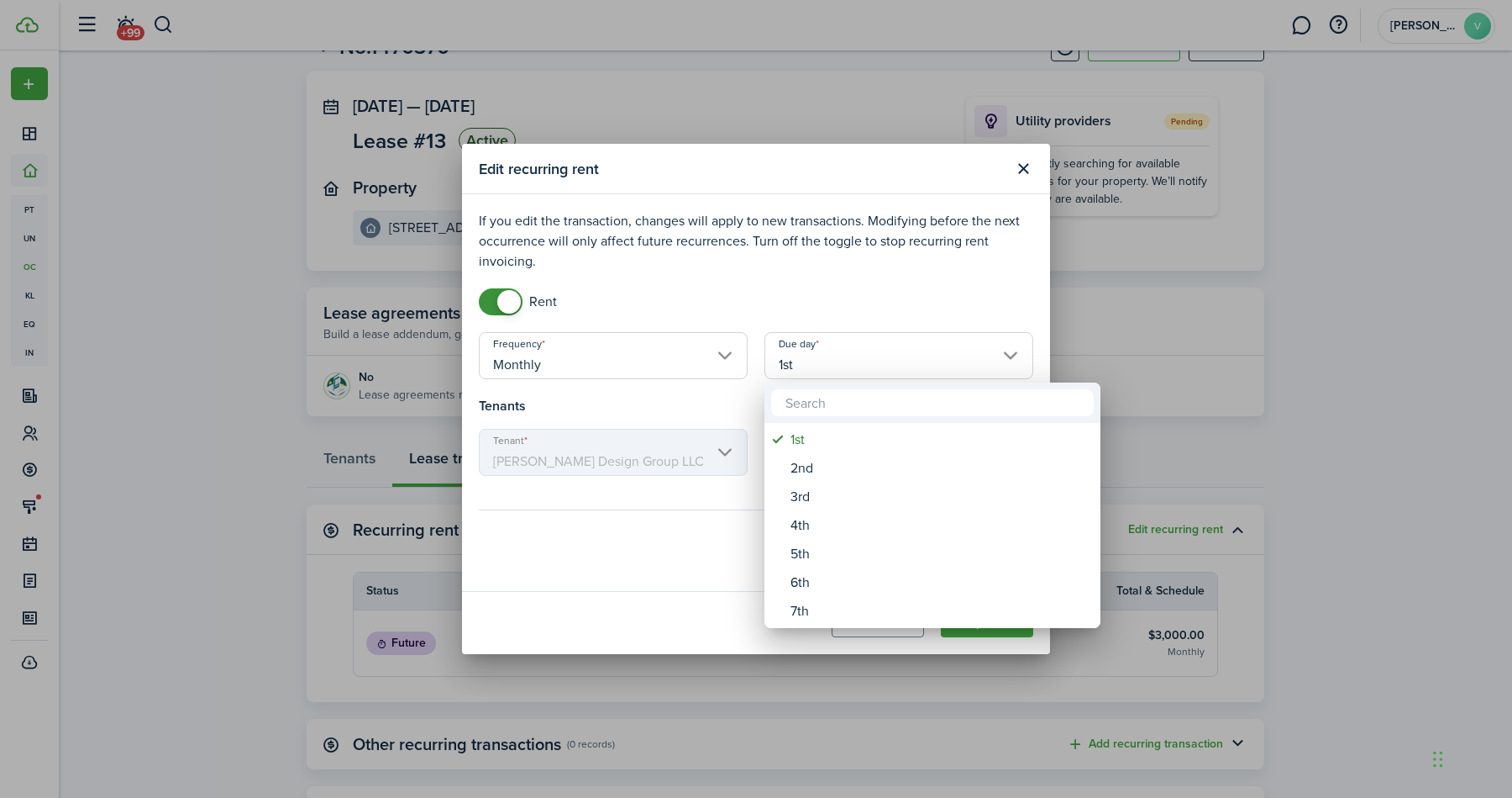
click at [716, 366] on div at bounding box center [756, 399] width 1781 height 1067
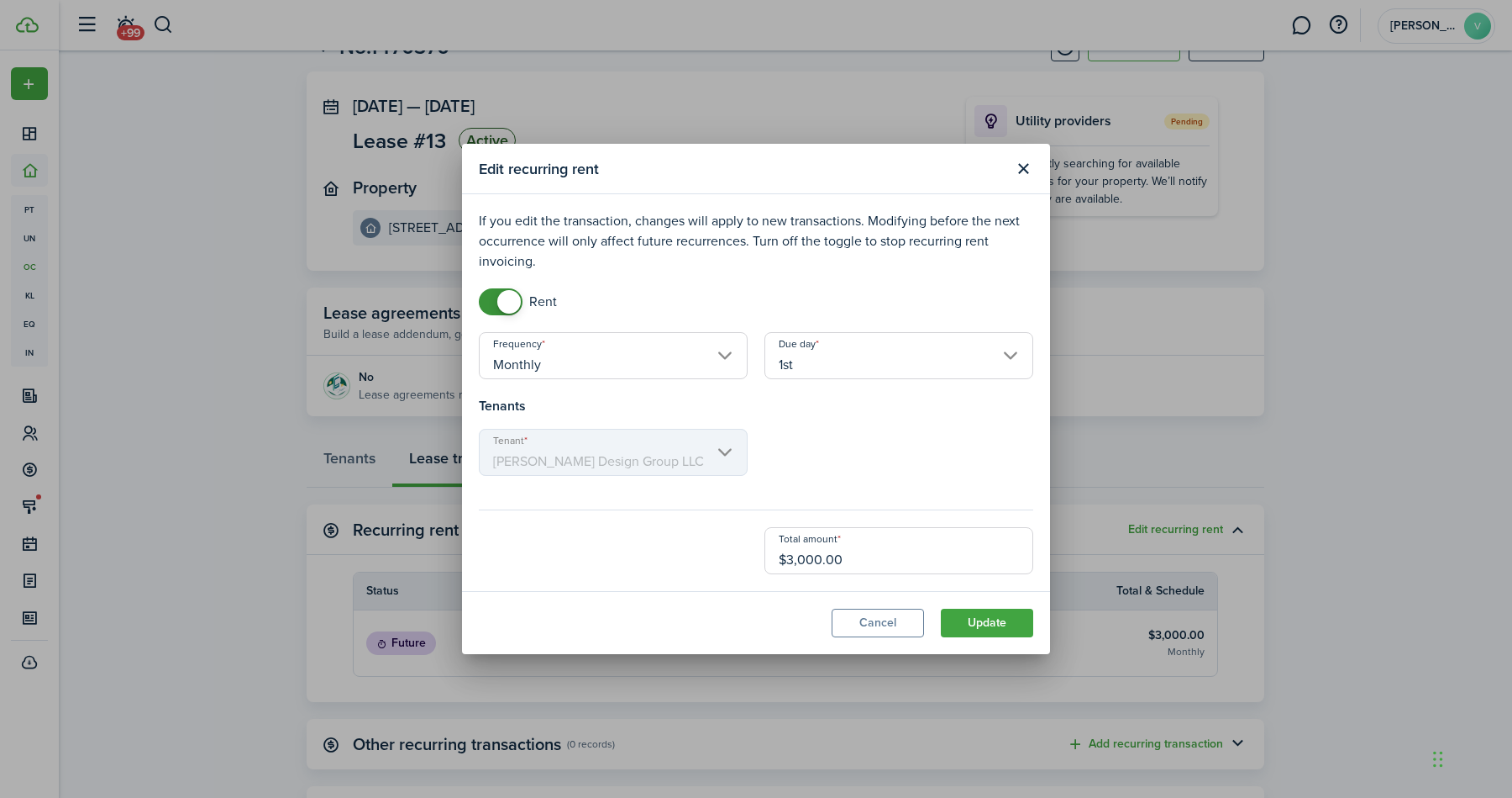
click at [716, 363] on input "Monthly" at bounding box center [613, 356] width 268 height 47
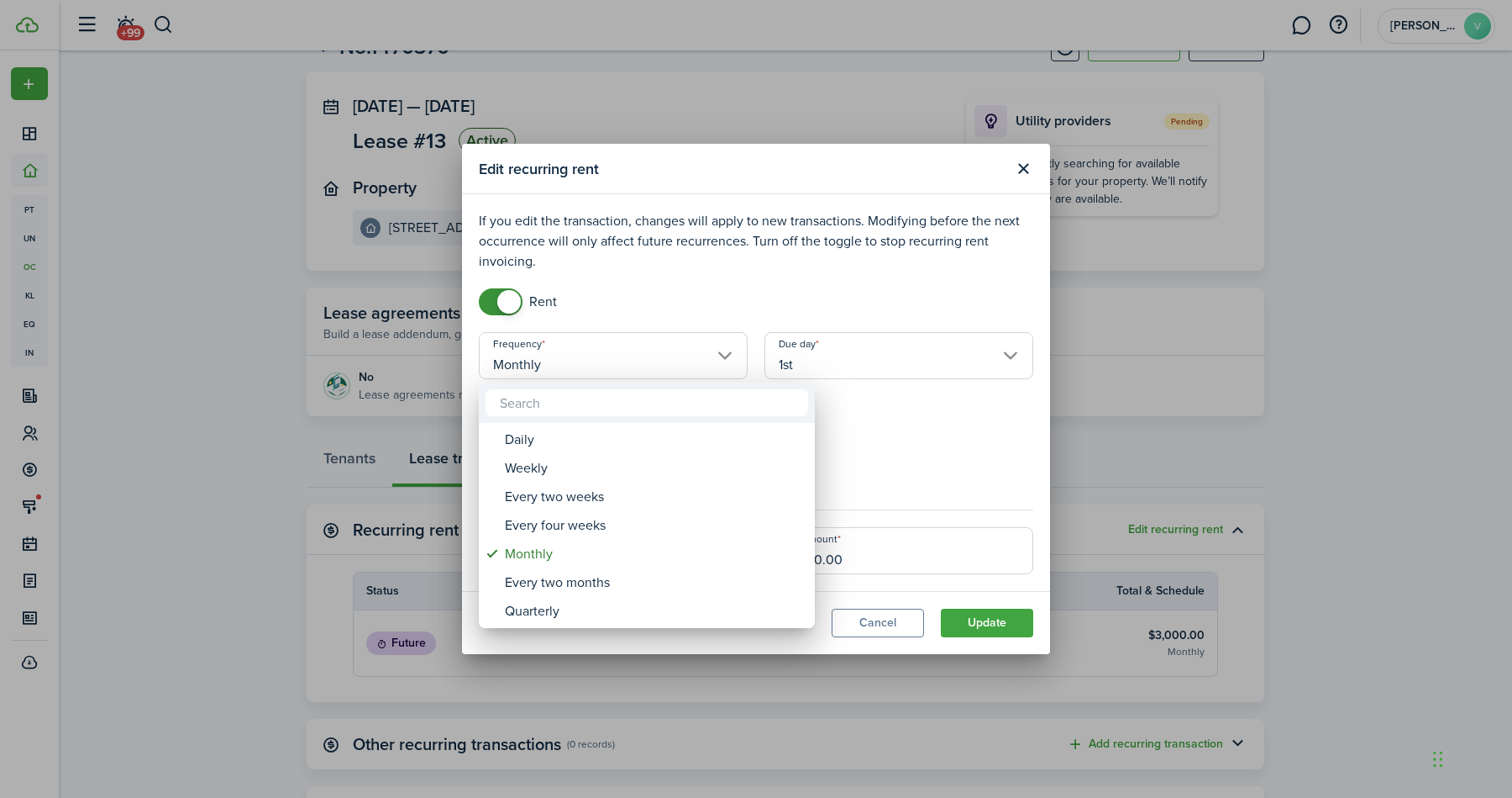
click at [848, 341] on div at bounding box center [756, 399] width 1781 height 1067
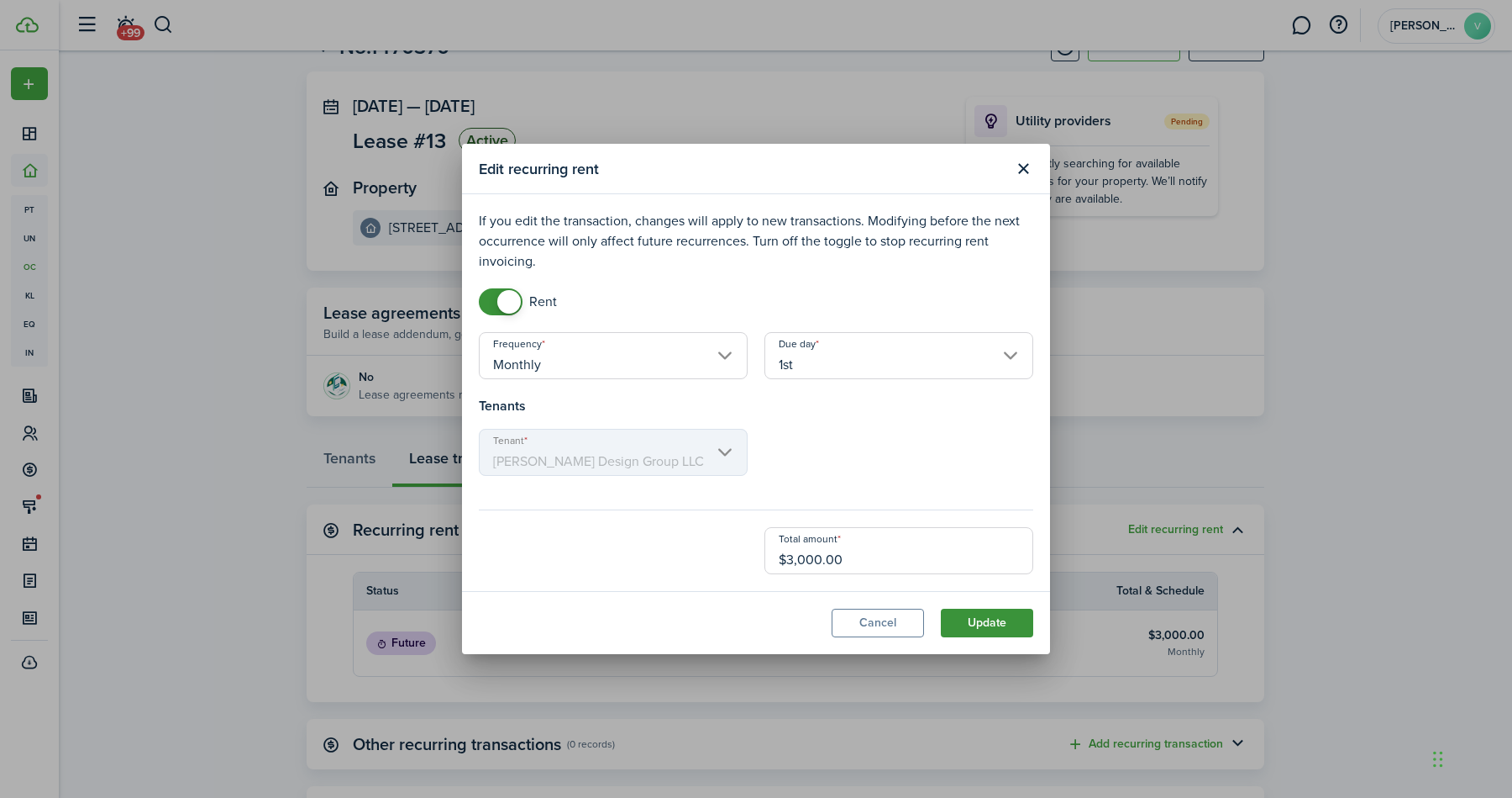
click at [994, 625] on button "Update" at bounding box center [987, 623] width 92 height 28
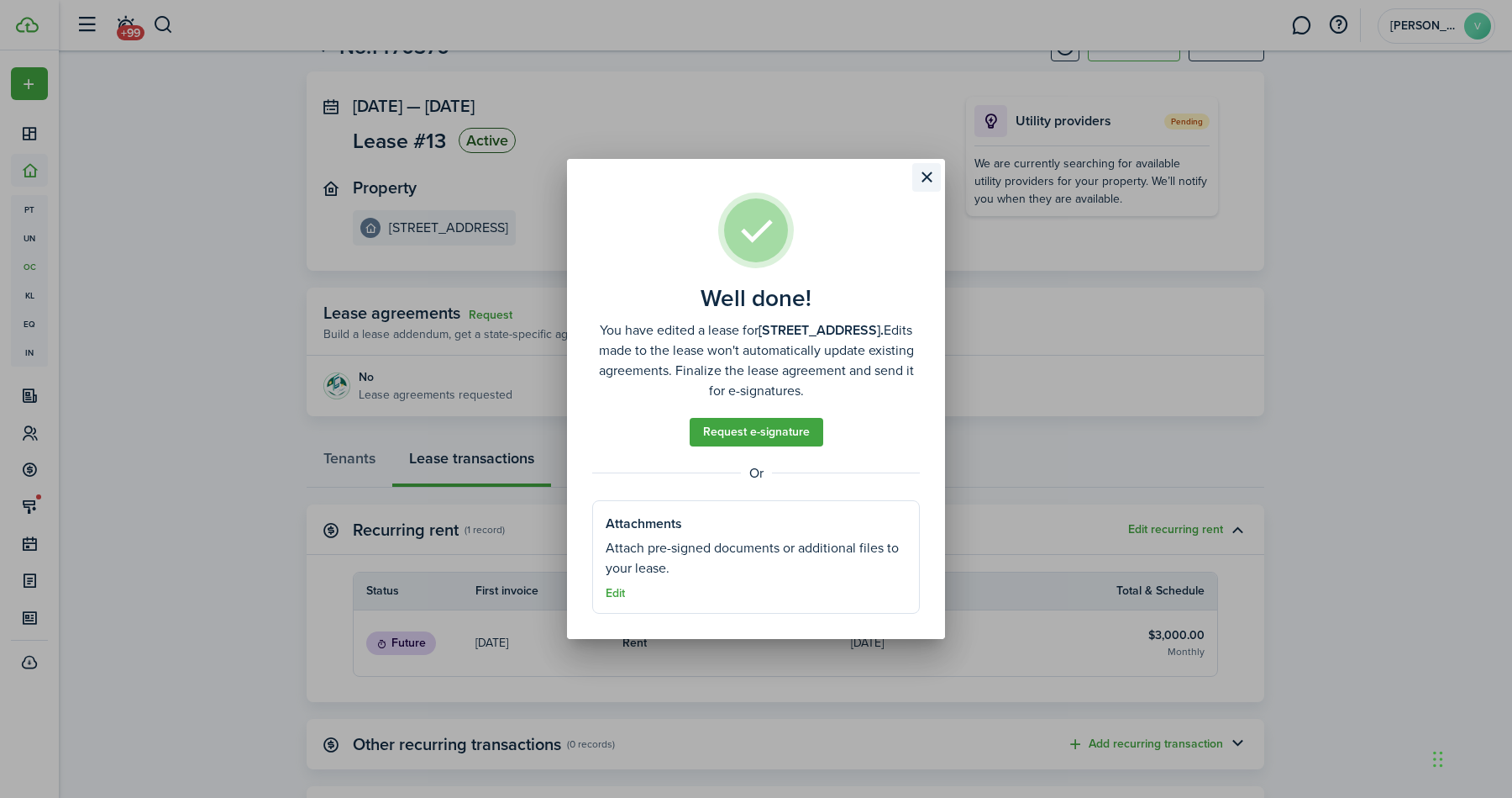
click at [930, 174] on button "Close modal" at bounding box center [926, 176] width 28 height 28
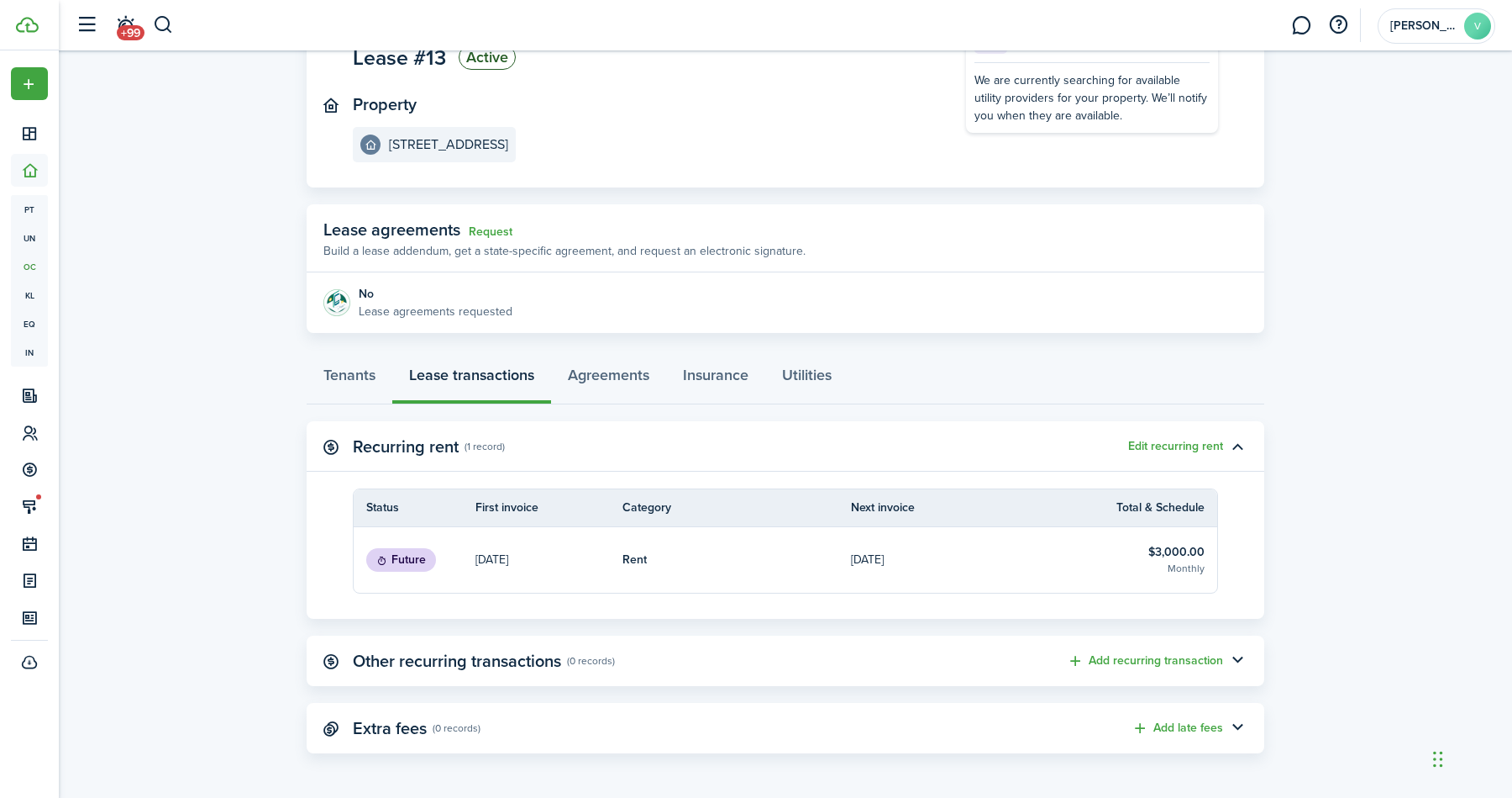
scroll to position [151, 0]
click at [628, 392] on link "Agreements" at bounding box center [608, 376] width 115 height 50
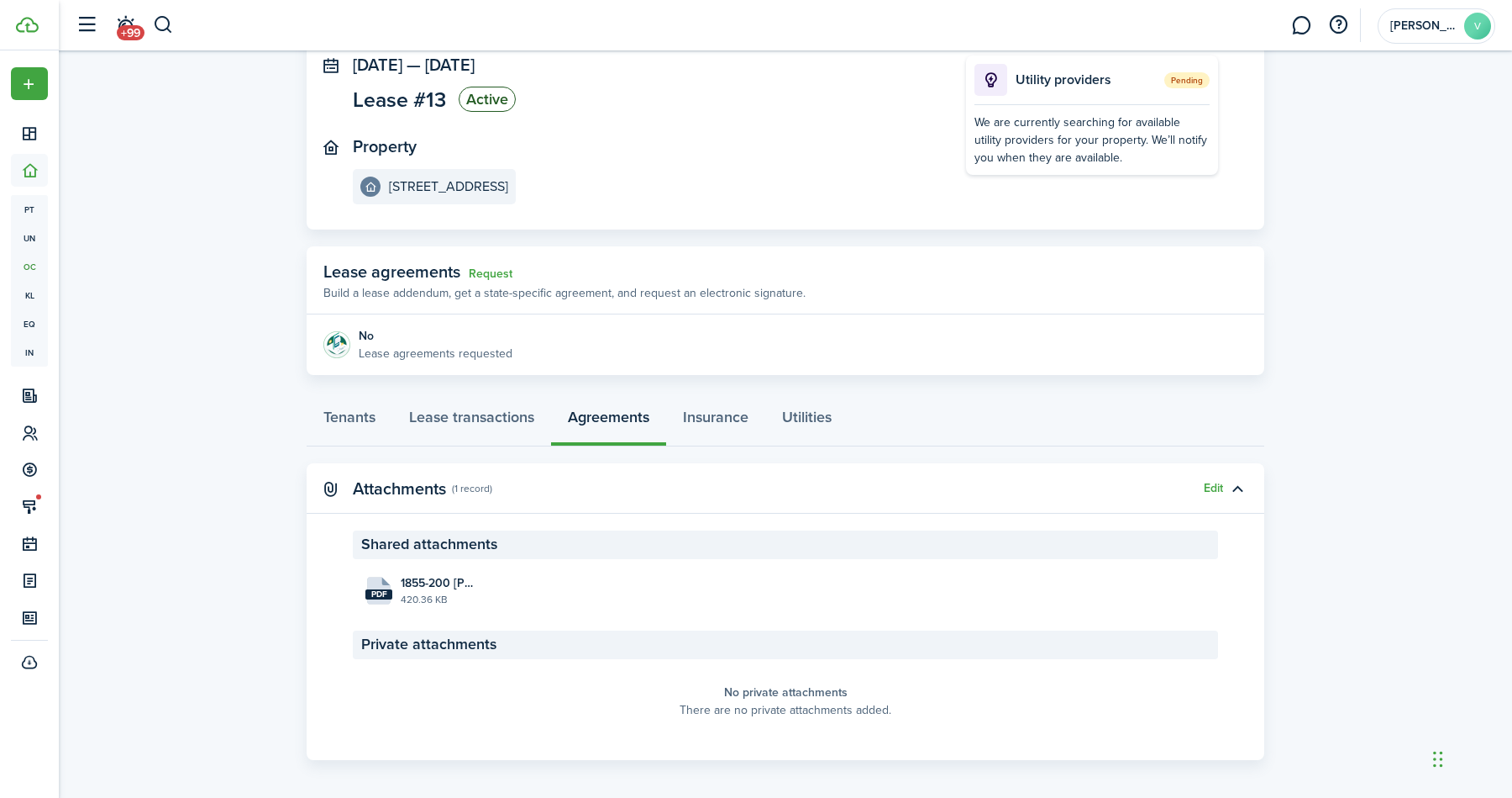
scroll to position [111, 0]
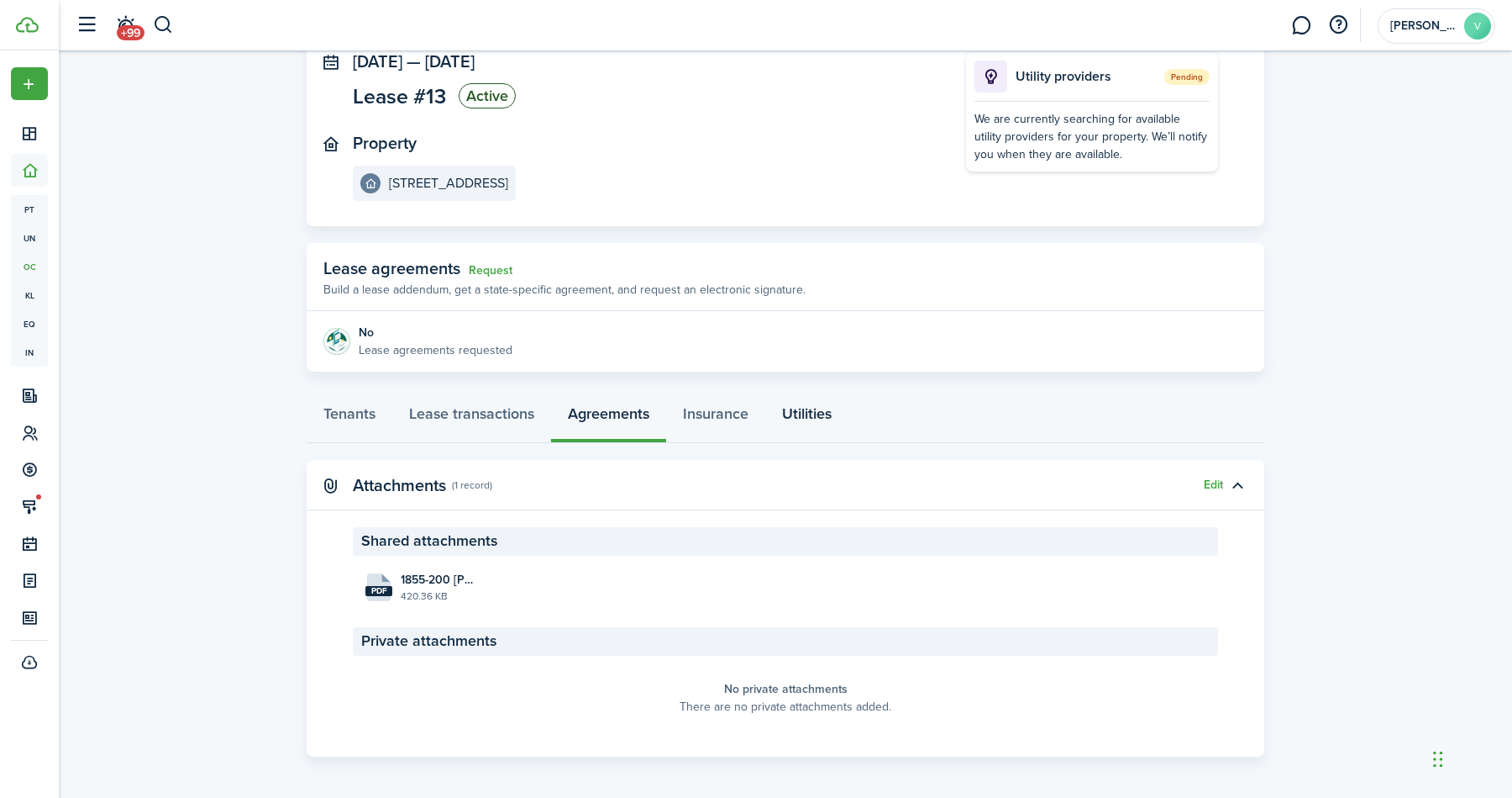
click at [788, 415] on link "Utilities" at bounding box center [806, 417] width 83 height 50
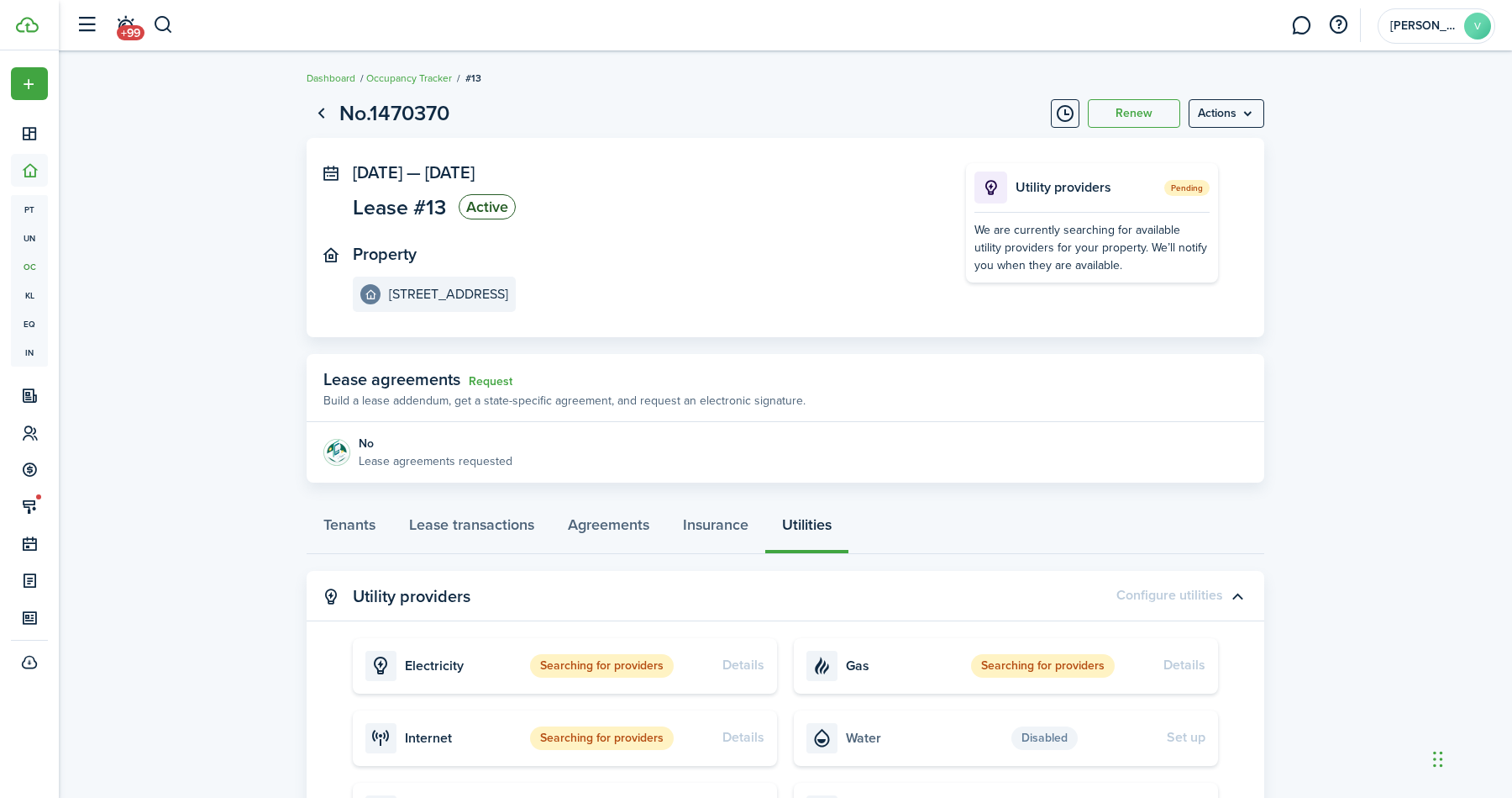
click at [673, 599] on panel-main-header "Utility providers Configure utilities" at bounding box center [786, 595] width 958 height 50
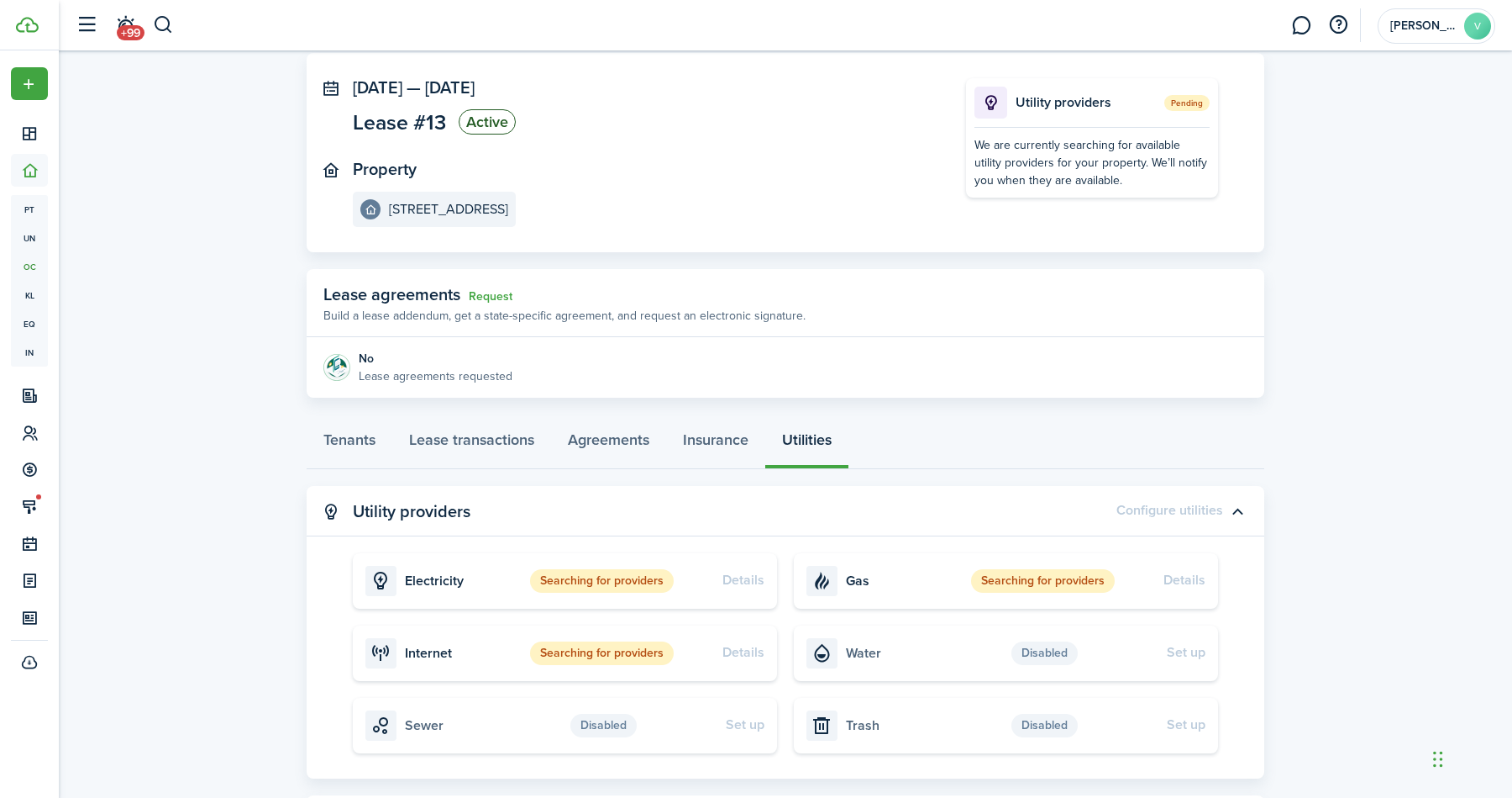
scroll to position [91, 0]
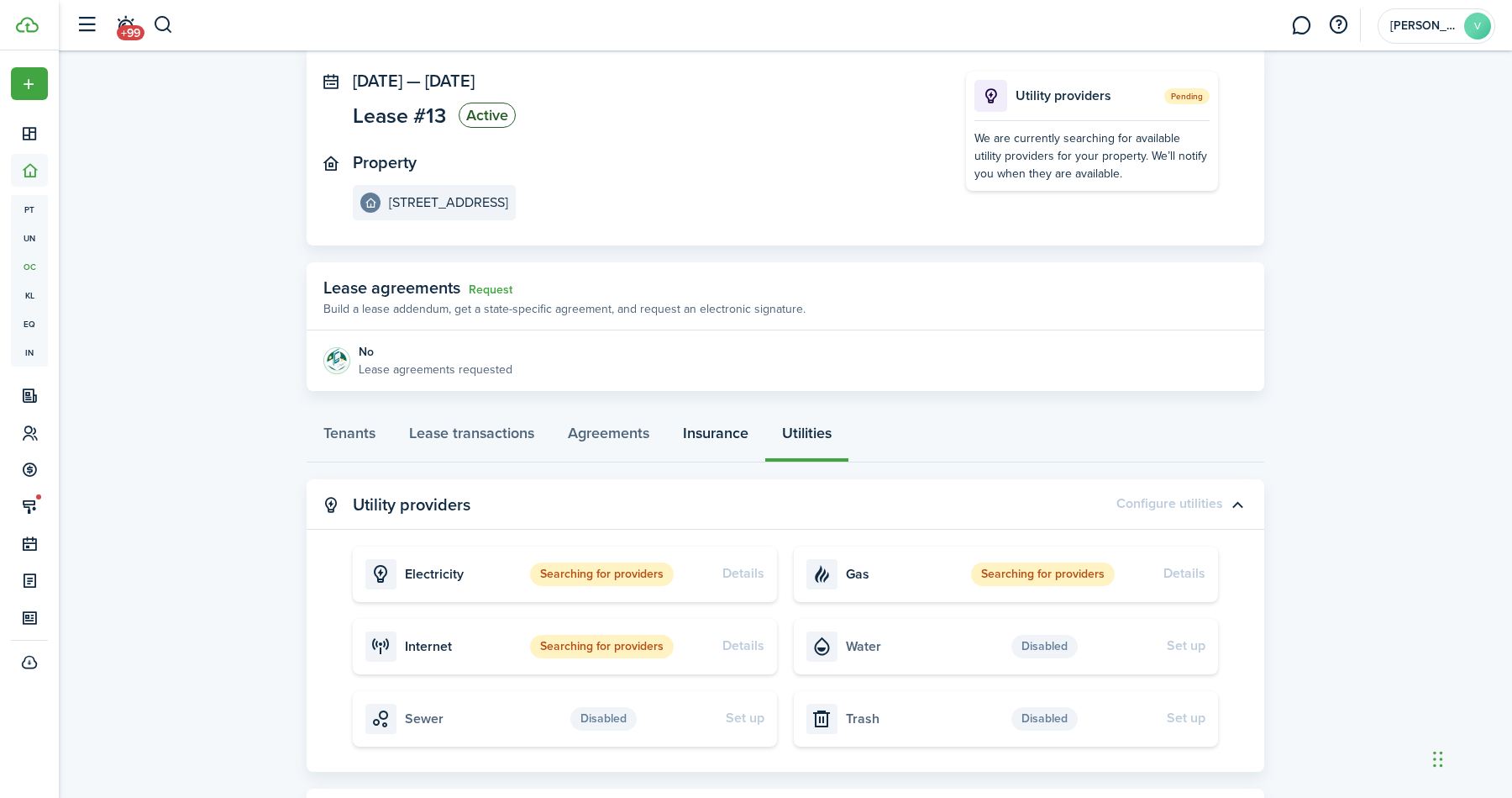
click at [714, 446] on link "Insurance" at bounding box center [715, 436] width 99 height 50
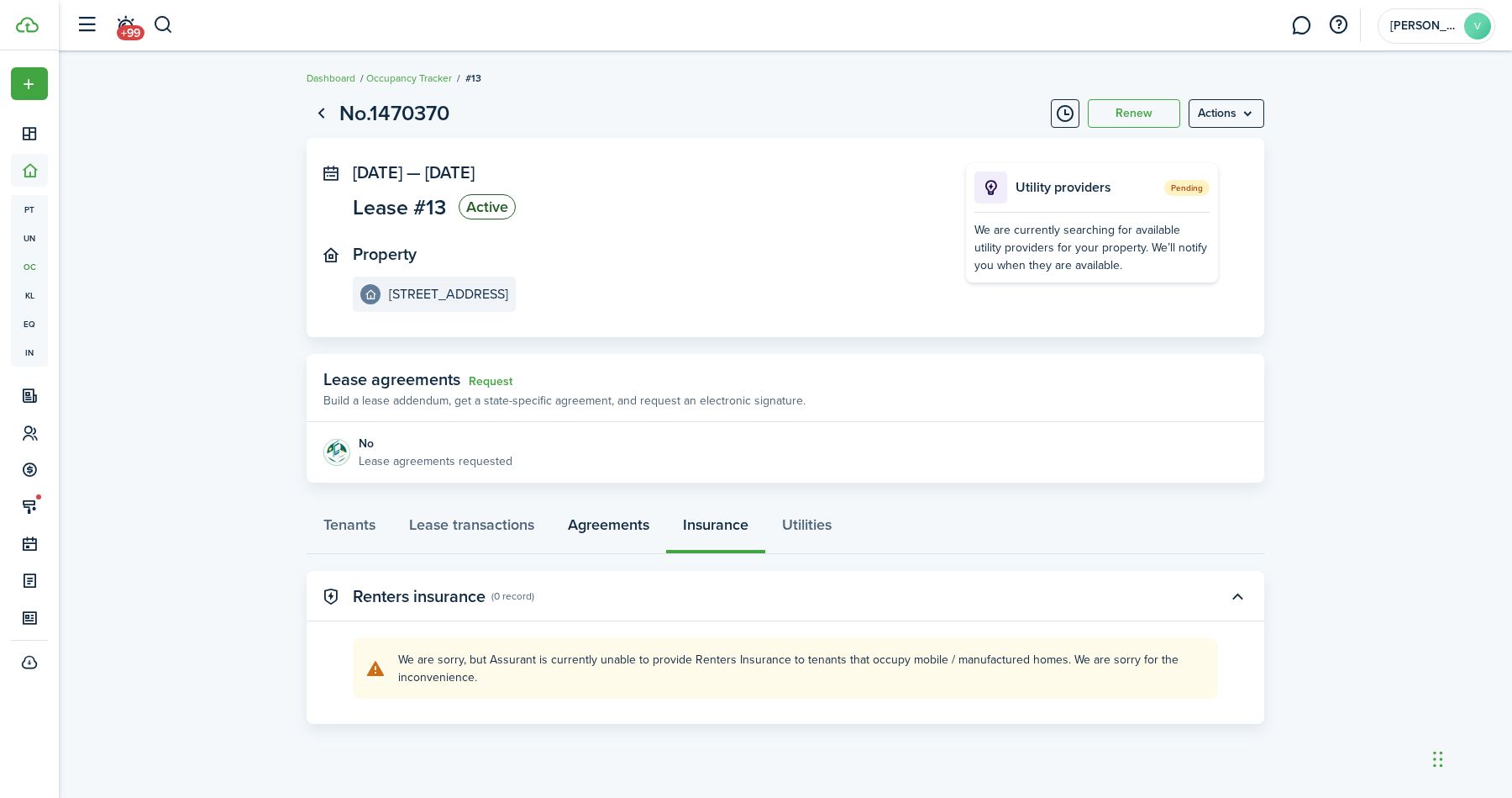
click at [615, 535] on link "Agreements" at bounding box center [608, 528] width 115 height 50
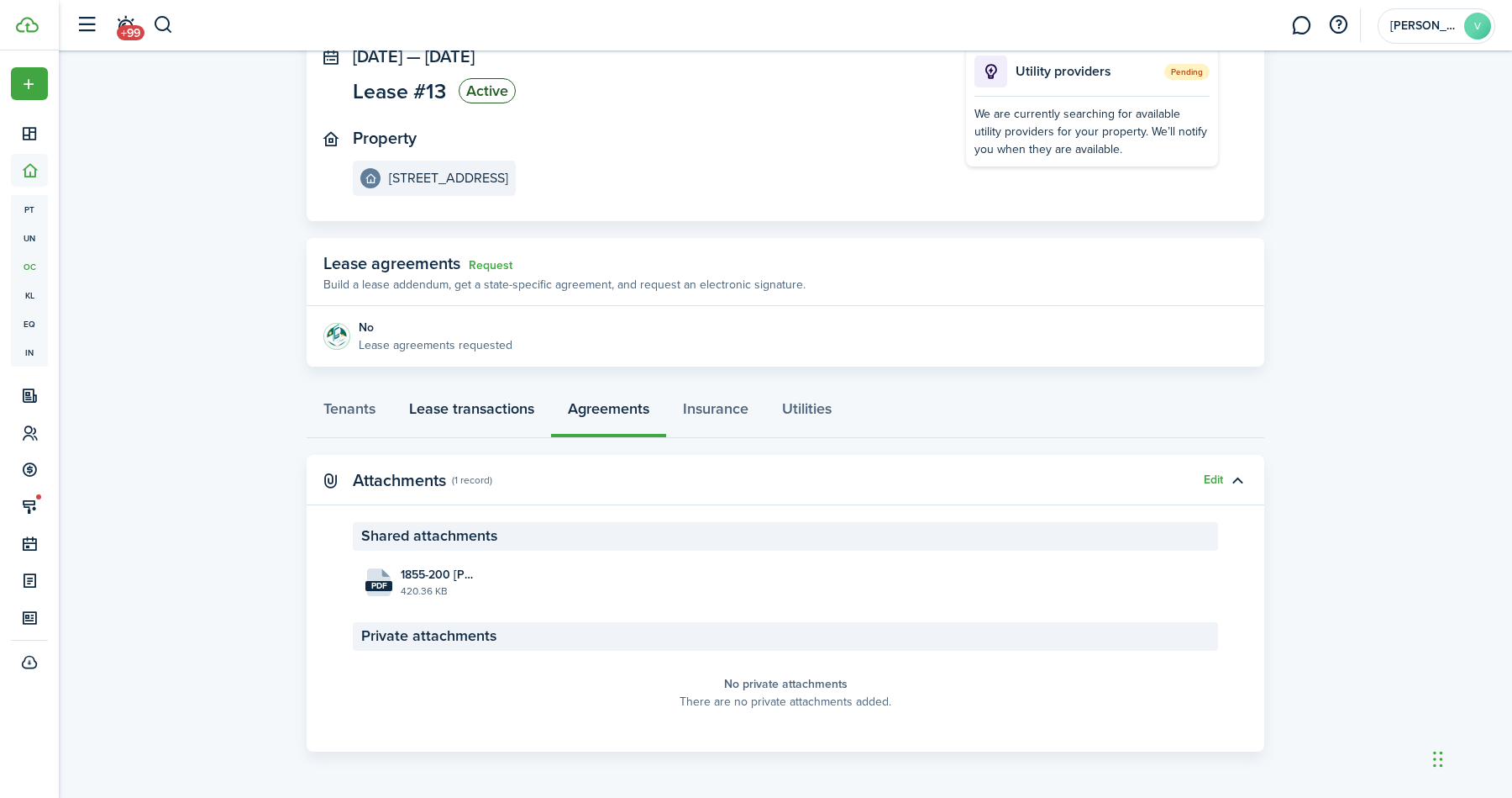
scroll to position [115, 0]
click at [463, 419] on link "Lease transactions" at bounding box center [471, 413] width 159 height 50
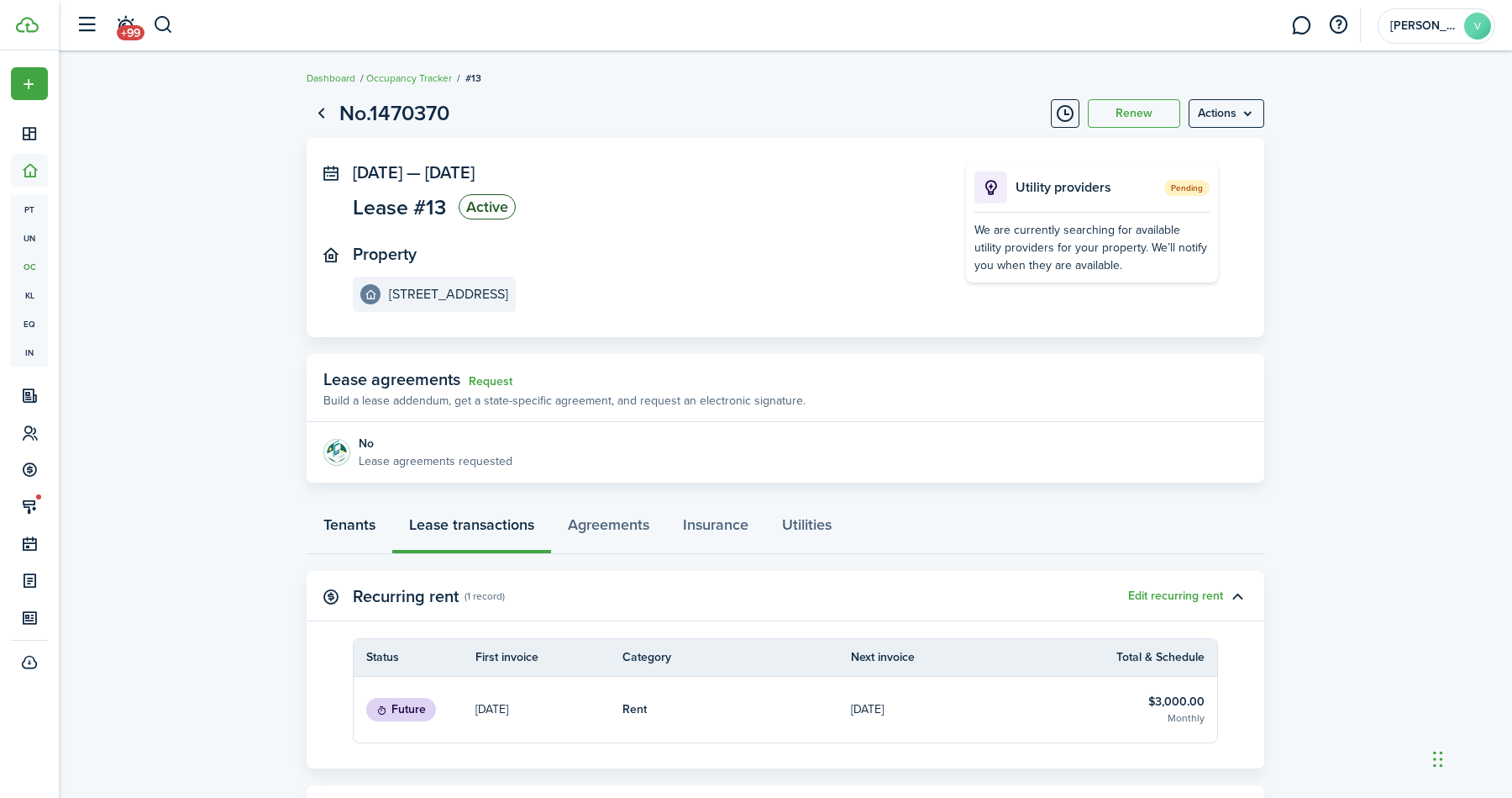
click at [341, 527] on link "Tenants" at bounding box center [349, 528] width 85 height 50
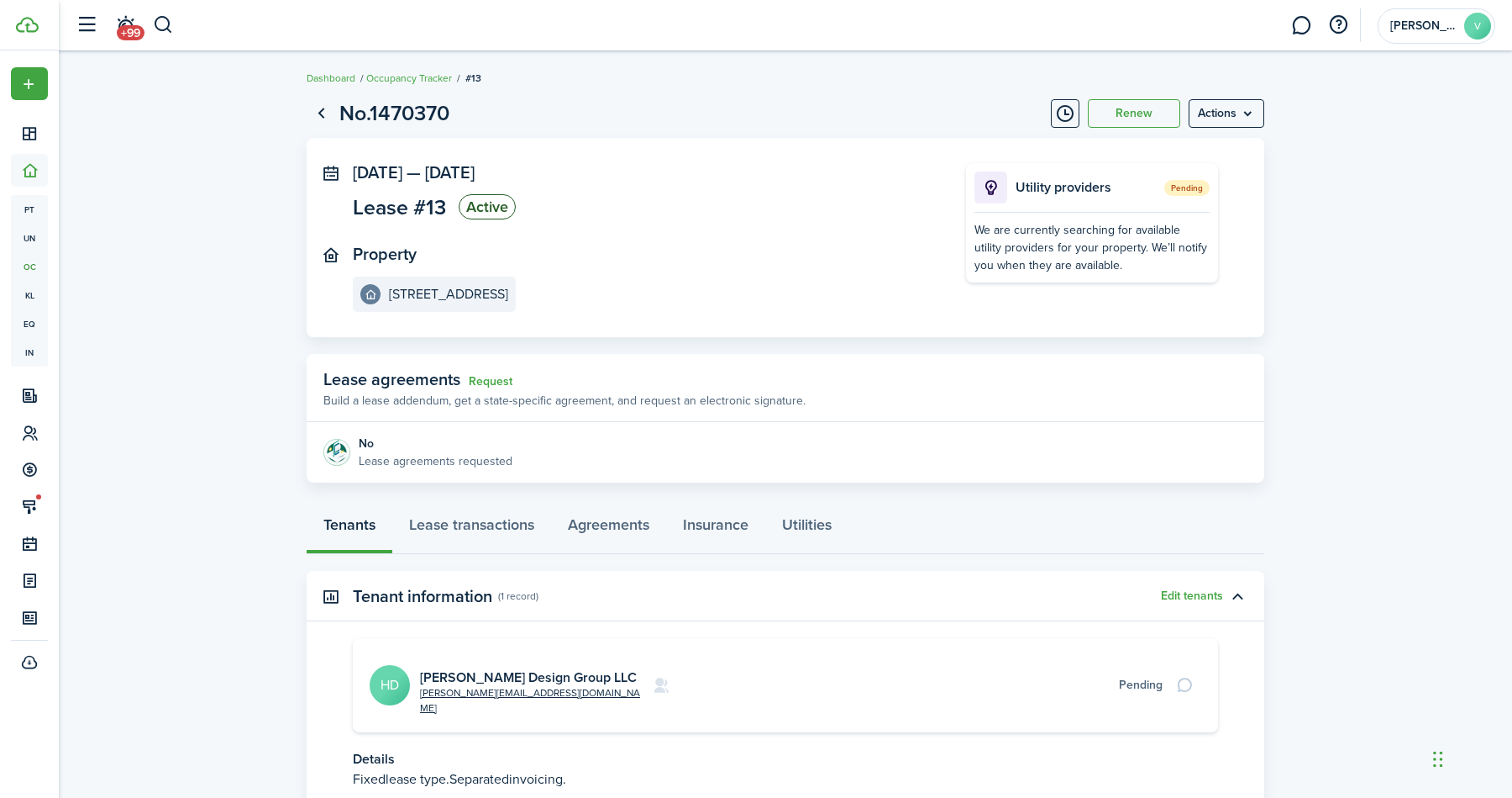
scroll to position [110, 0]
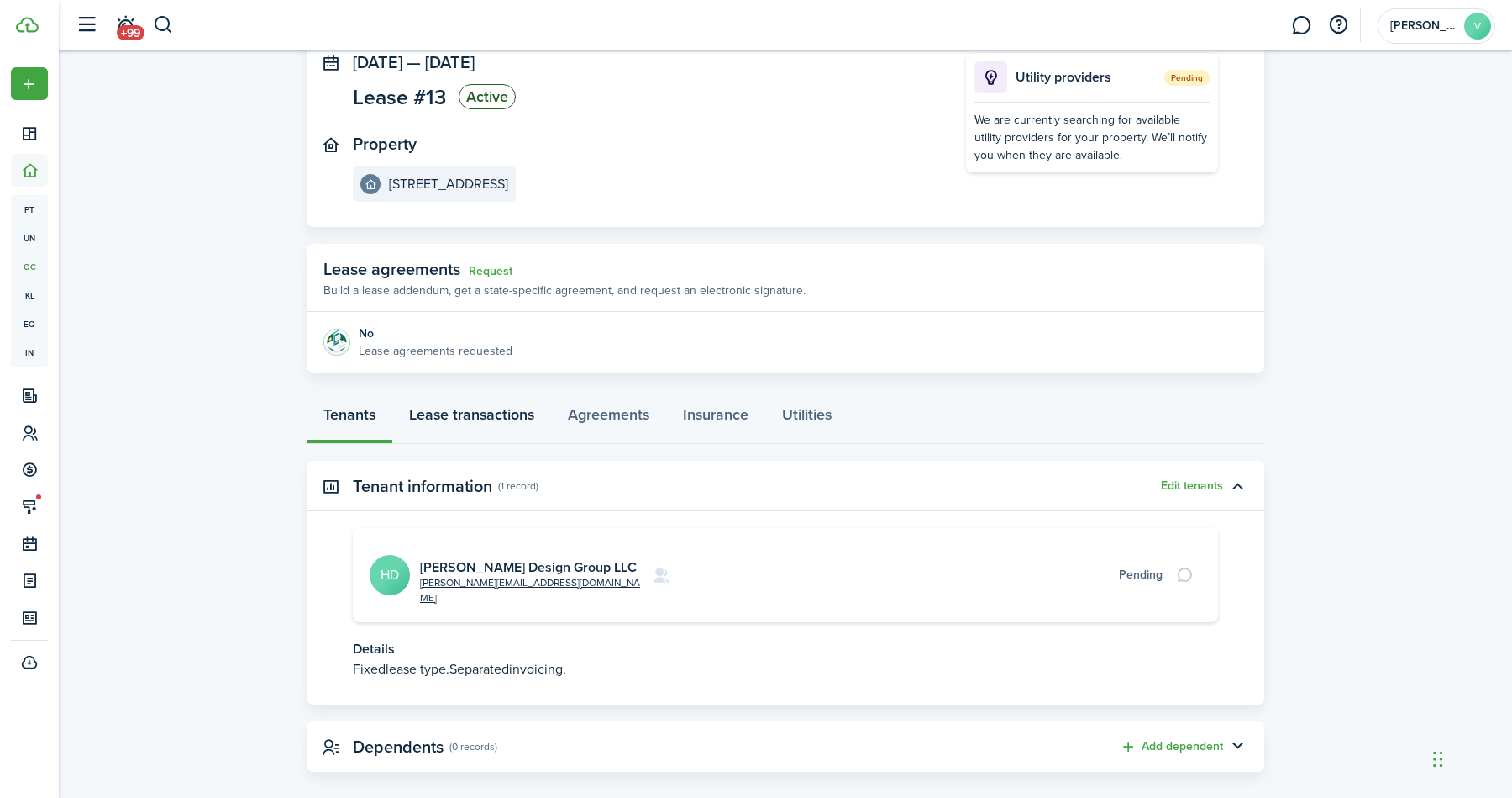
click at [476, 394] on link "Lease transactions" at bounding box center [471, 418] width 159 height 50
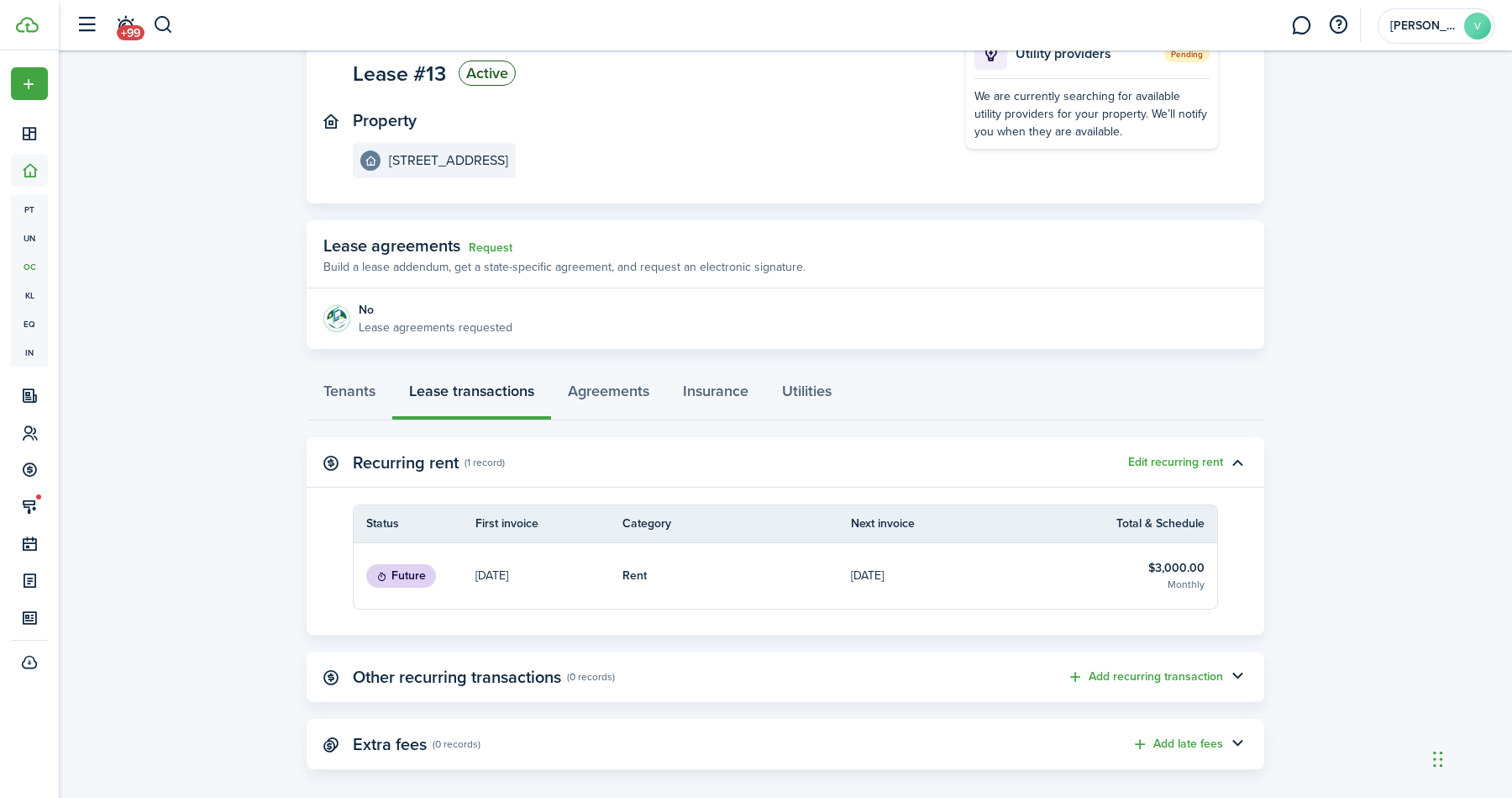
scroll to position [138, 0]
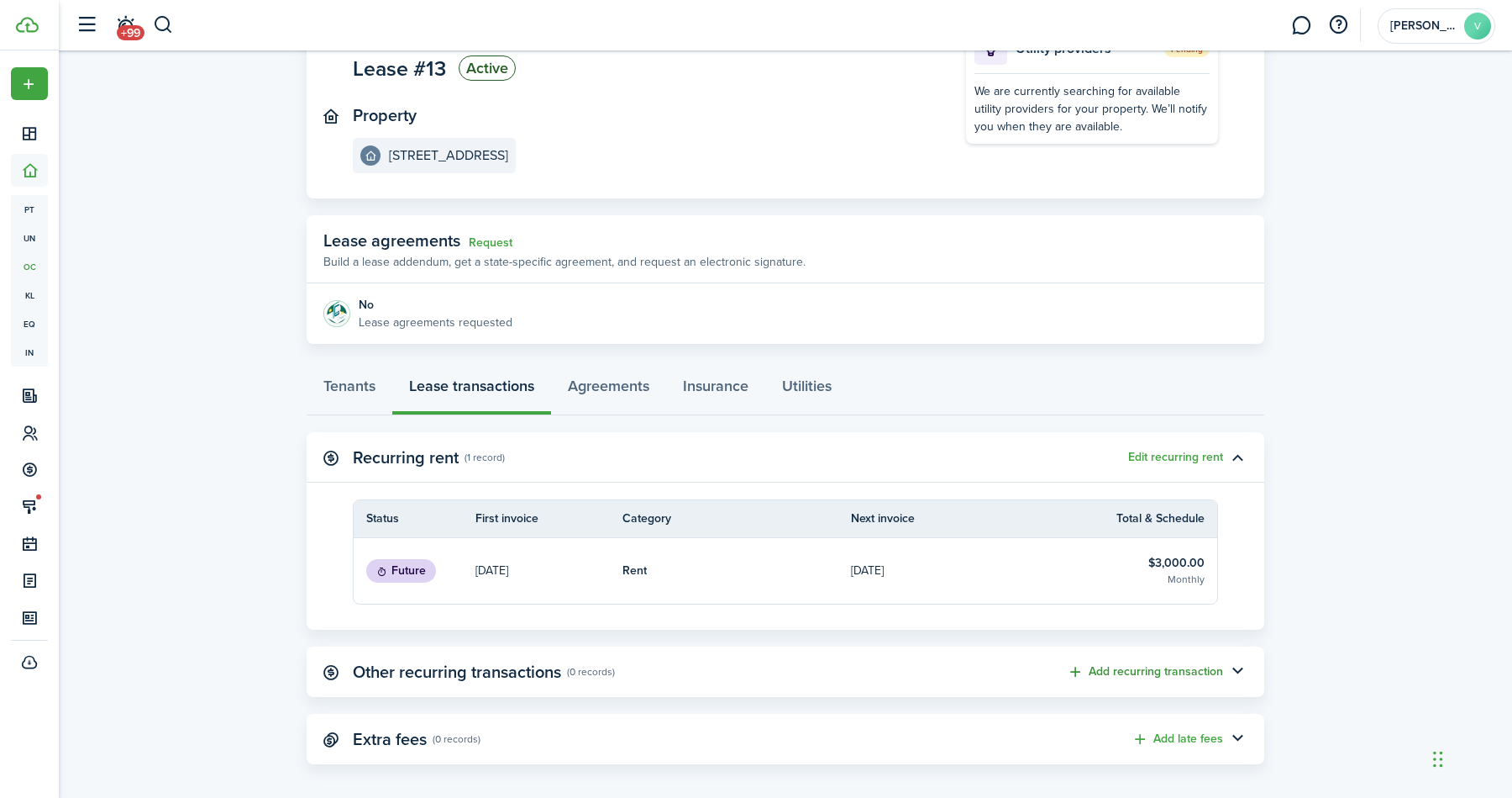
click at [1146, 667] on button "Add recurring transaction" at bounding box center [1145, 673] width 156 height 20
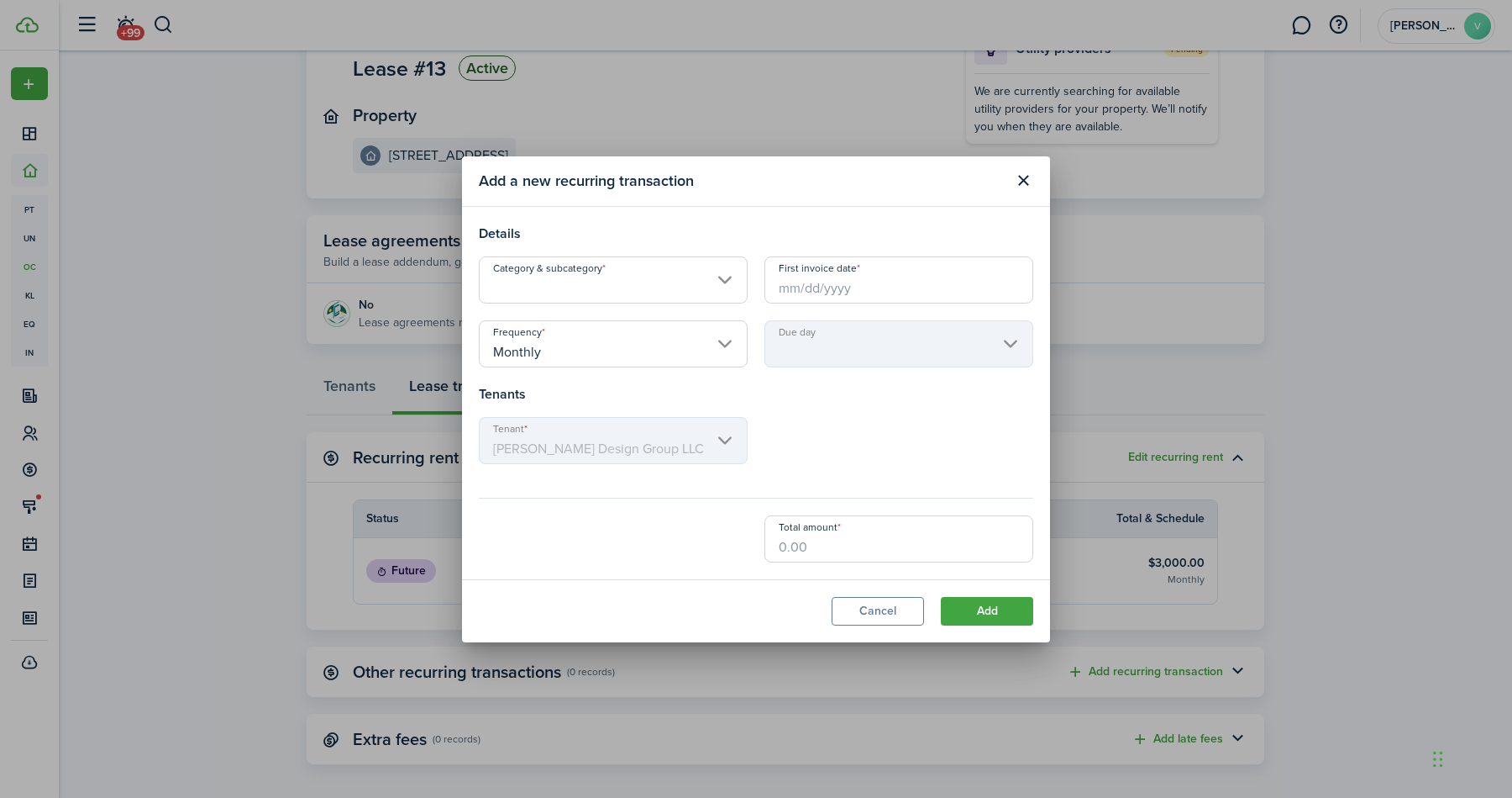
click at [587, 280] on input "Category & subcategory" at bounding box center [613, 280] width 268 height 47
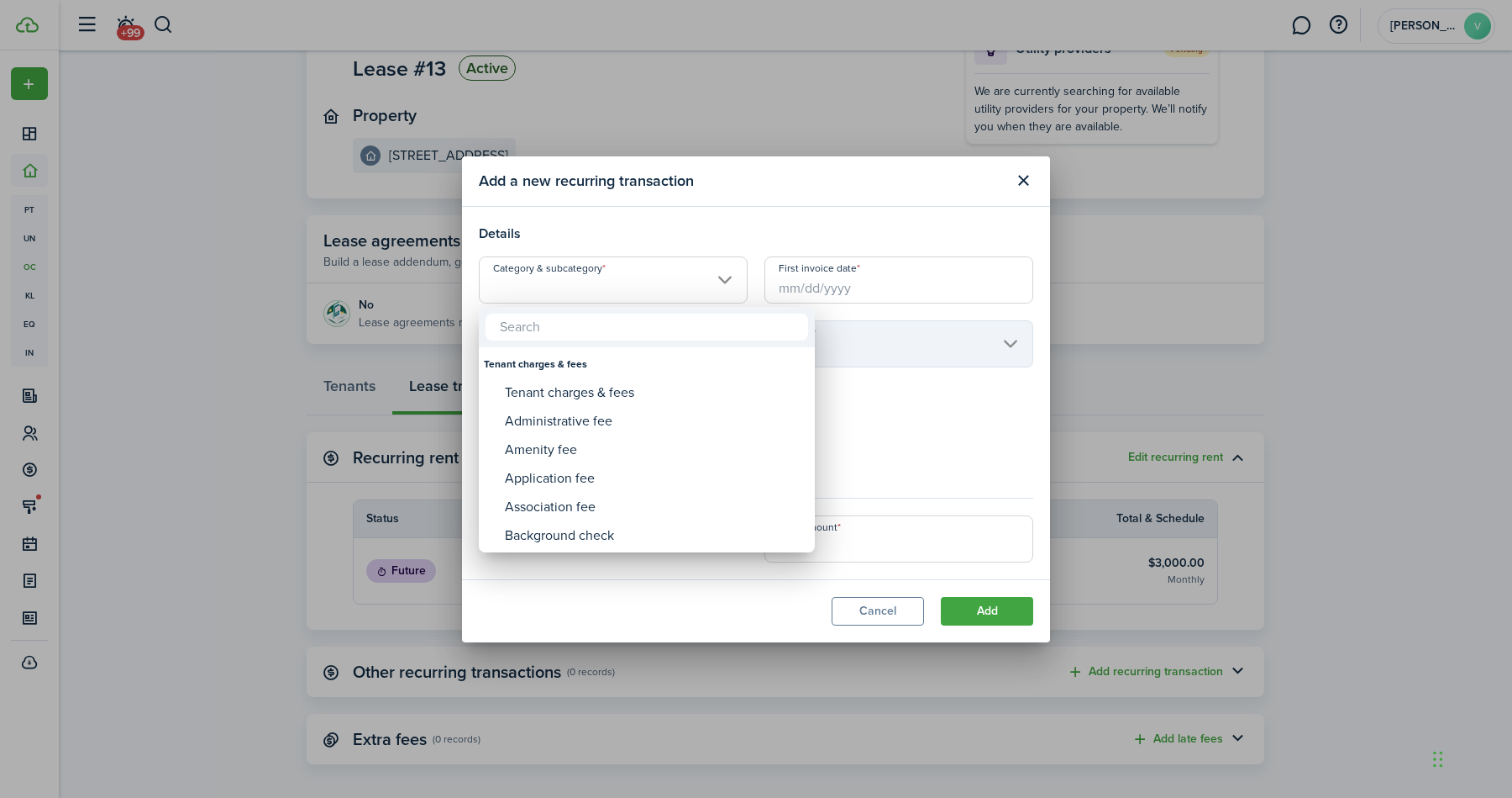
click at [951, 173] on div at bounding box center [756, 399] width 1781 height 1067
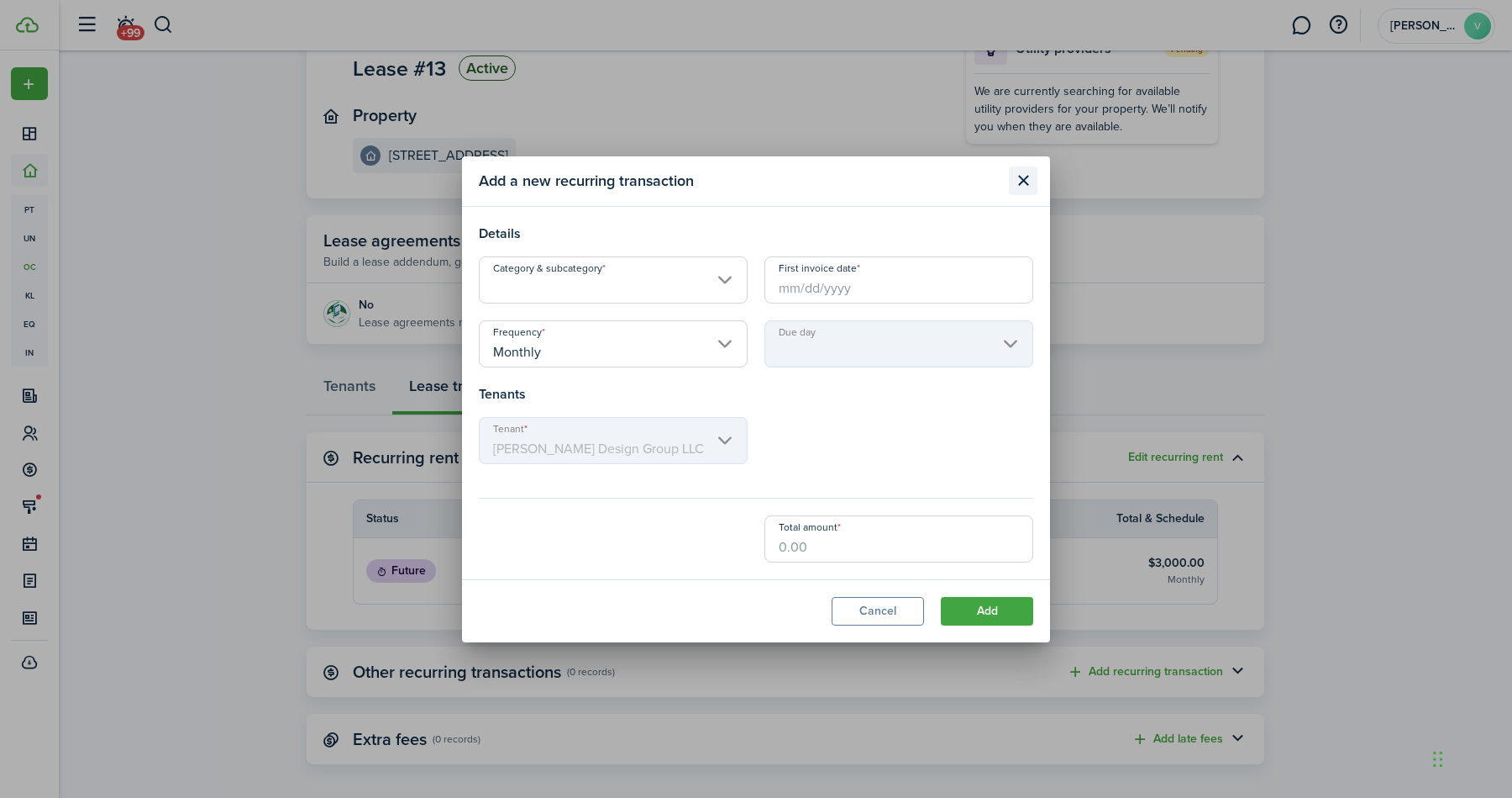
click at [1024, 181] on button "Close modal" at bounding box center [1023, 180] width 28 height 28
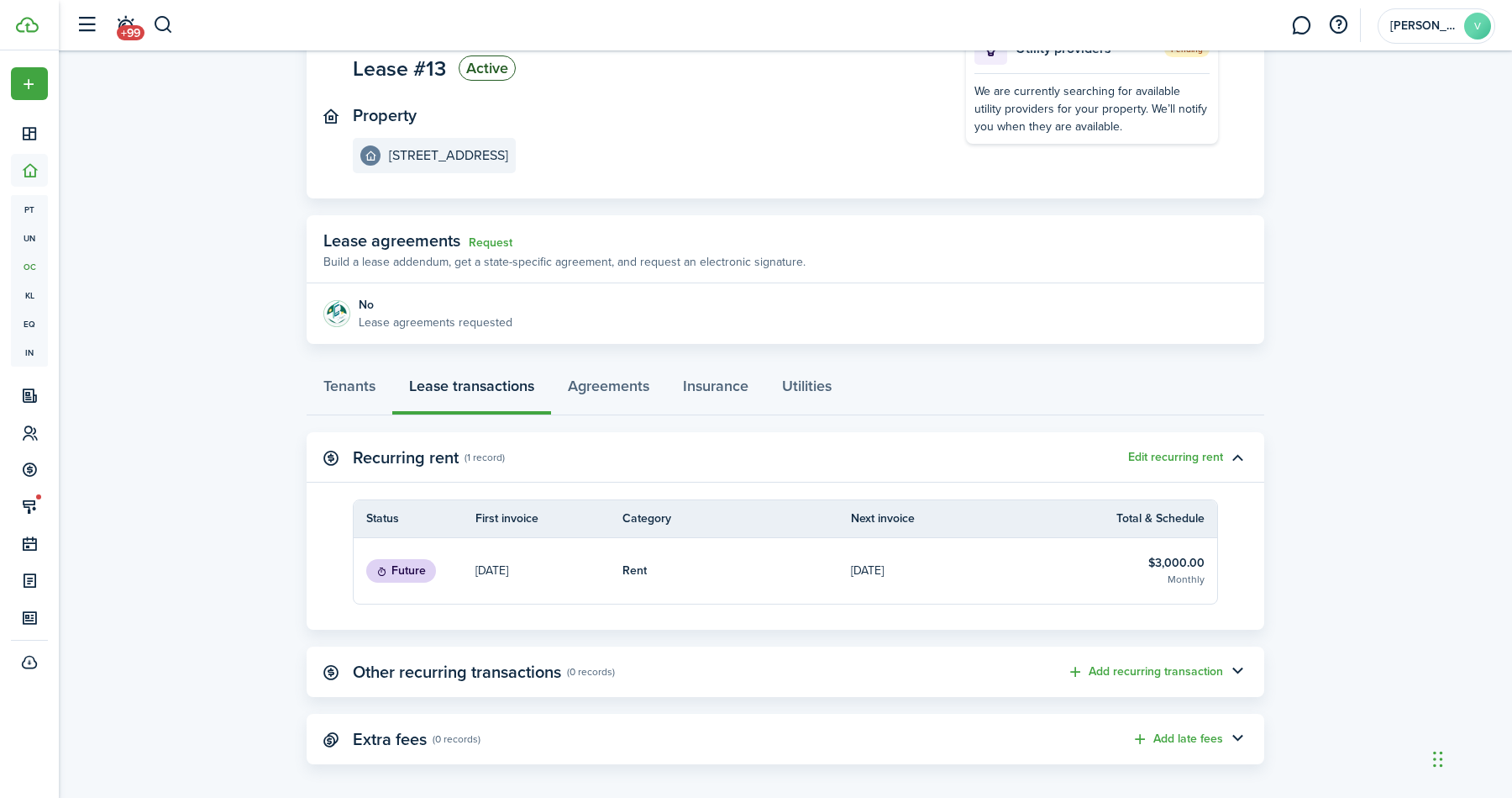
click at [626, 570] on table-info-title "Rent" at bounding box center [634, 571] width 24 height 18
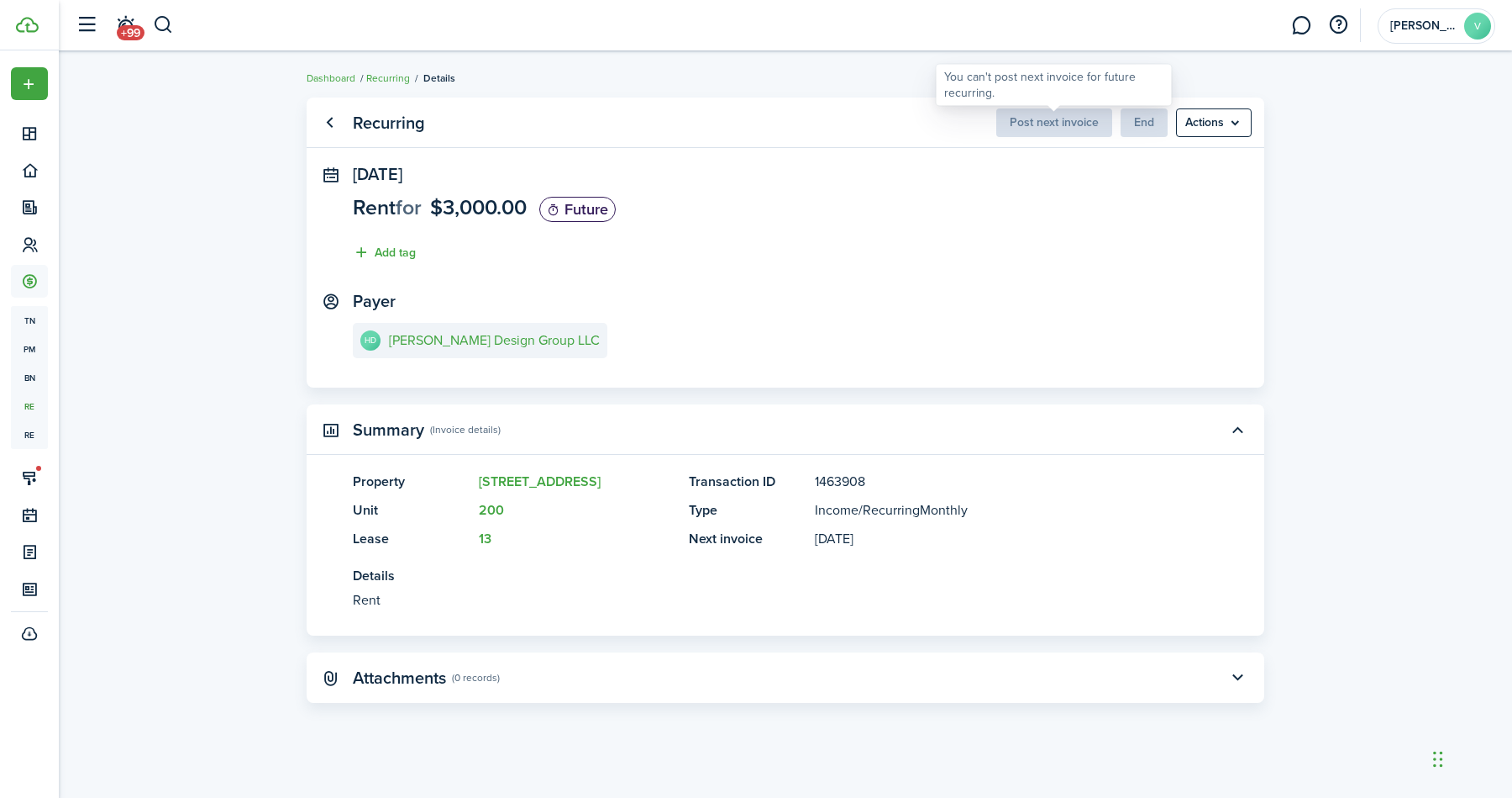
click at [1074, 126] on span "Post next invoice" at bounding box center [1054, 123] width 116 height 18
click at [1209, 125] on menu-btn "Actions" at bounding box center [1213, 123] width 75 height 28
click at [969, 333] on panel-main-section "Payer HD [PERSON_NAME] Design Group LLC" at bounding box center [785, 327] width 865 height 72
click at [389, 83] on link "Recurring" at bounding box center [388, 77] width 44 height 15
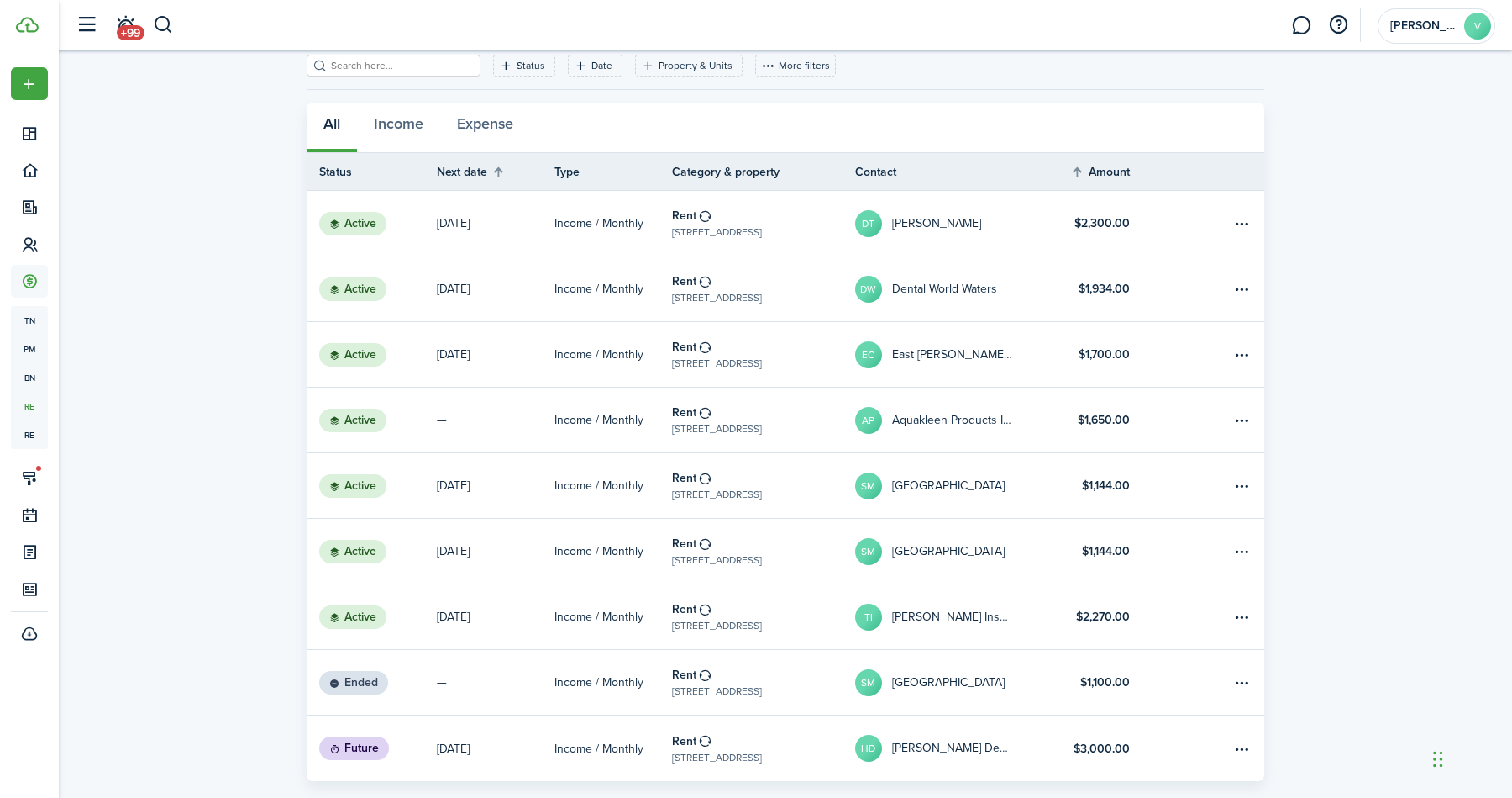
scroll to position [115, 0]
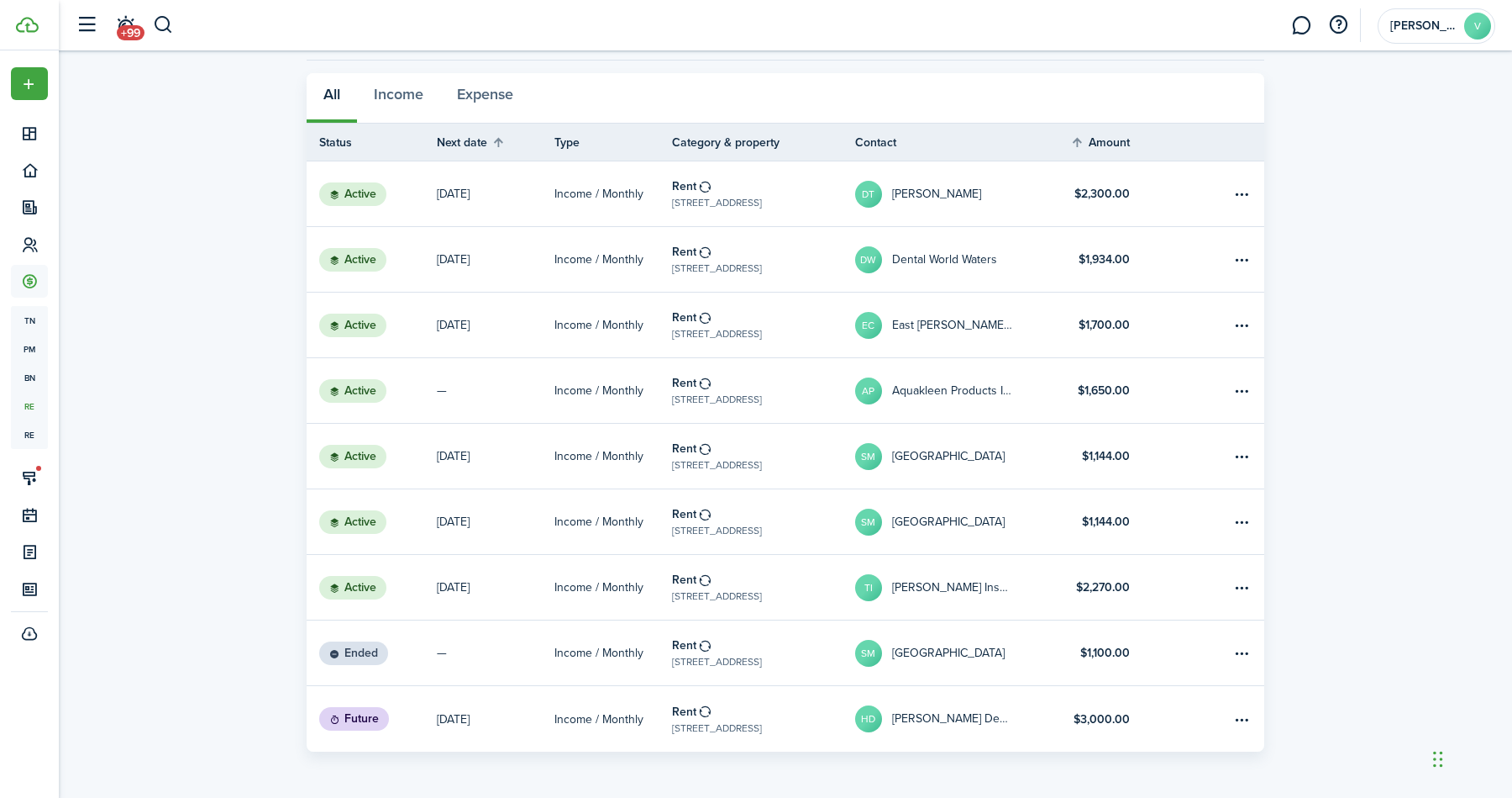
click at [734, 728] on table-subtitle "[STREET_ADDRESS]" at bounding box center [717, 727] width 90 height 15
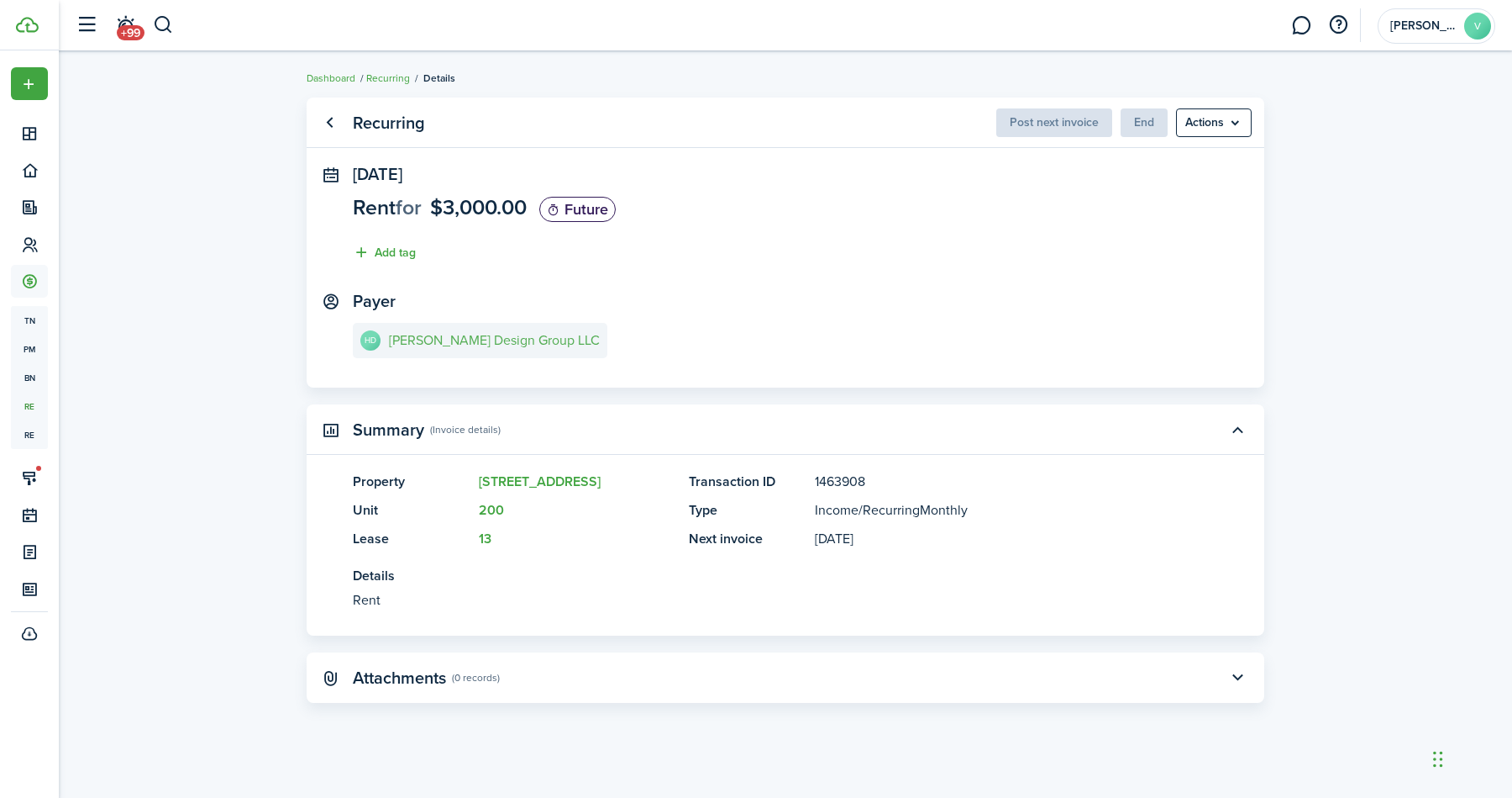
click at [477, 330] on link "HD [PERSON_NAME] Design Group LLC" at bounding box center [480, 340] width 255 height 35
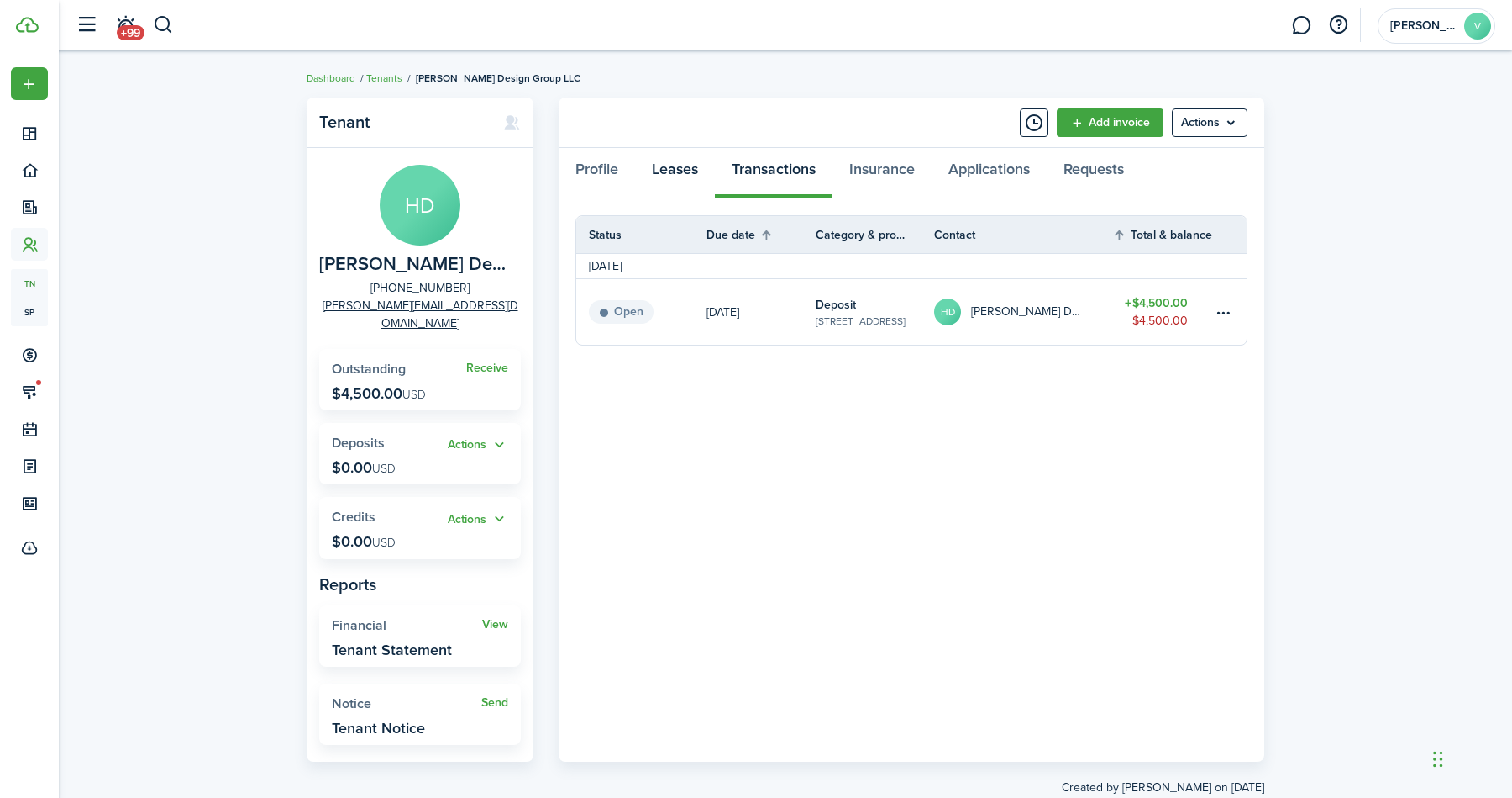
click at [672, 168] on link "Leases" at bounding box center [674, 173] width 79 height 50
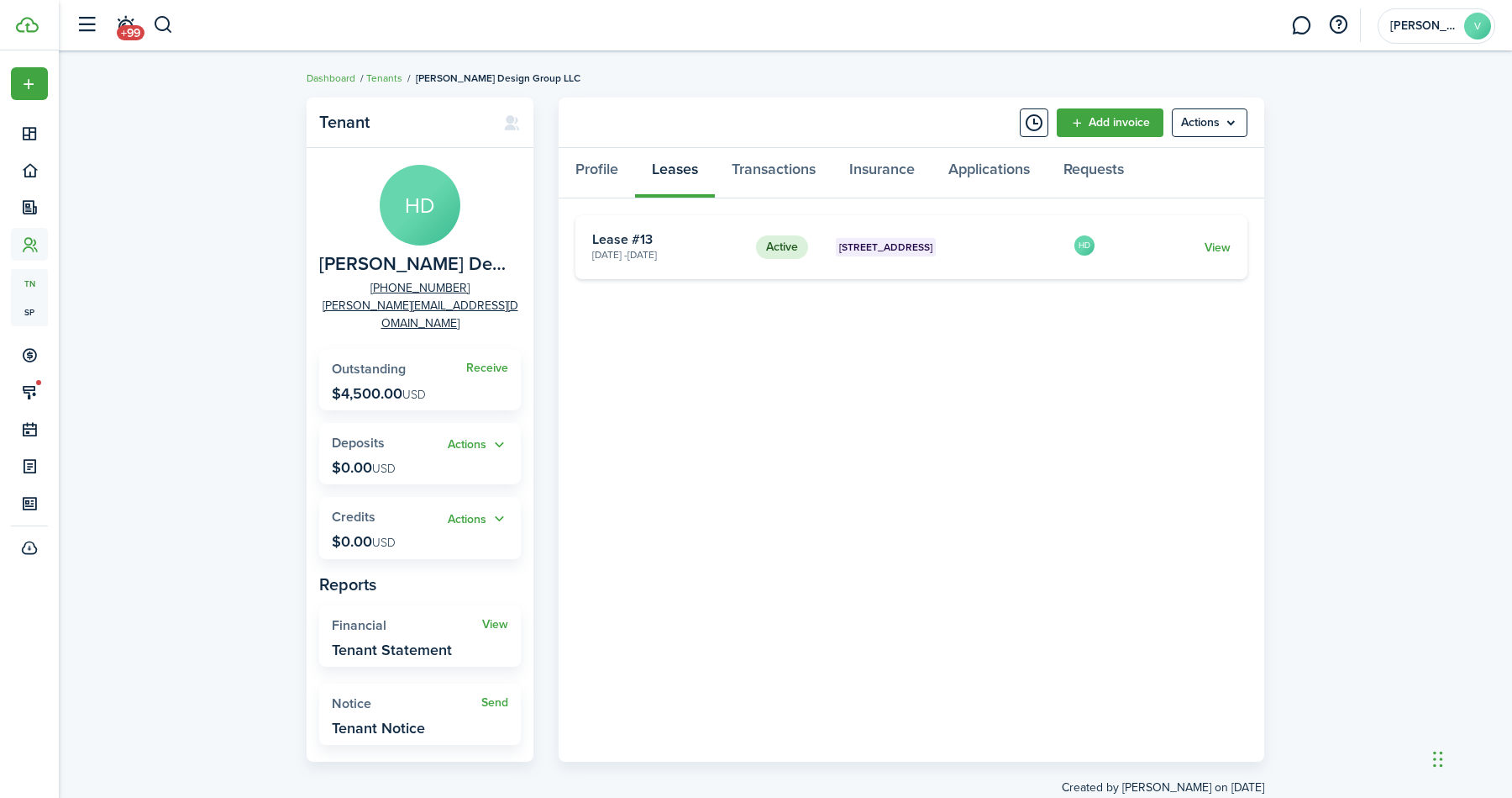
click at [647, 214] on panel-main-body "Active [STREET_ADDRESS] 200 [DATE] - [DATE] Lease #13 HD View «« « 1 » »»" at bounding box center [911, 479] width 706 height 564
click at [649, 239] on card-title "Lease #13" at bounding box center [668, 239] width 151 height 15
click at [1206, 241] on link "View" at bounding box center [1218, 248] width 26 height 18
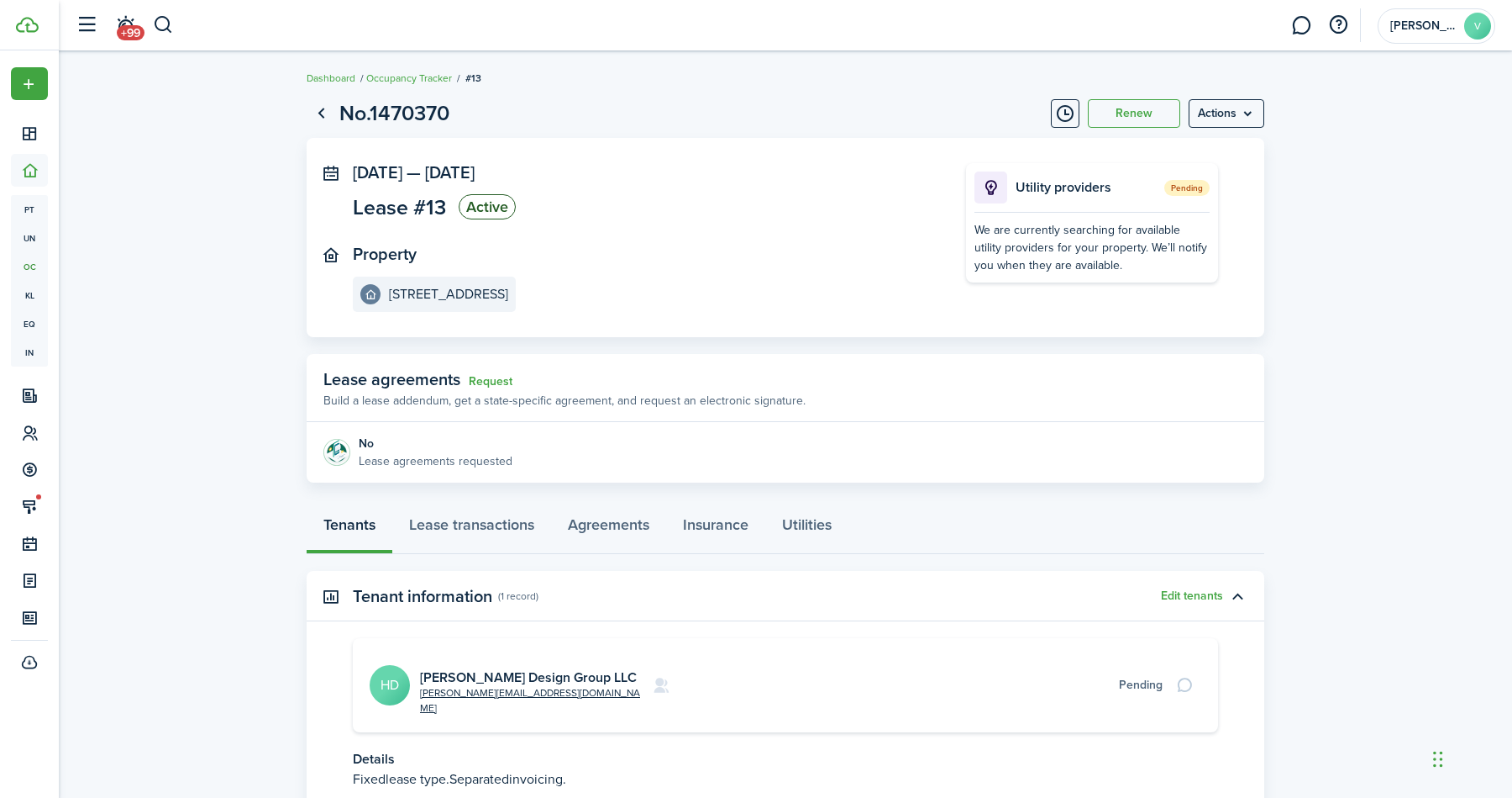
scroll to position [110, 0]
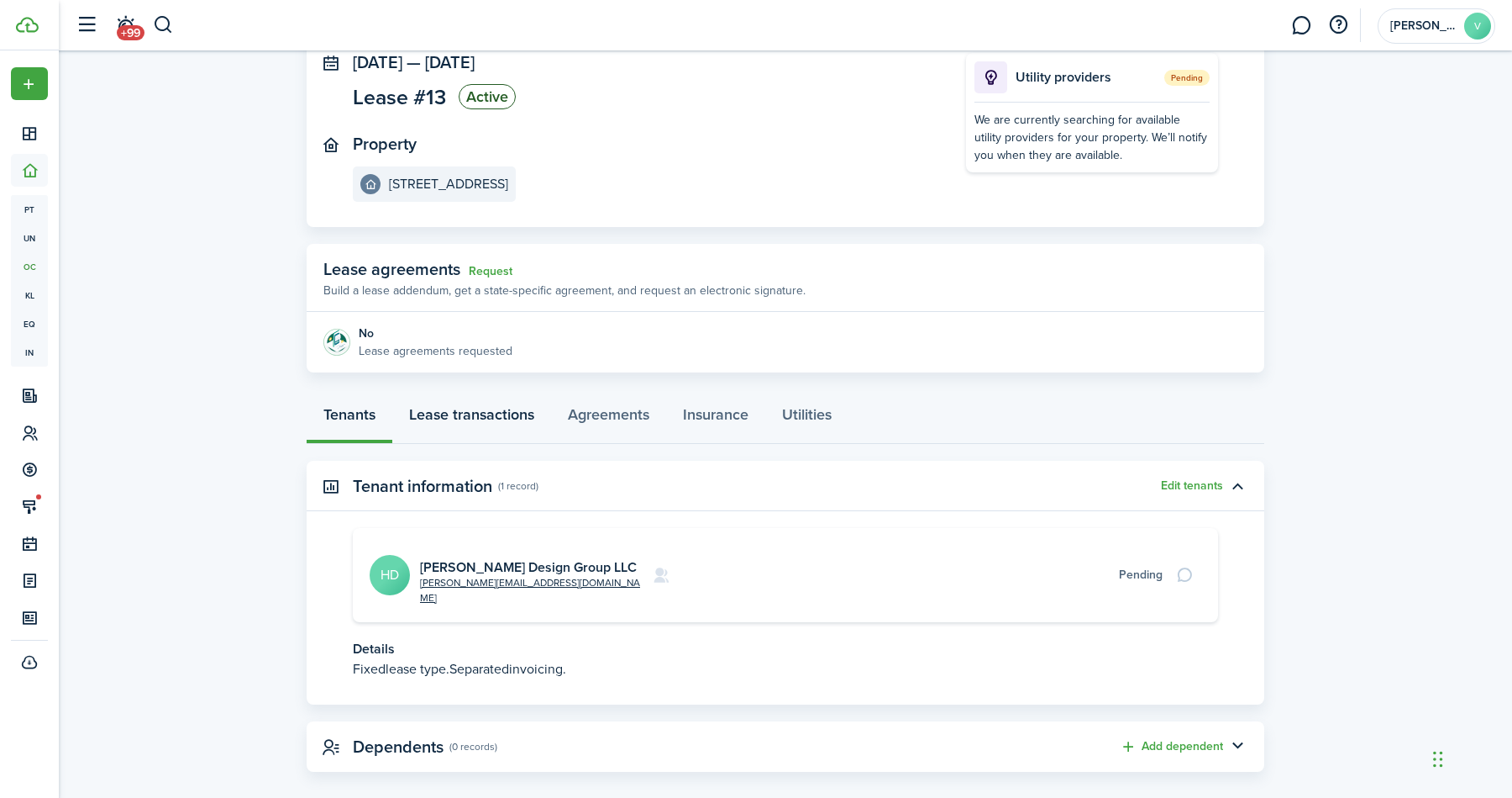
click at [509, 401] on link "Lease transactions" at bounding box center [471, 418] width 159 height 50
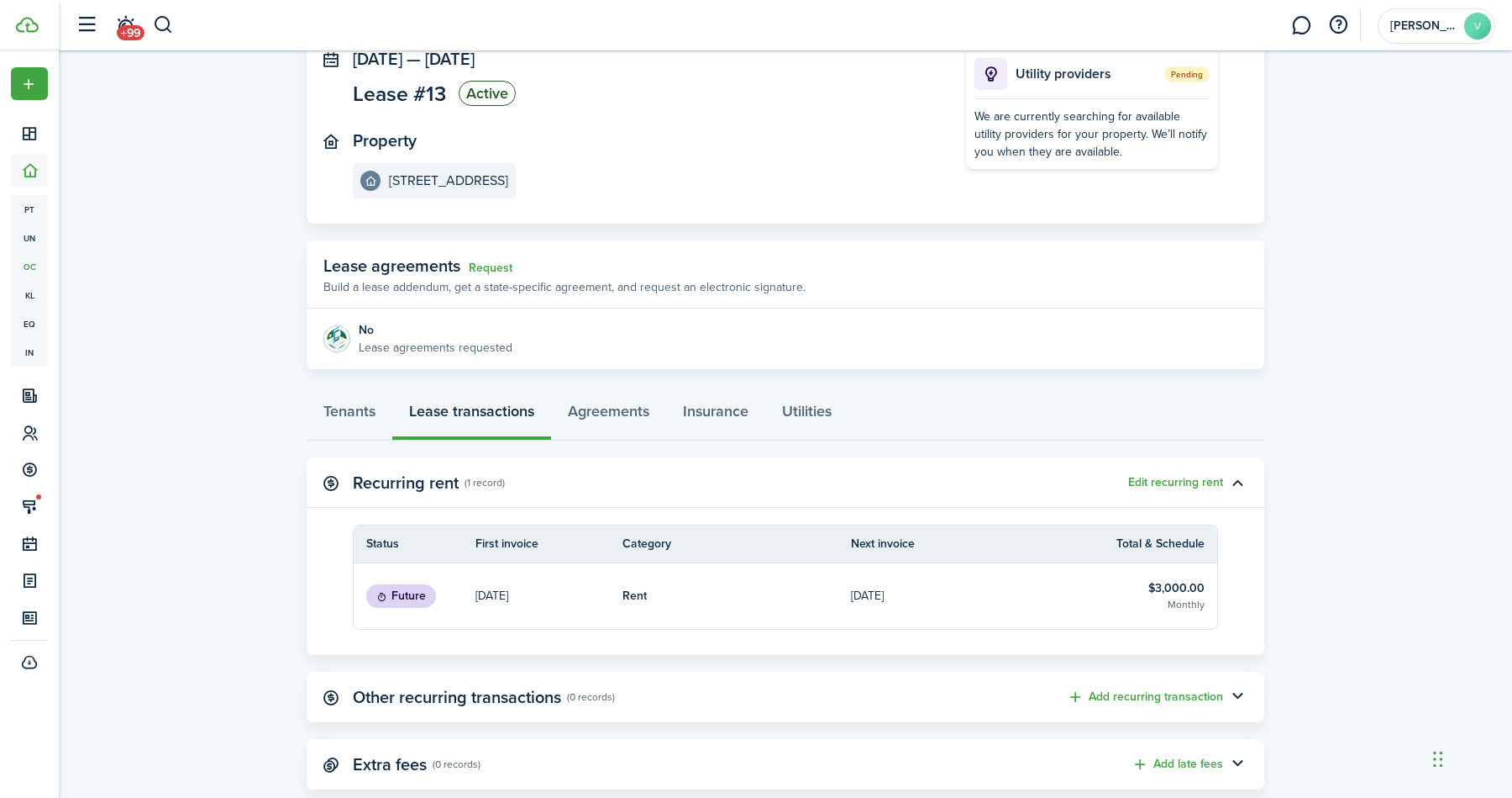
scroll to position [151, 0]
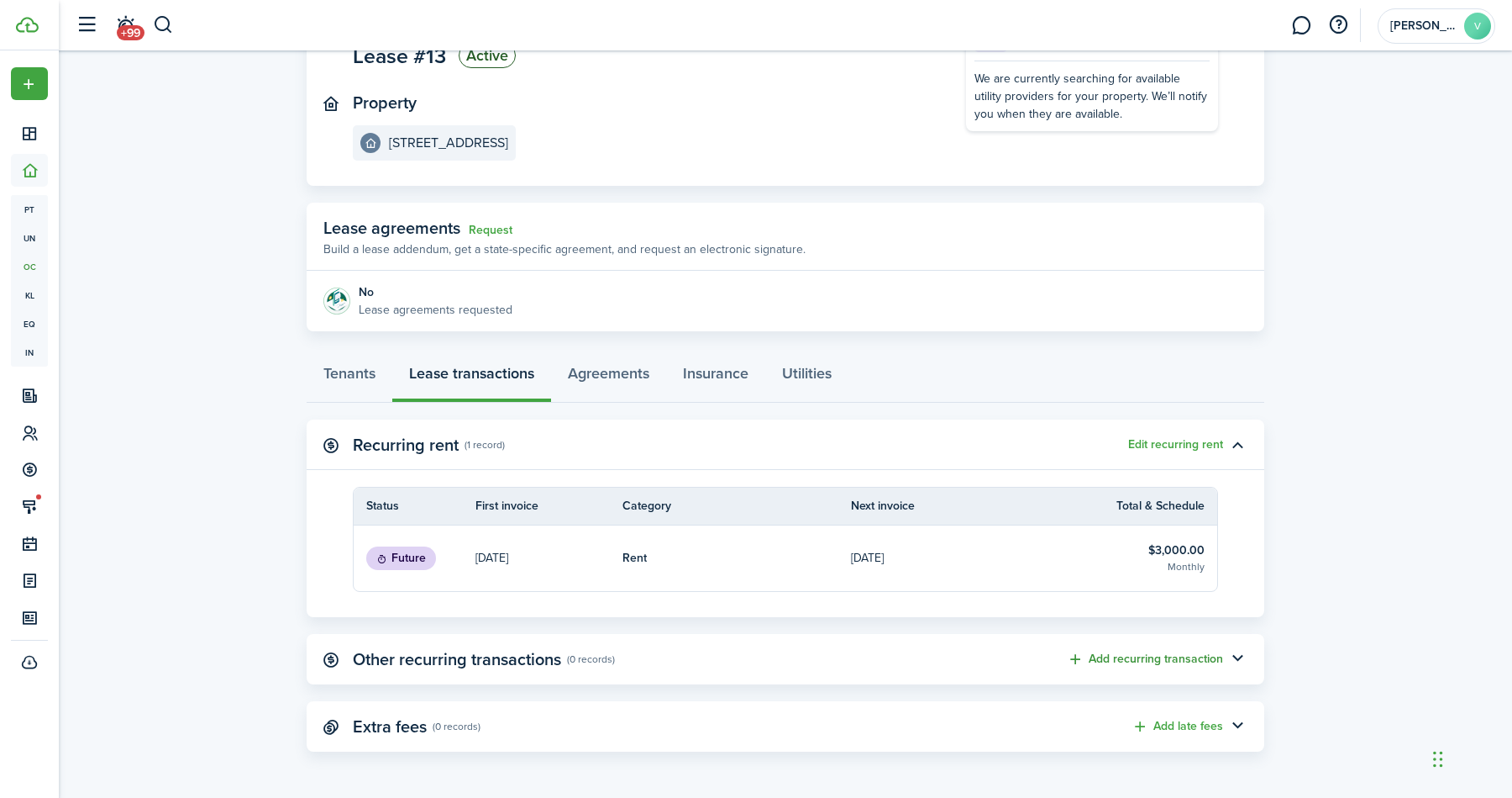
click at [1182, 661] on button "Add recurring transaction" at bounding box center [1145, 660] width 156 height 20
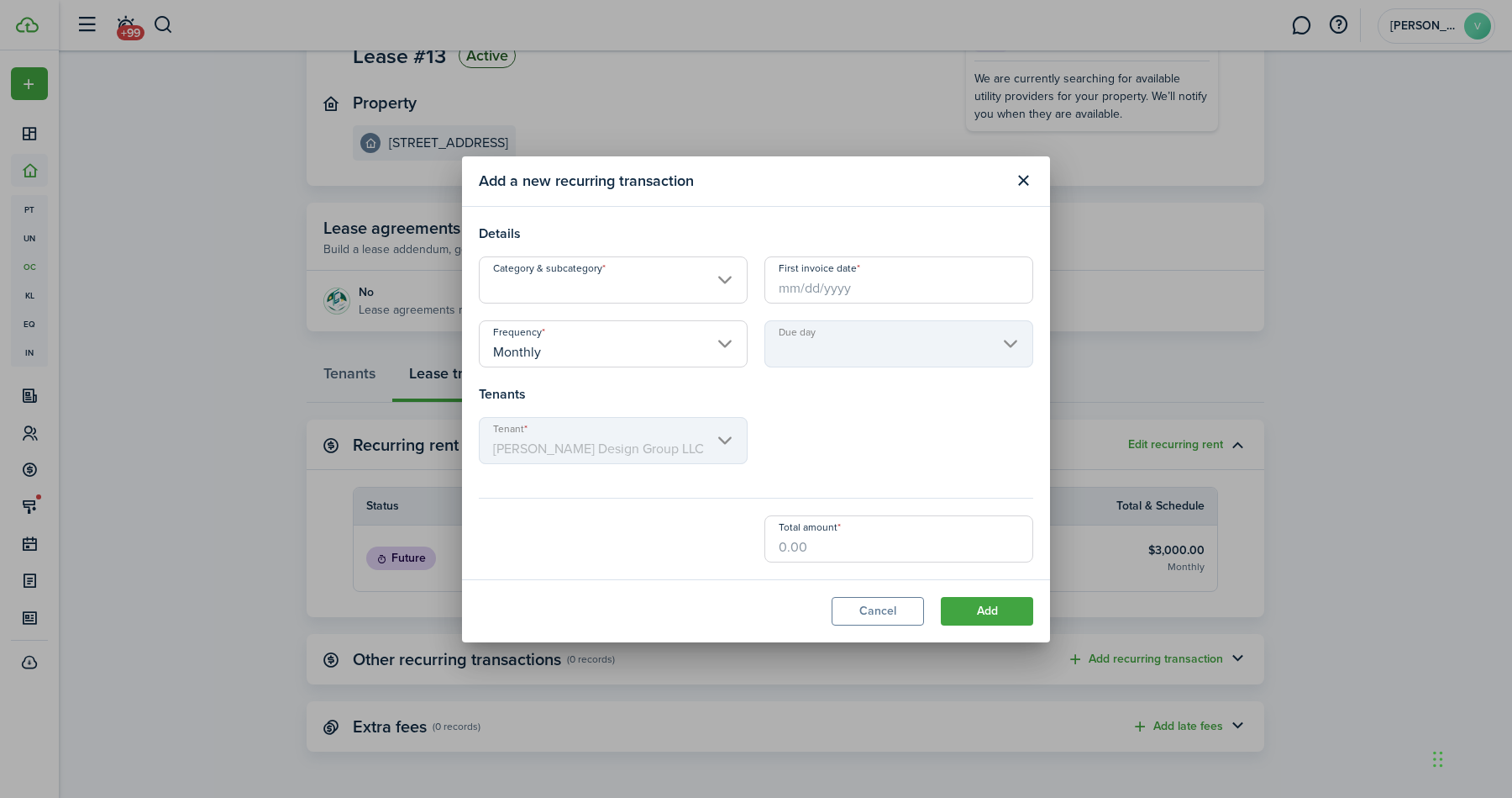
click at [690, 296] on input "Category & subcategory" at bounding box center [613, 280] width 268 height 47
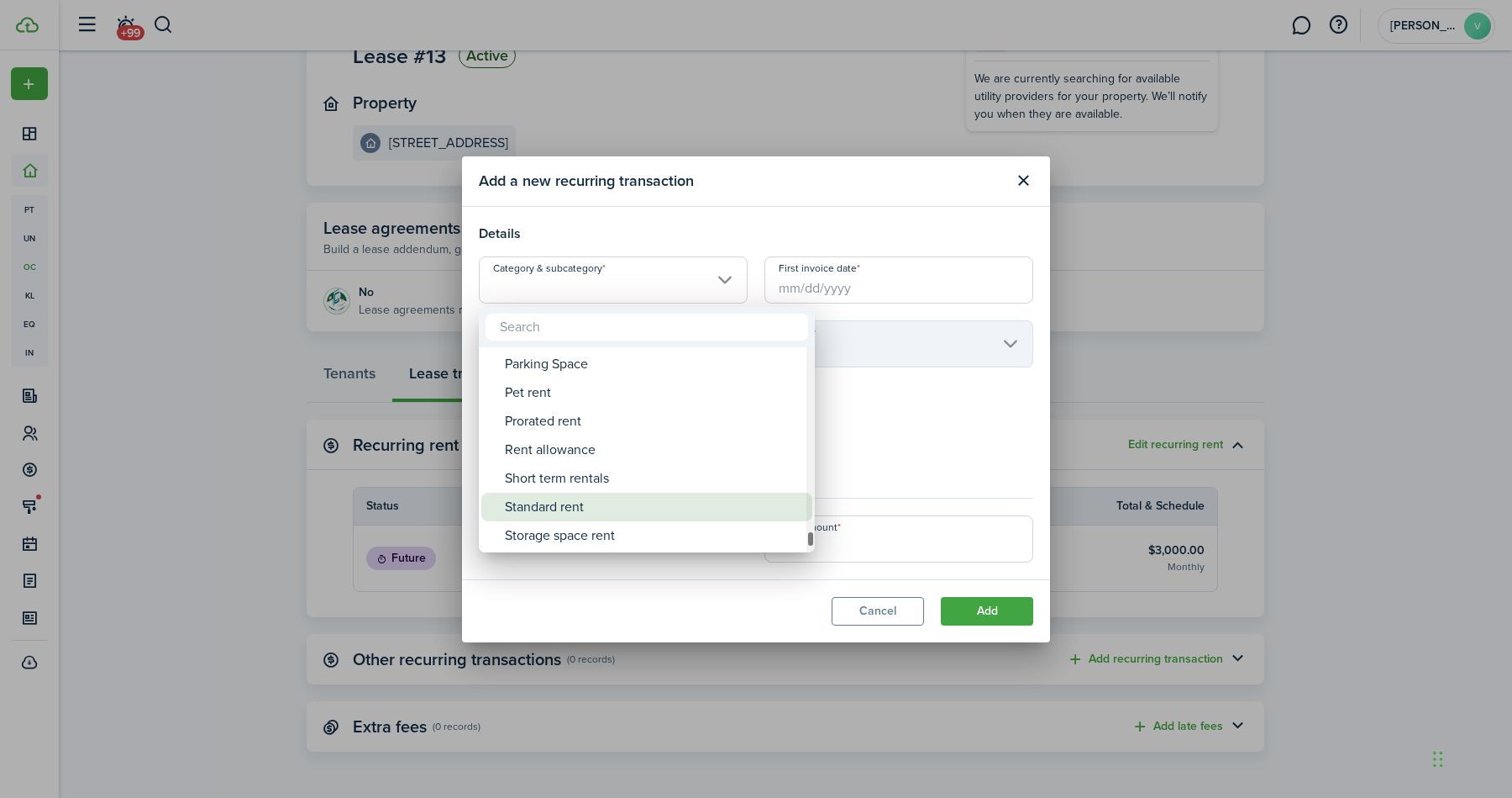
click at [613, 501] on div "Standard rent" at bounding box center [654, 506] width 298 height 28
type input "Rent / Standard rent"
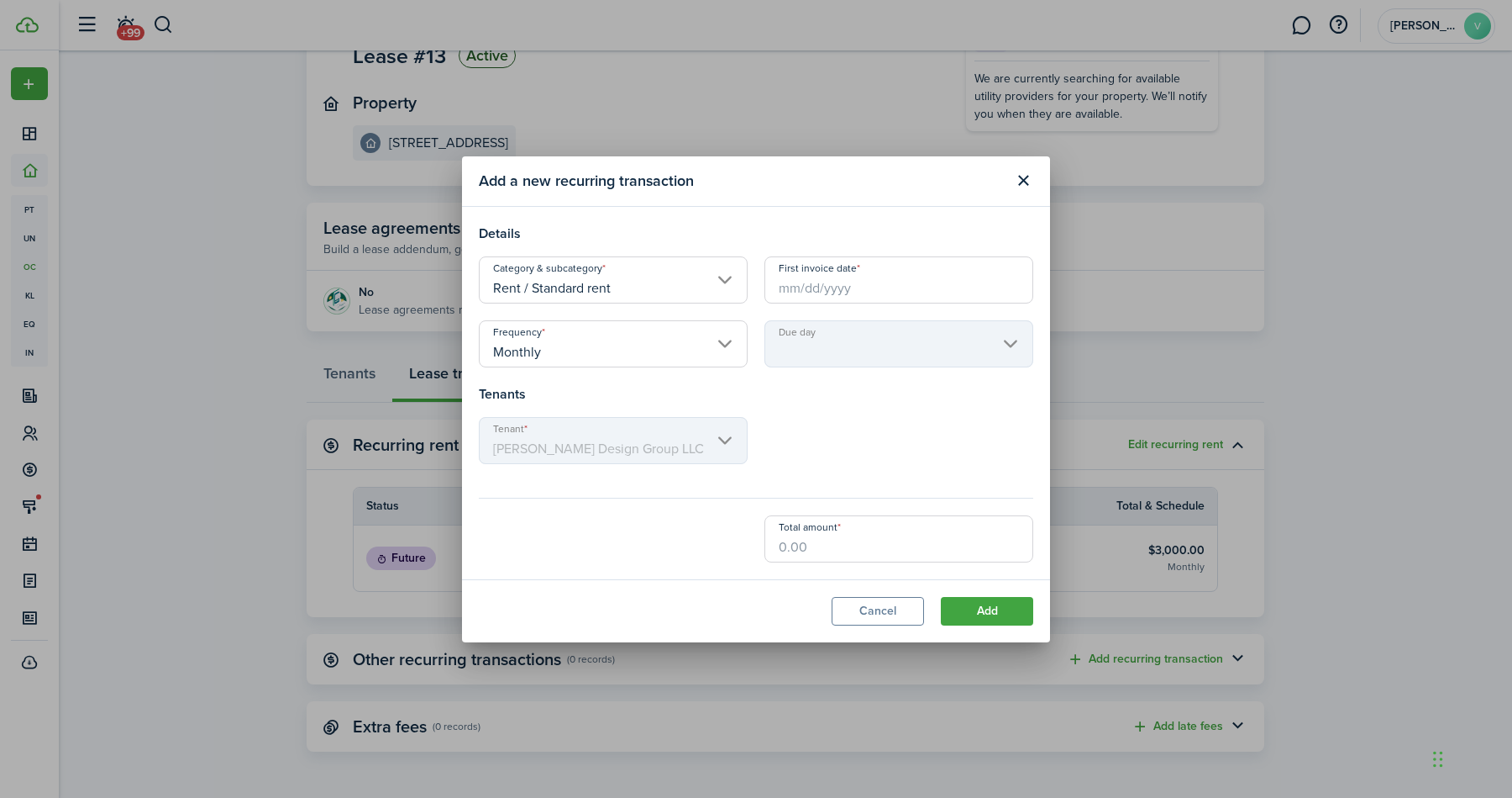
click at [863, 278] on input "First invoice date" at bounding box center [899, 280] width 268 height 47
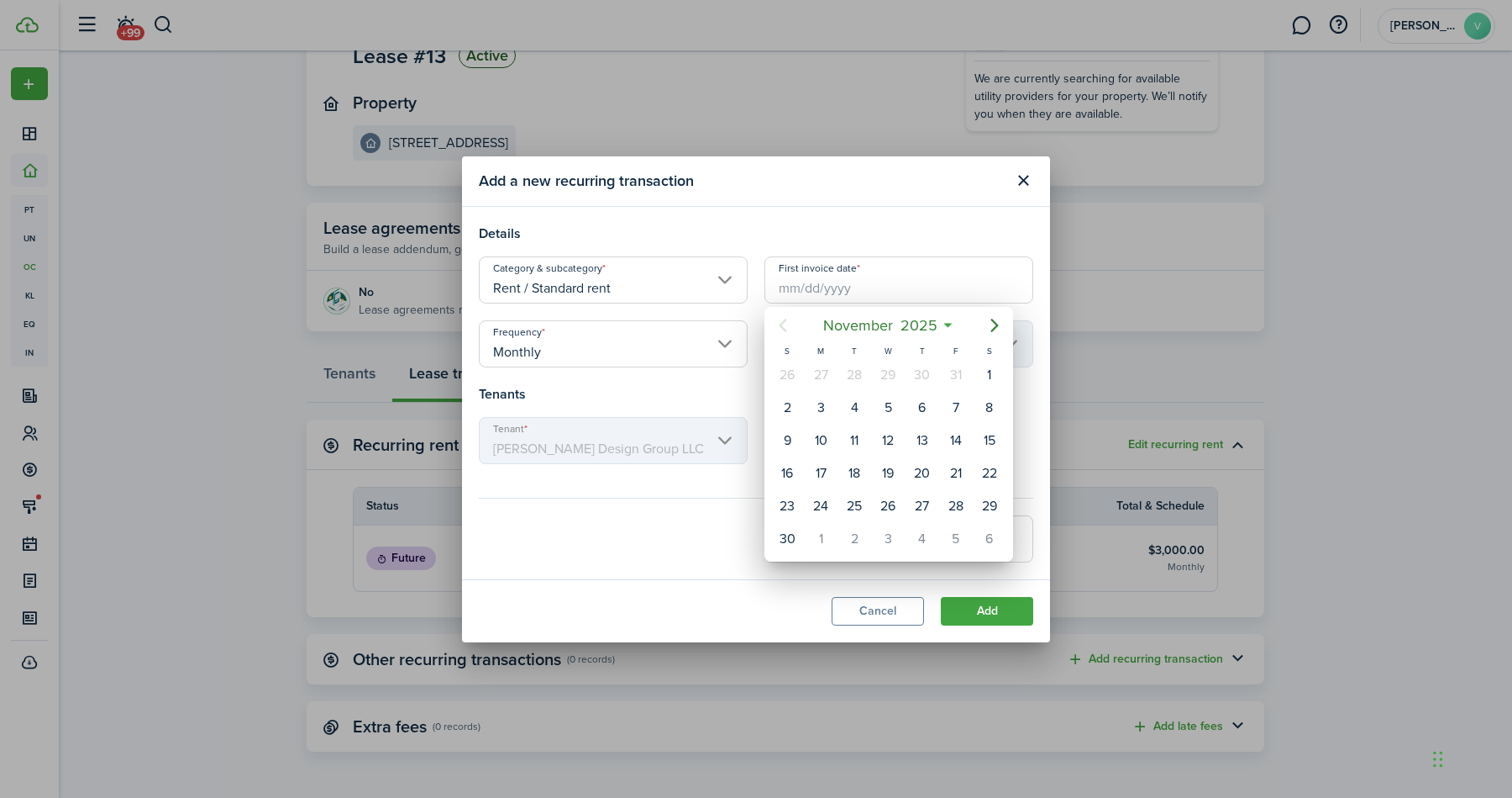
click at [657, 535] on div at bounding box center [756, 399] width 1781 height 1067
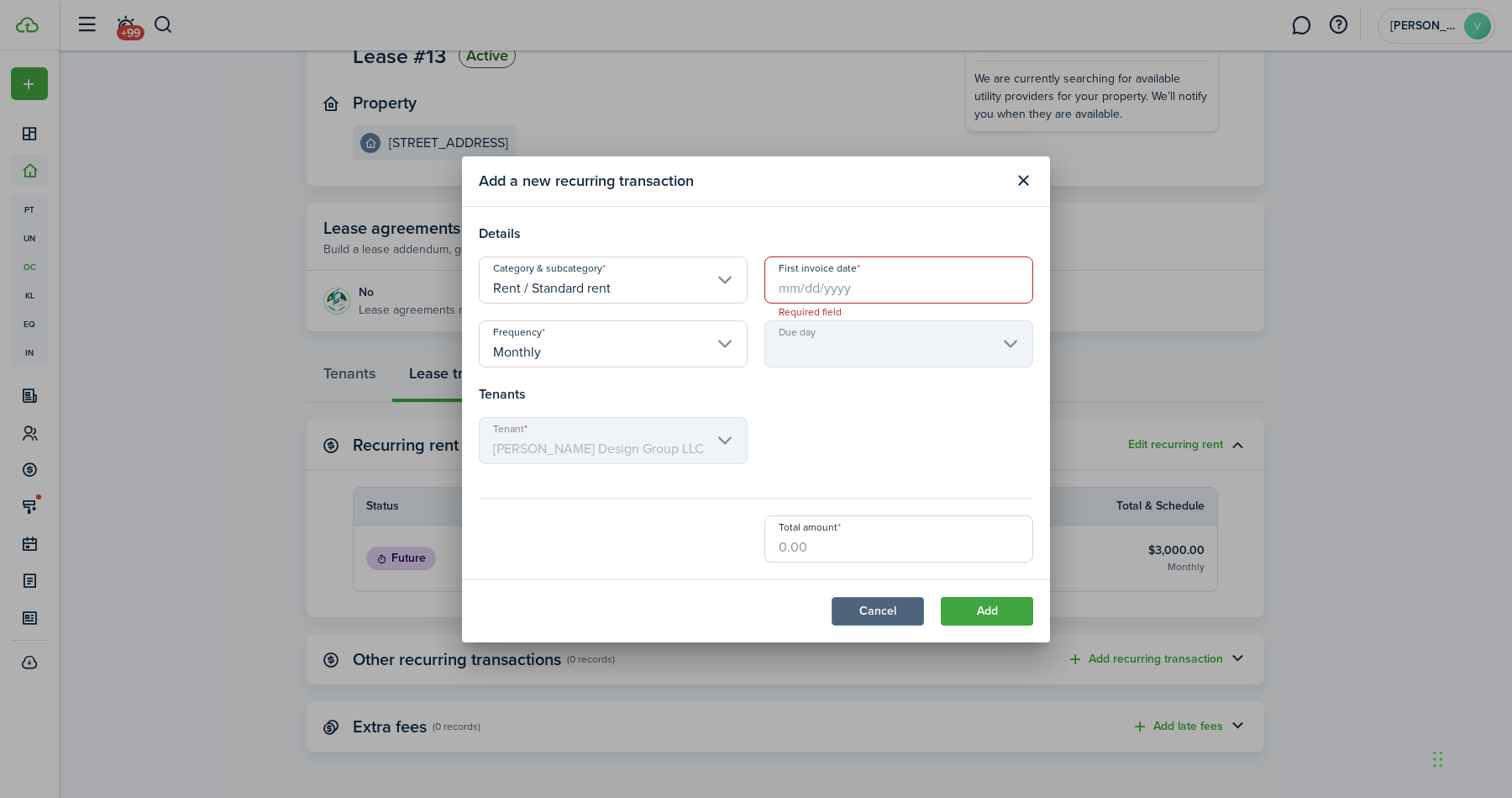
click at [875, 608] on button "Cancel" at bounding box center [878, 611] width 92 height 28
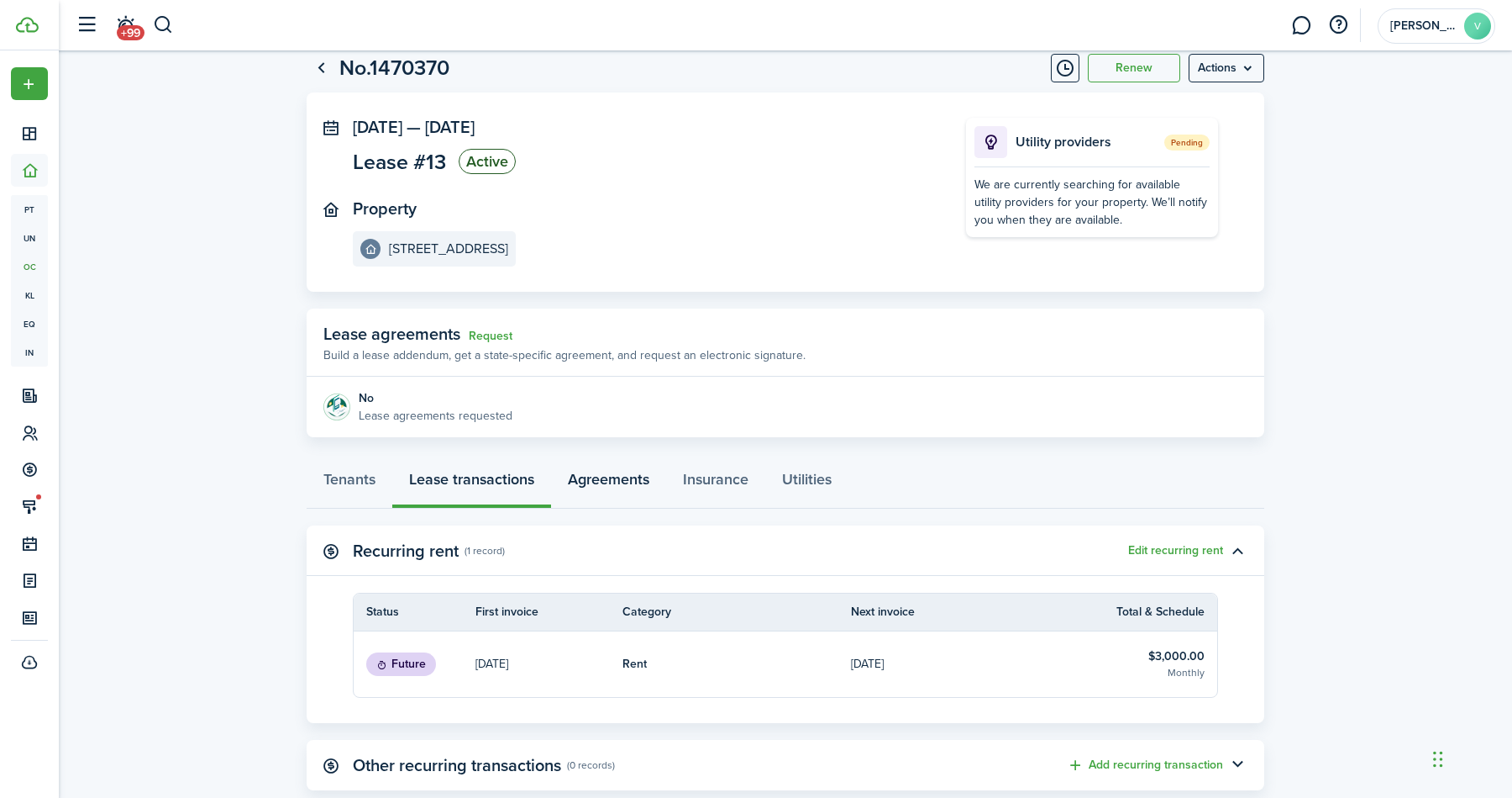
scroll to position [44, 0]
click at [382, 482] on link "Tenants" at bounding box center [349, 484] width 85 height 50
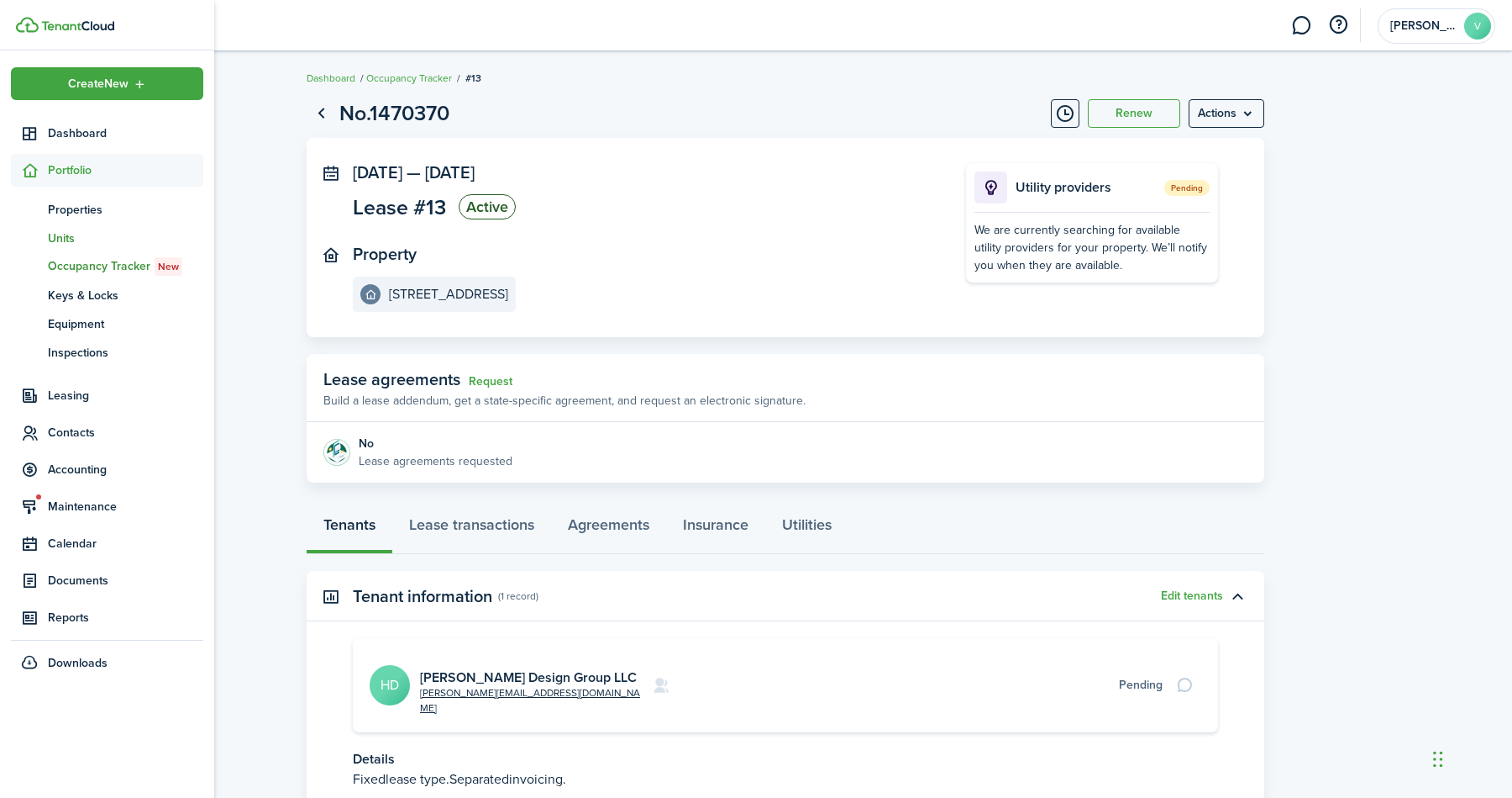
click at [73, 239] on span "Units" at bounding box center [125, 238] width 156 height 18
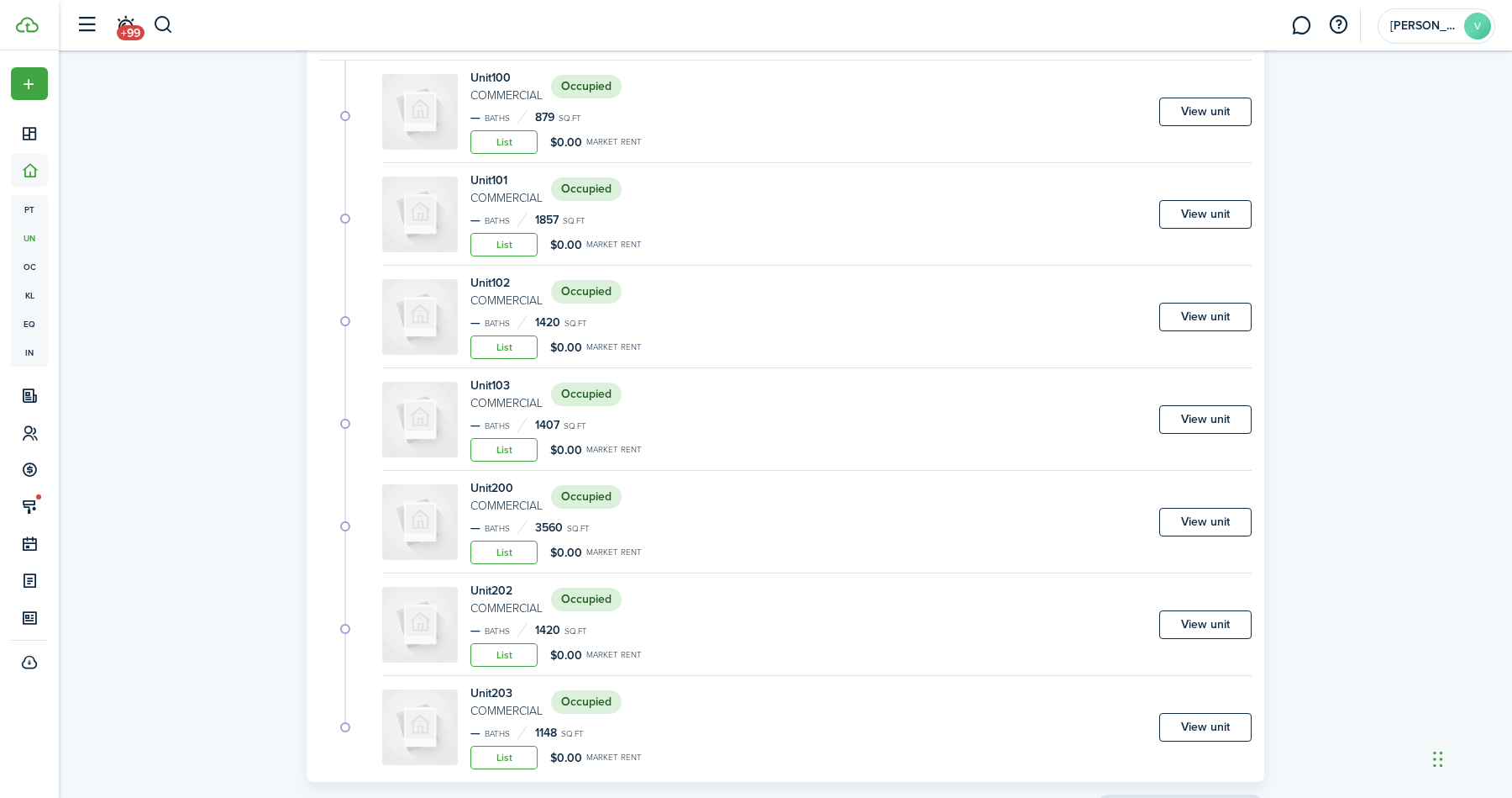
scroll to position [276, 0]
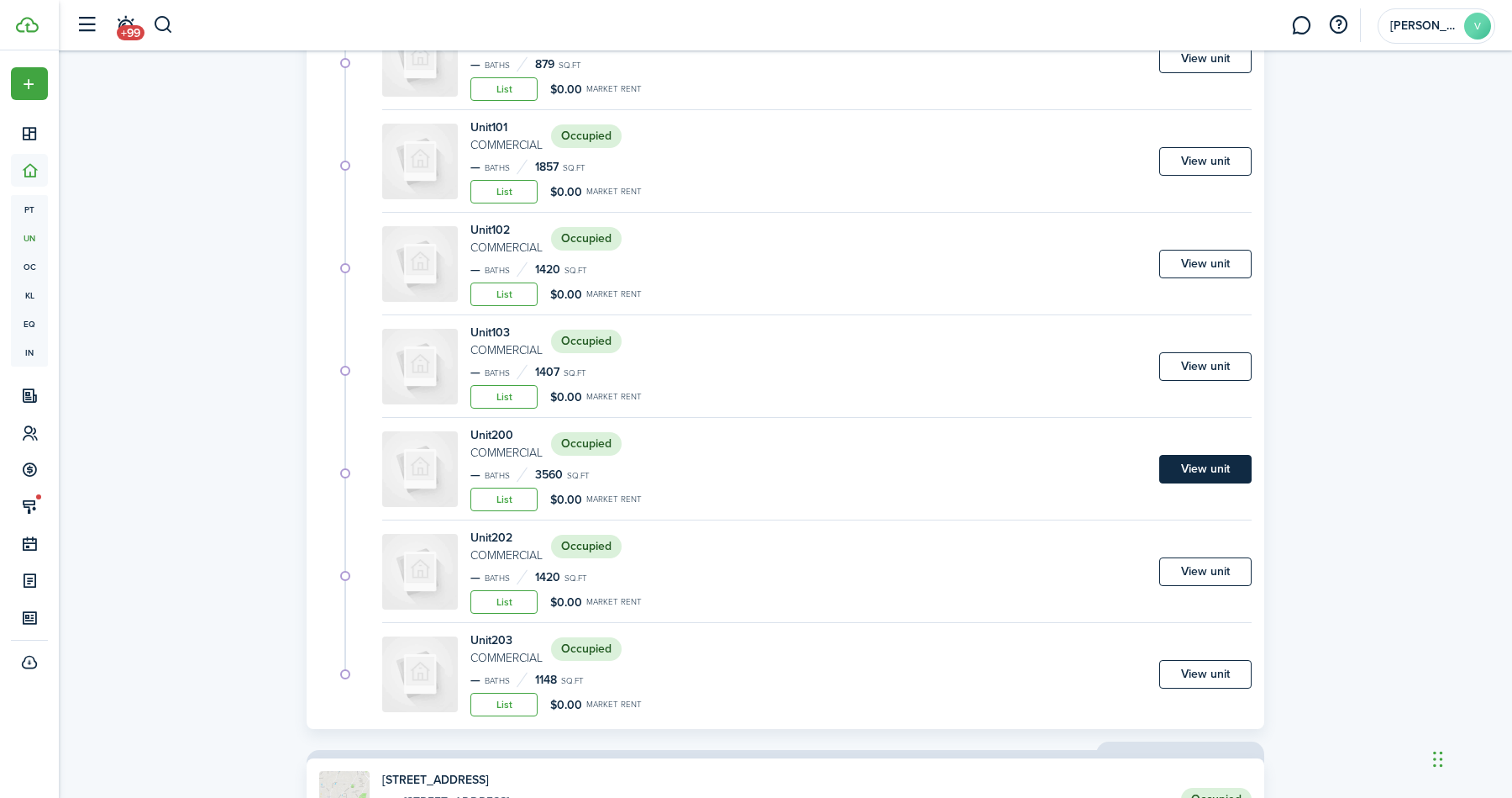
click at [1189, 461] on link "View unit" at bounding box center [1205, 469] width 92 height 28
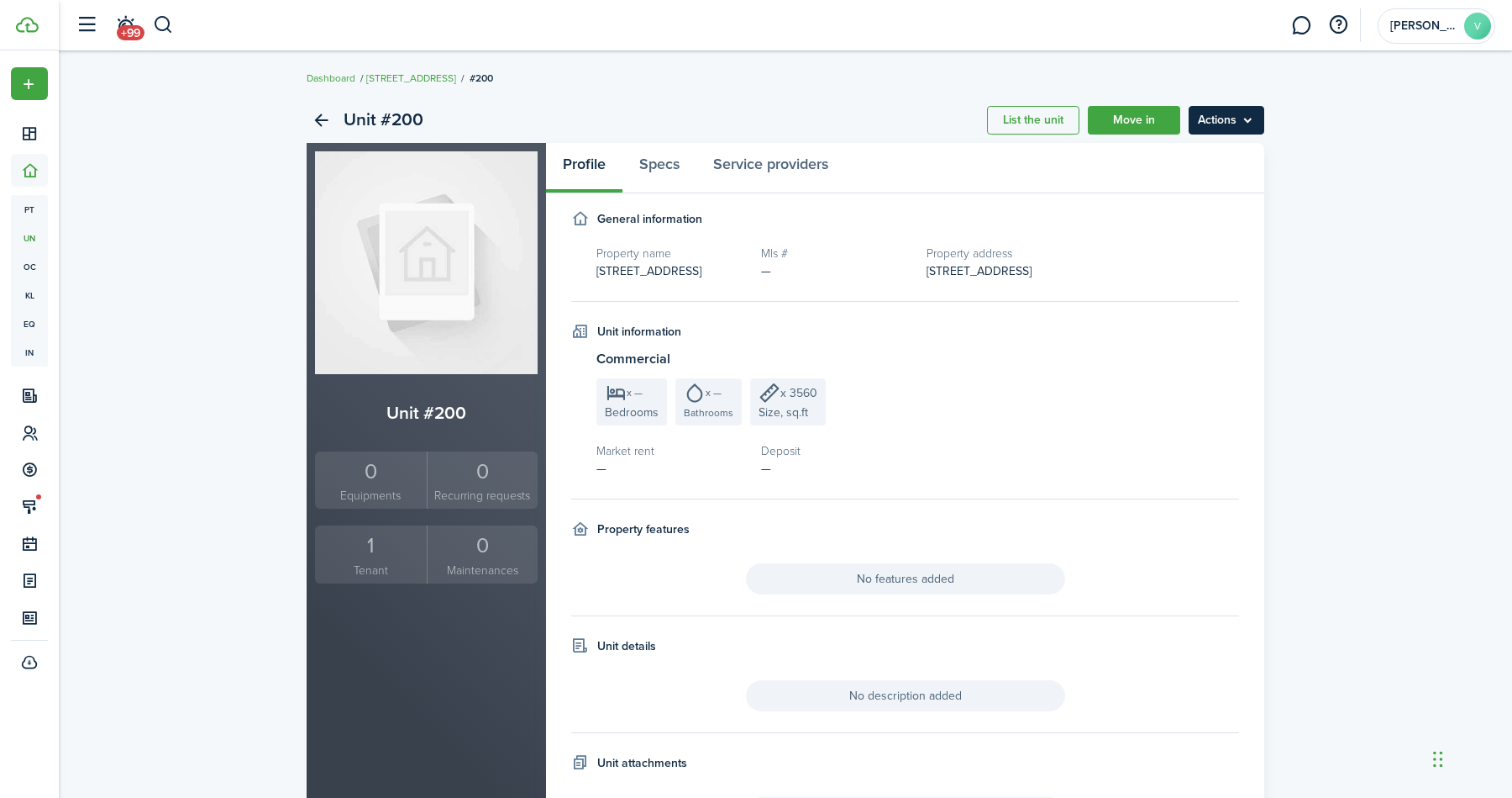
click at [1221, 109] on menu-btn "Actions" at bounding box center [1226, 120] width 75 height 28
click at [1360, 222] on div "Unit #200 List the unit Move in Actions Unit #200 0 Equipments 0 Recurring requ…" at bounding box center [785, 474] width 1453 height 769
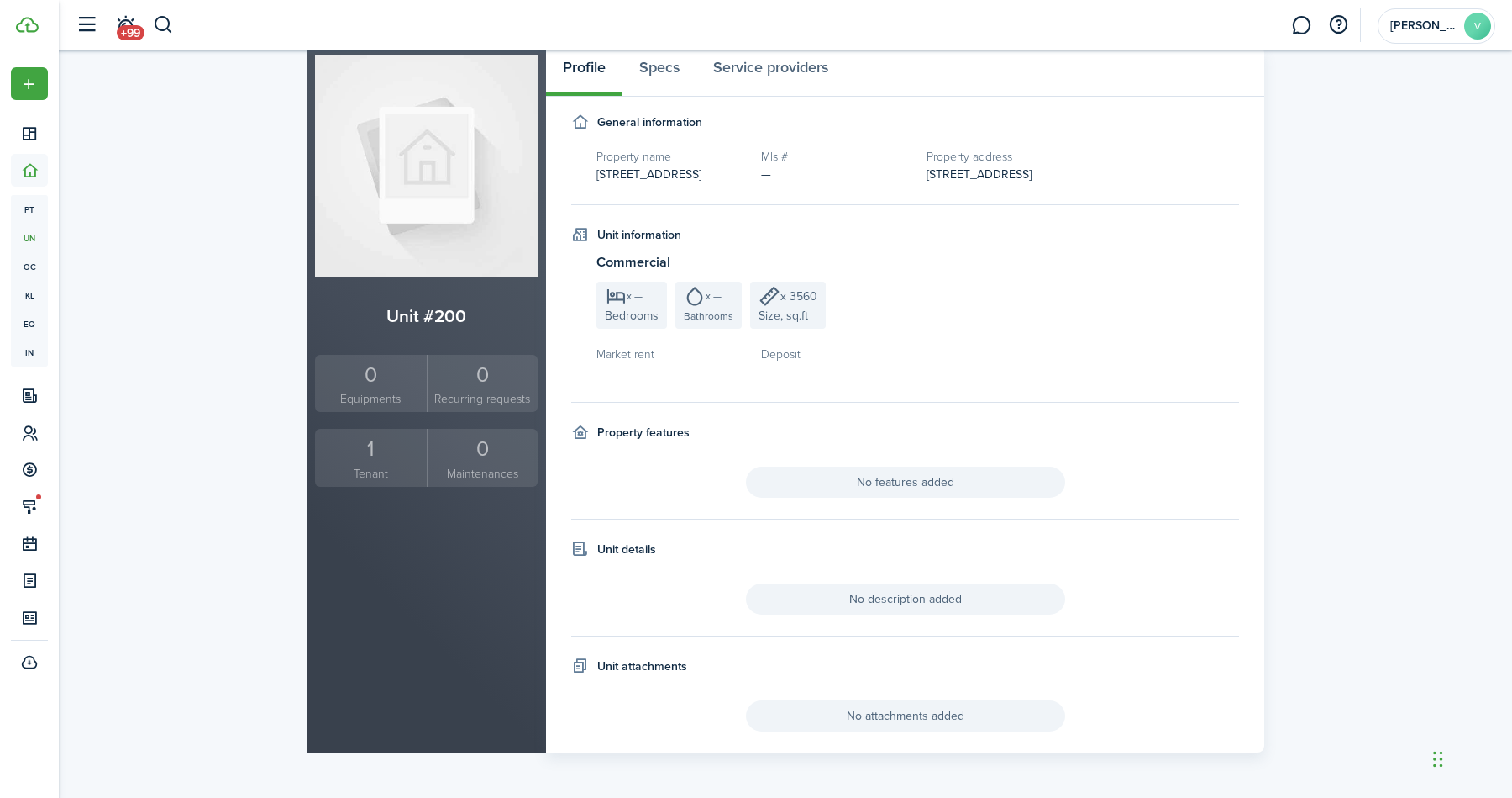
scroll to position [96, 0]
click at [375, 461] on div "1" at bounding box center [370, 449] width 103 height 32
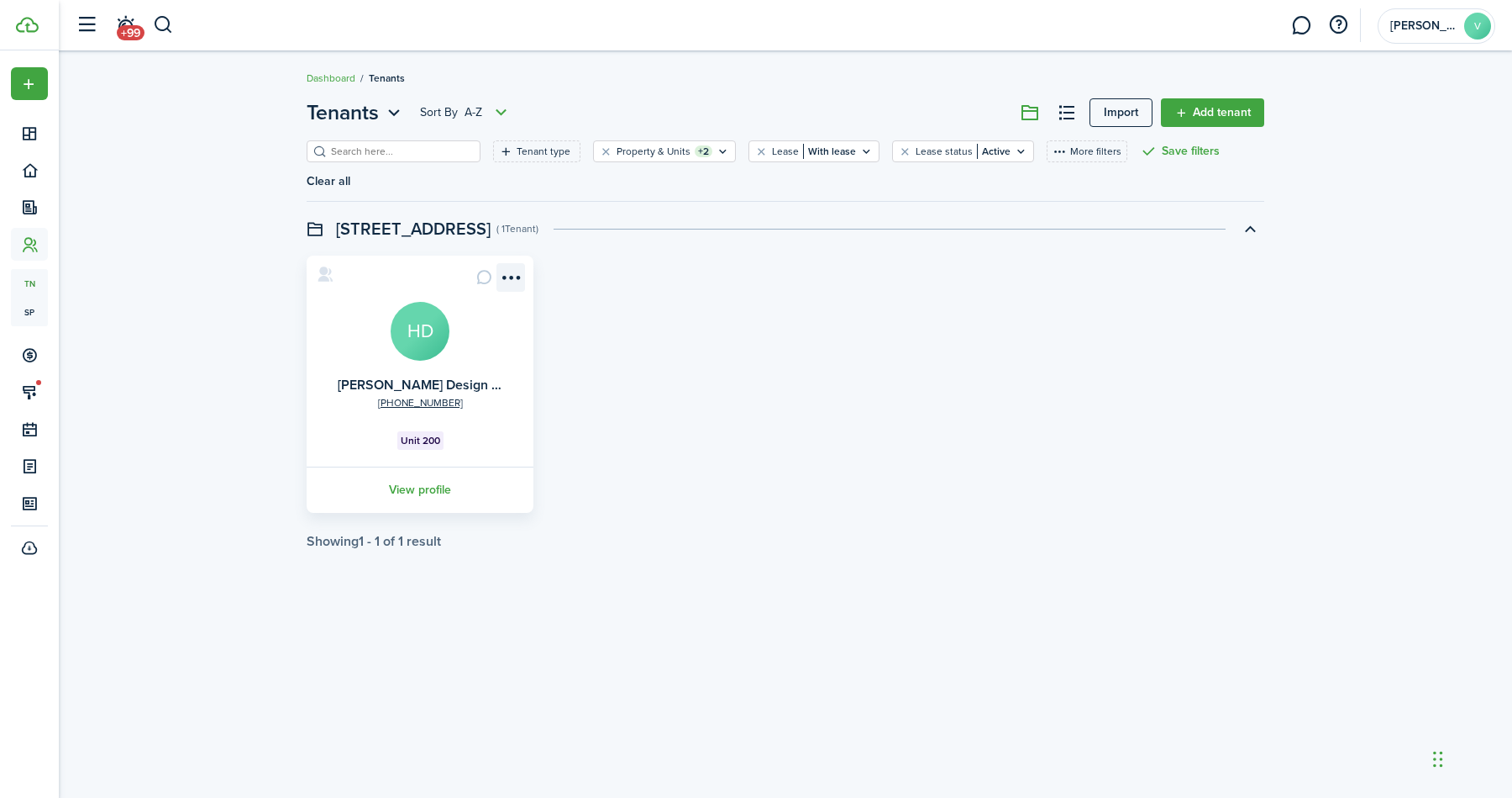
click at [513, 263] on menu-btn-icon "Open menu" at bounding box center [511, 276] width 28 height 28
click at [457, 377] on link "Add invoice" at bounding box center [450, 376] width 147 height 28
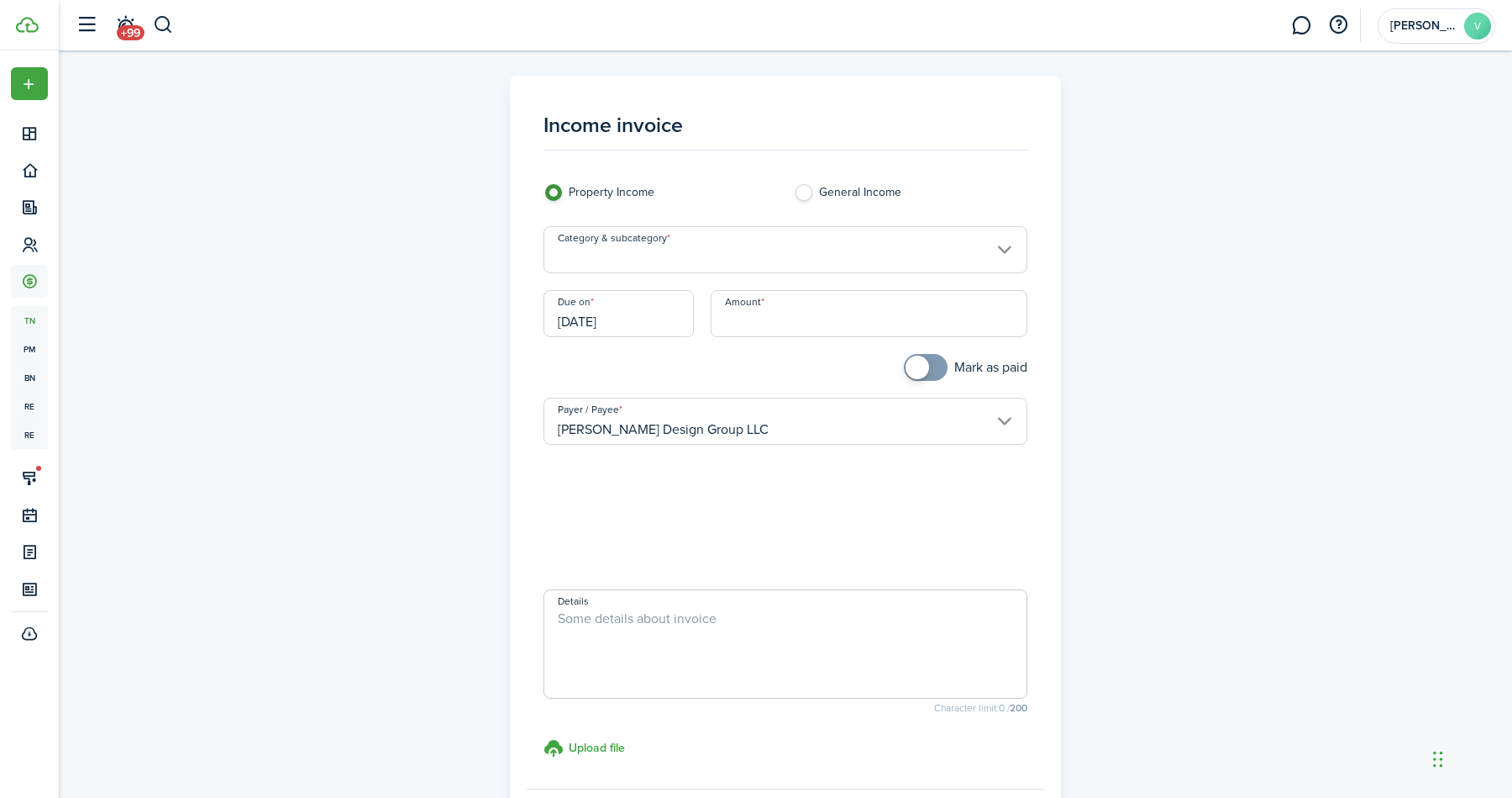
click at [649, 253] on input "Category & subcategory" at bounding box center [786, 250] width 485 height 47
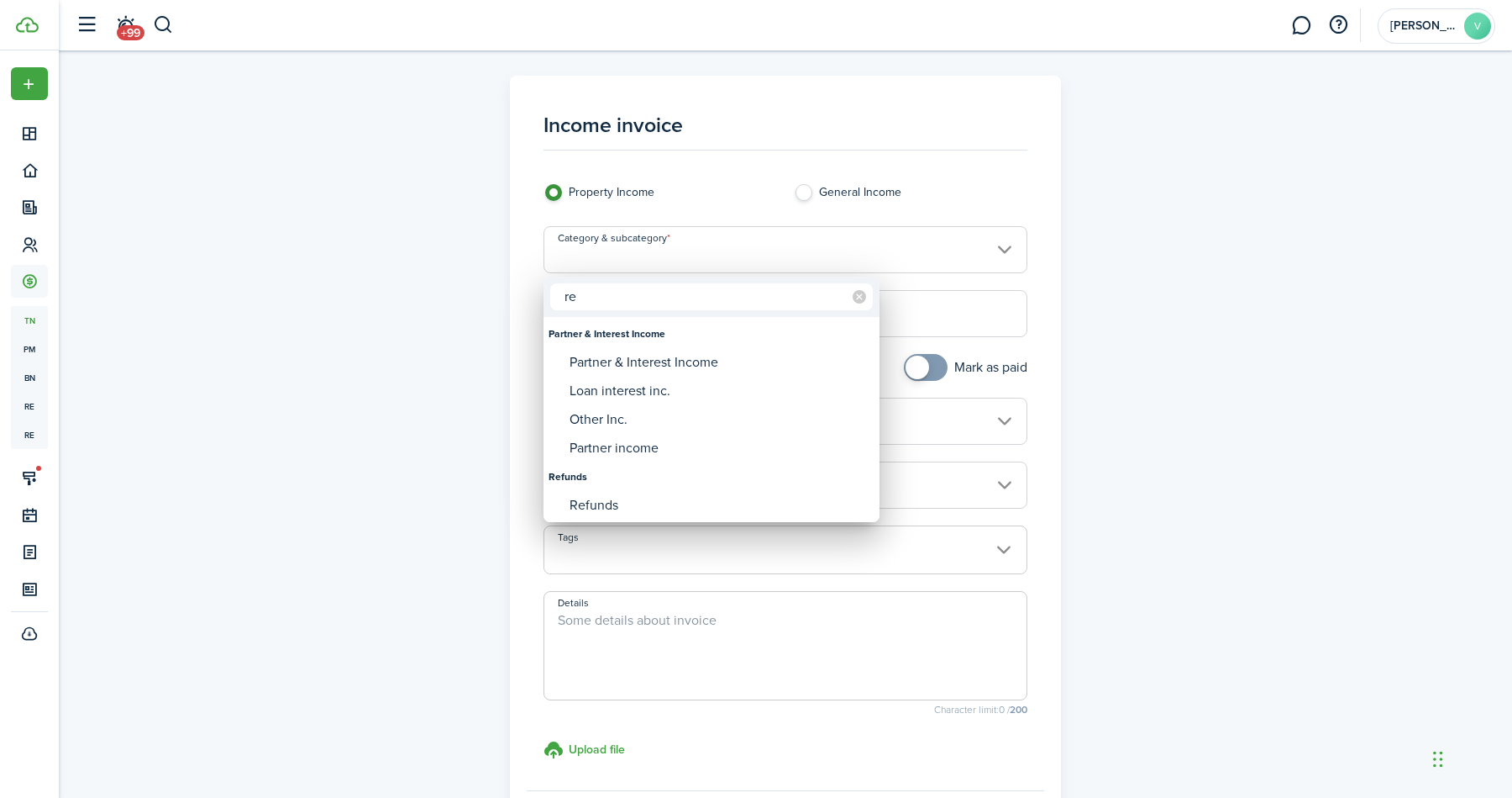
type input "r"
type input "rent"
click at [619, 351] on div "Rent" at bounding box center [718, 362] width 298 height 28
type input "Rent"
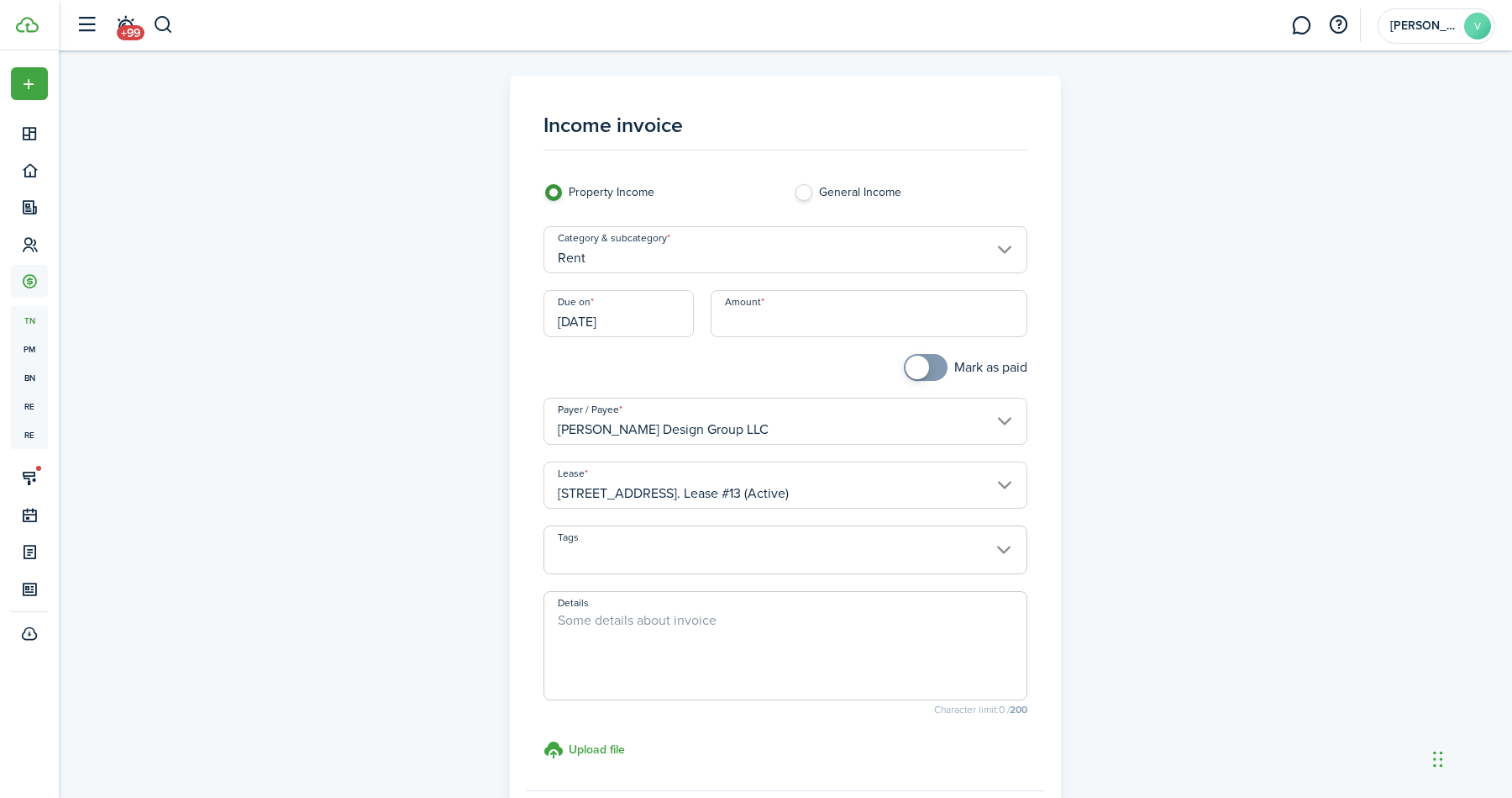
click at [751, 326] on input "Amount" at bounding box center [869, 314] width 317 height 47
type input "$500.00"
click at [680, 638] on textarea "Details" at bounding box center [786, 651] width 483 height 80
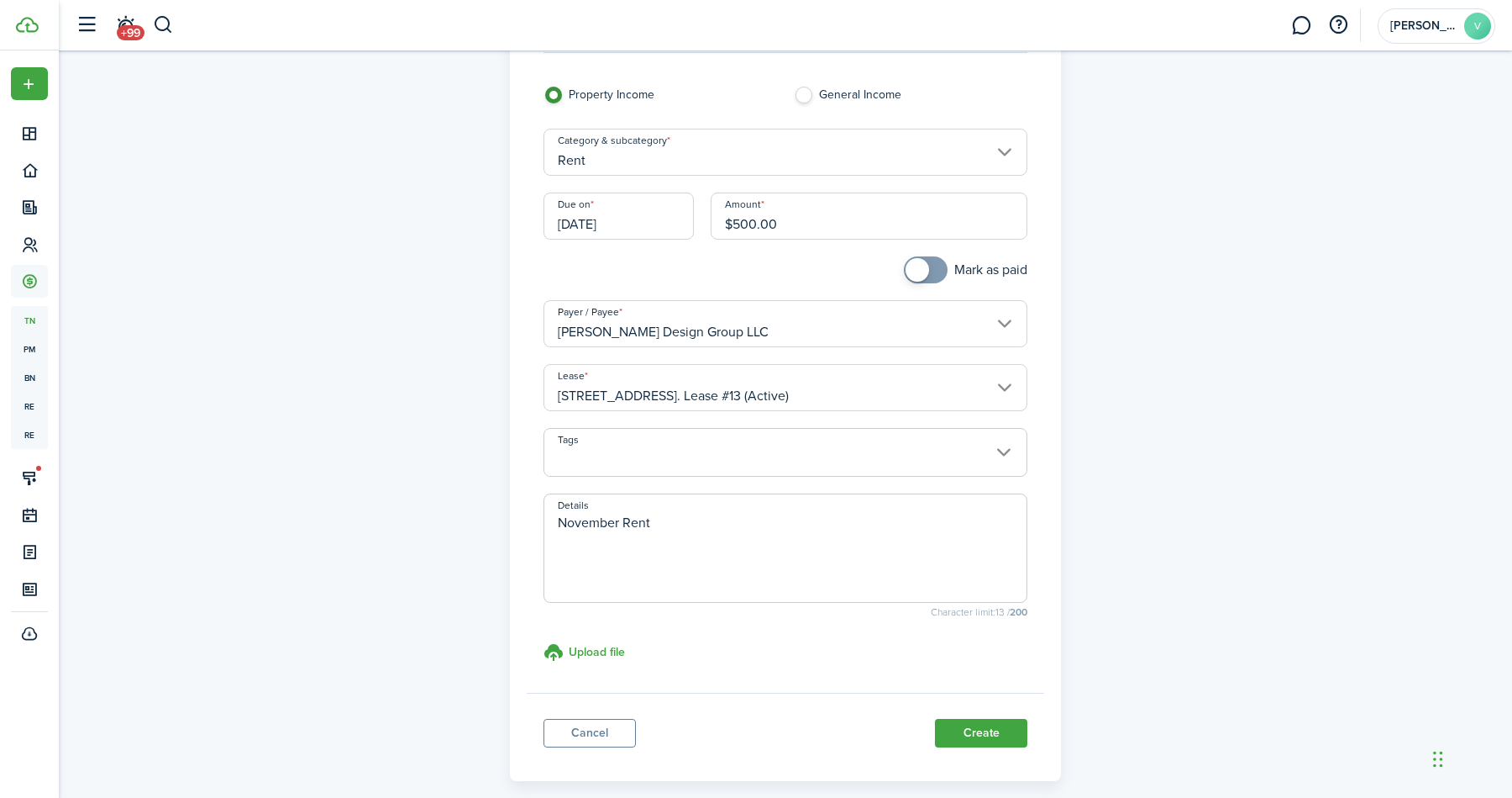
scroll to position [99, 0]
type textarea "November Rent"
click at [975, 731] on button "Create" at bounding box center [981, 730] width 92 height 28
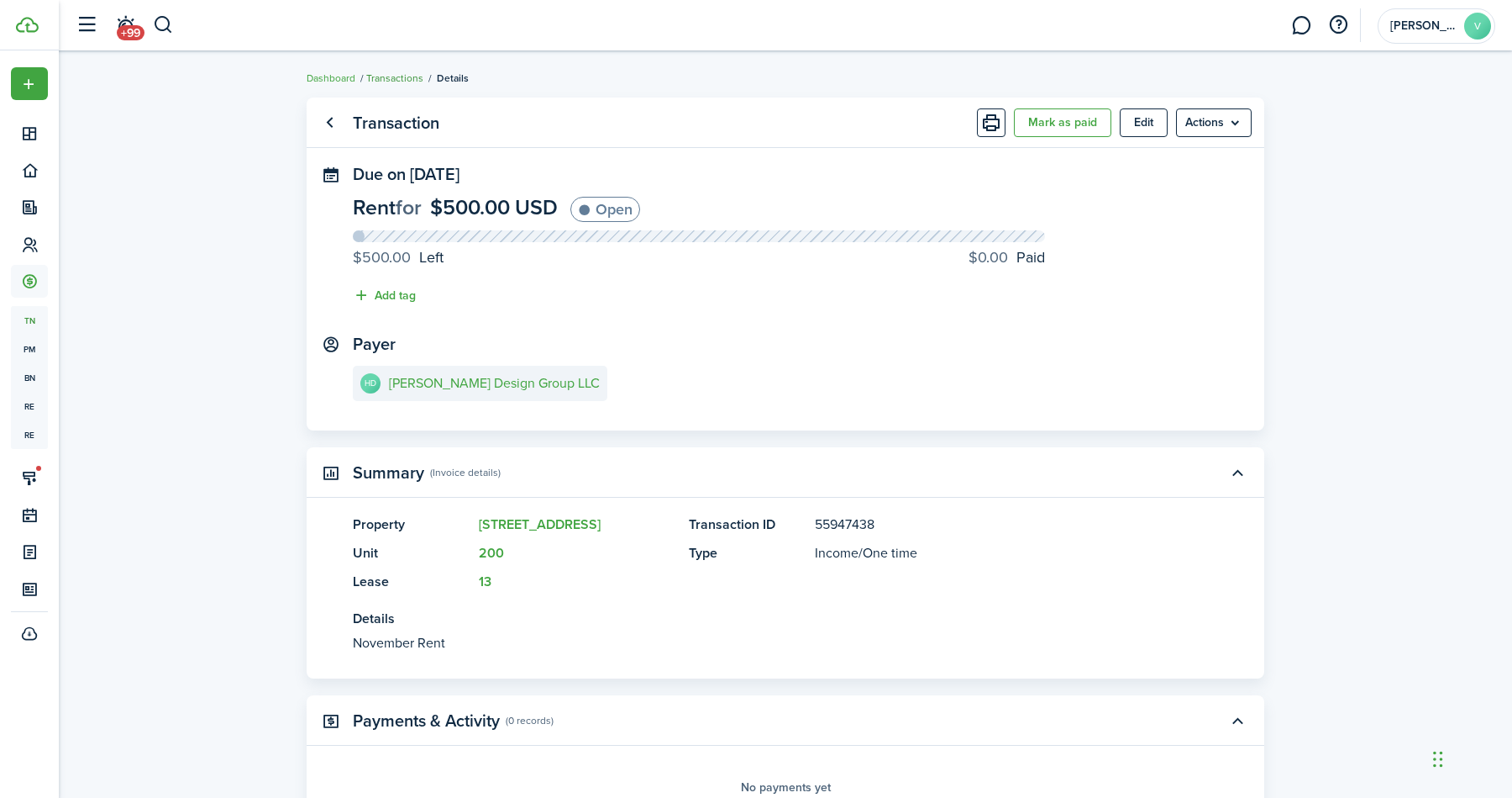
click at [399, 82] on link "Transactions" at bounding box center [395, 77] width 57 height 15
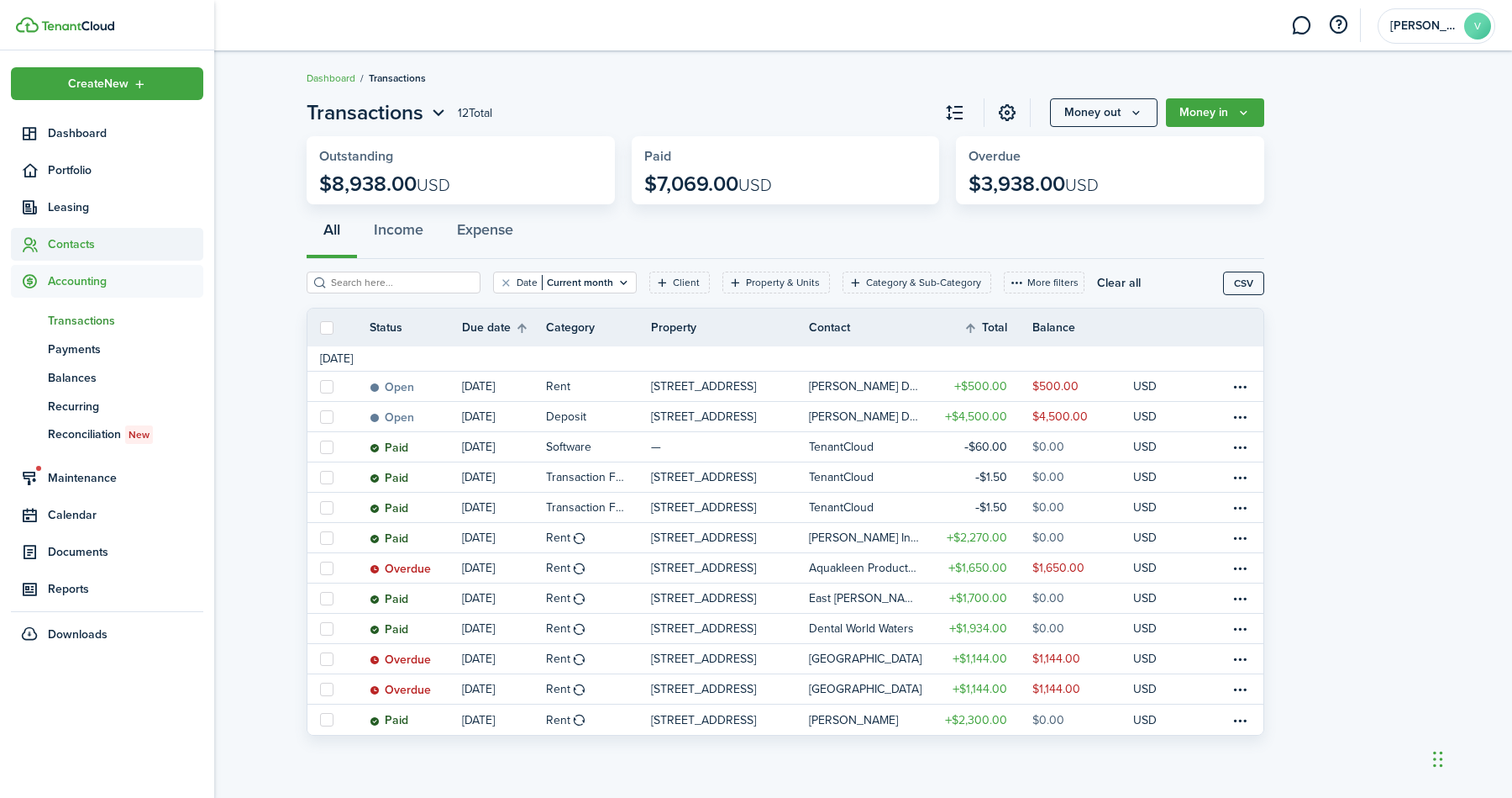
click at [85, 250] on span "Contacts" at bounding box center [125, 244] width 156 height 18
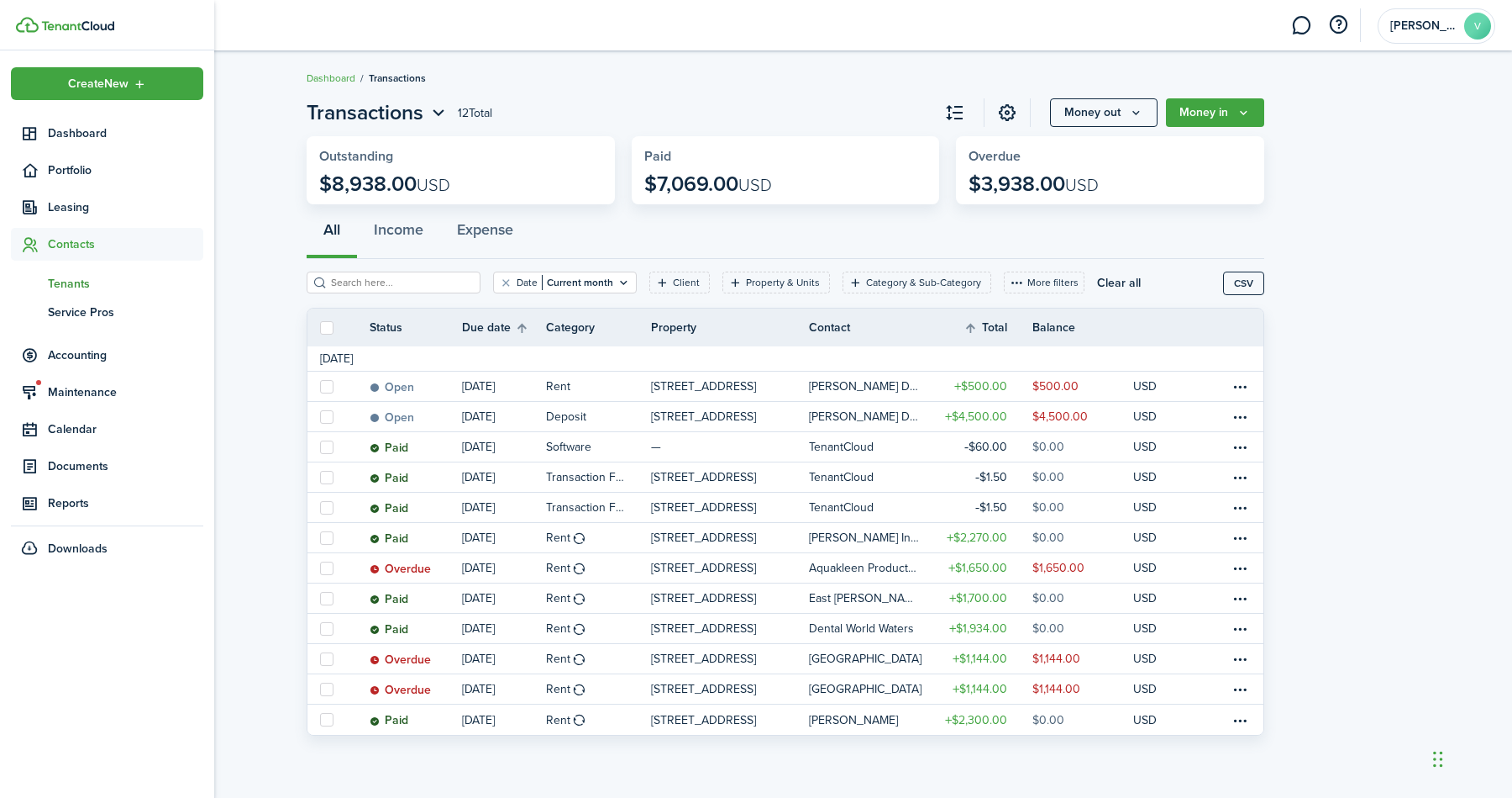
click at [78, 276] on span "Tenants" at bounding box center [125, 283] width 156 height 18
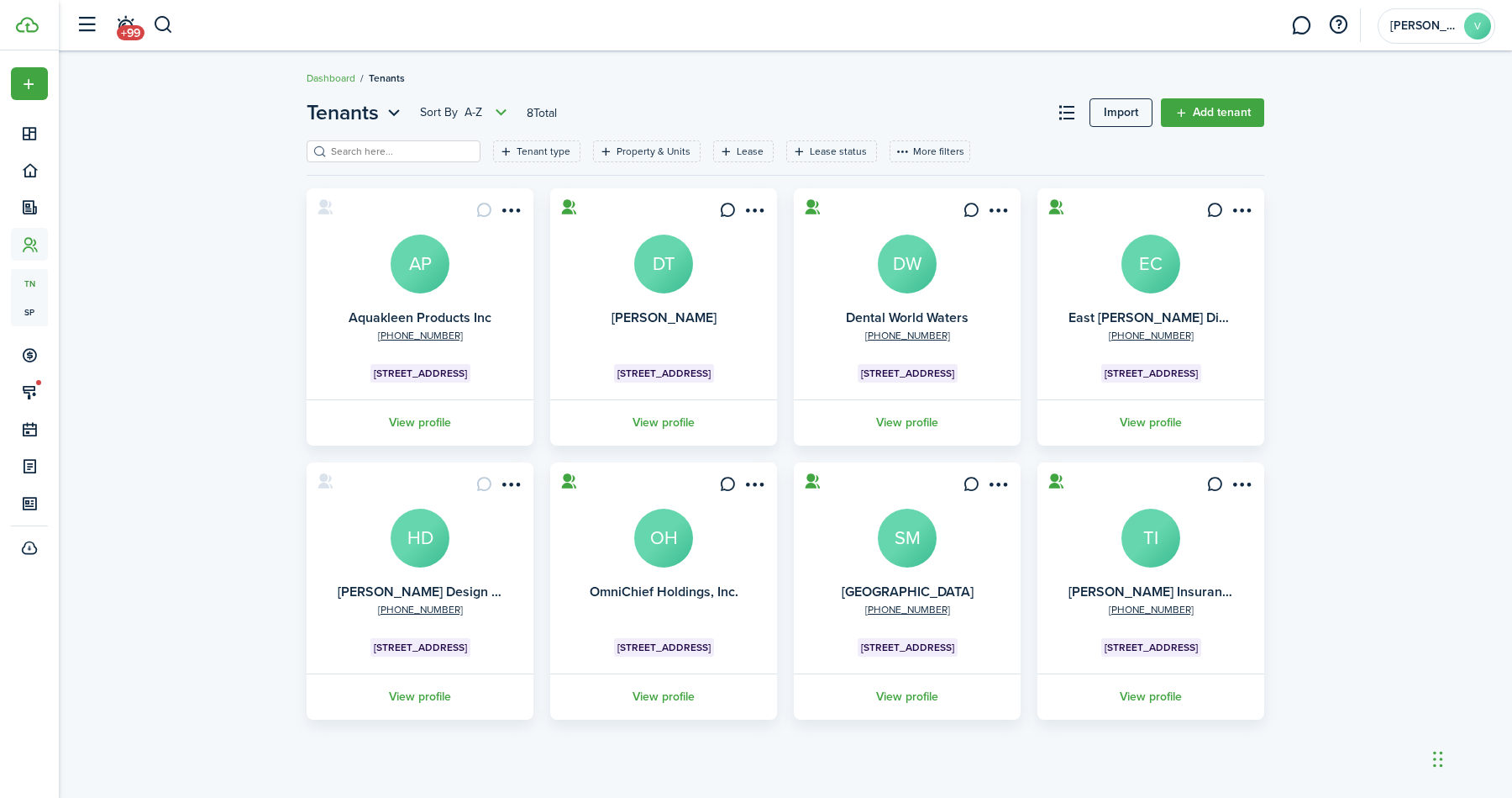
click at [433, 549] on avatar-text "HD" at bounding box center [420, 538] width 59 height 59
